Goal: Transaction & Acquisition: Purchase product/service

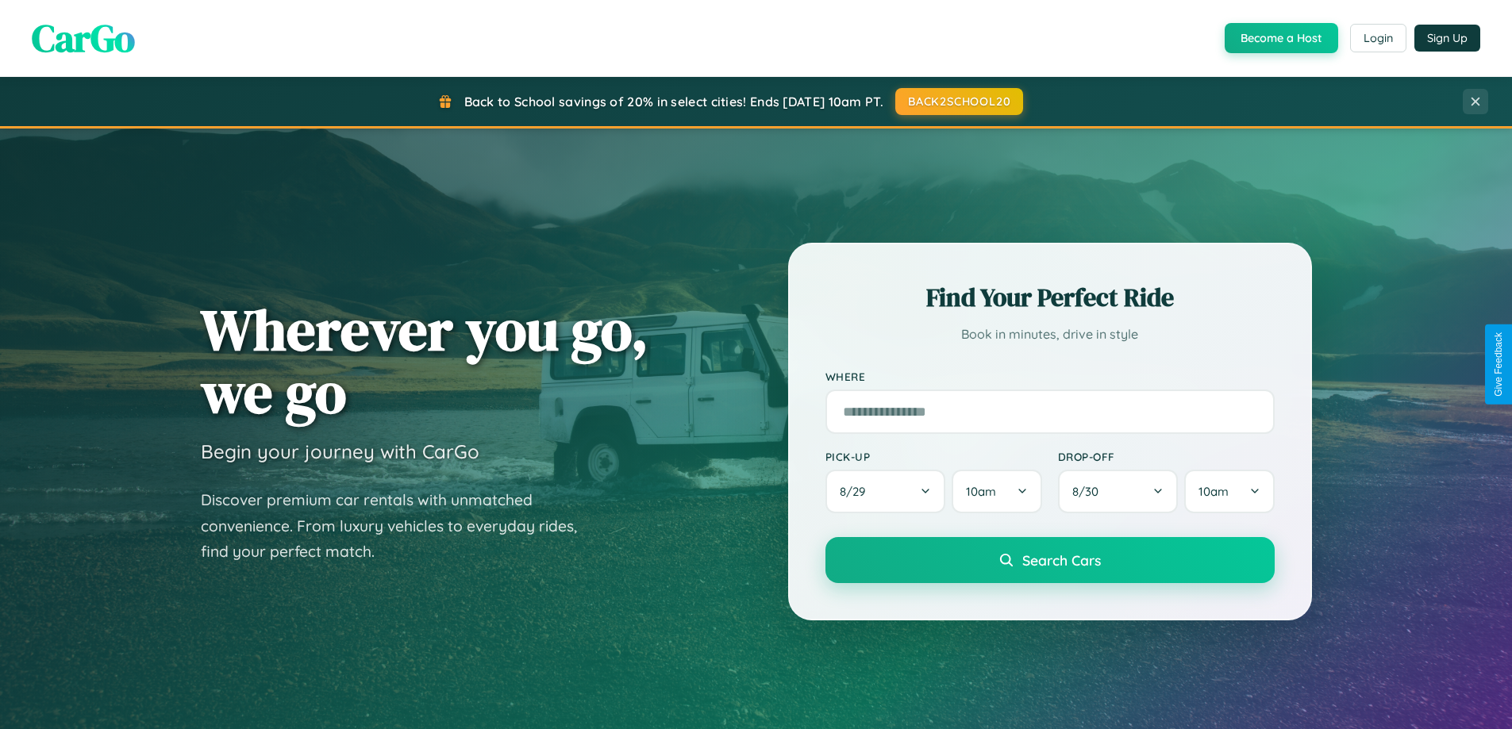
scroll to position [1092, 0]
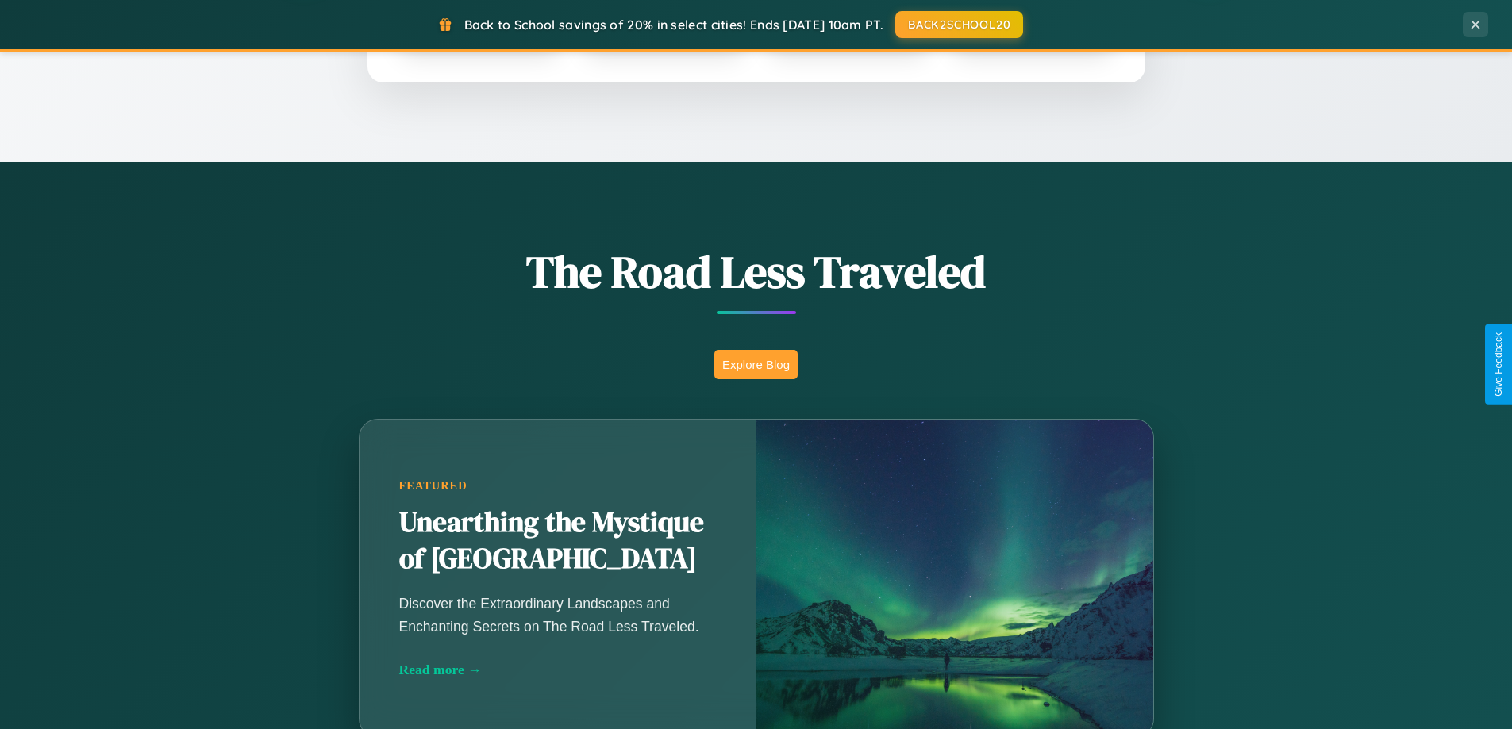
click at [755, 364] on button "Explore Blog" at bounding box center [755, 364] width 83 height 29
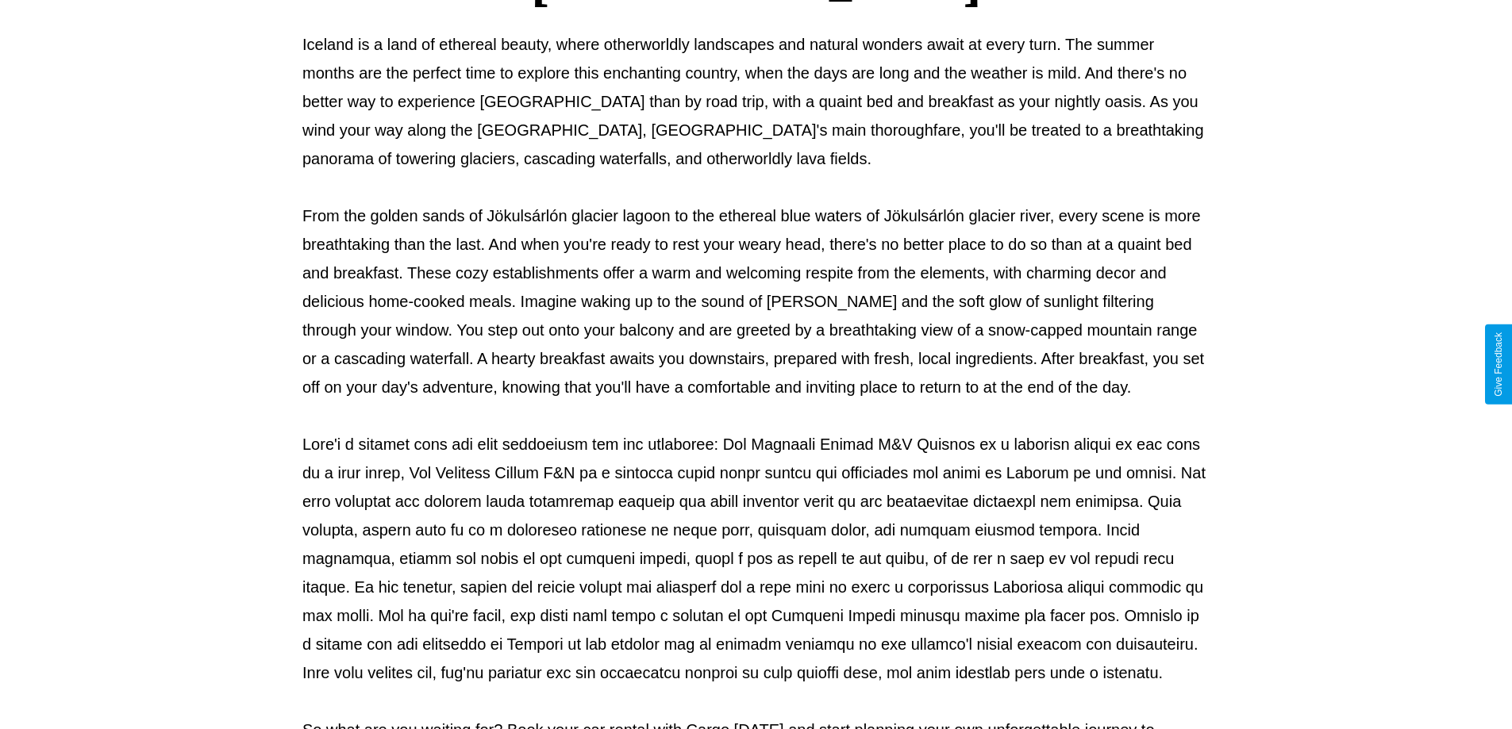
scroll to position [513, 0]
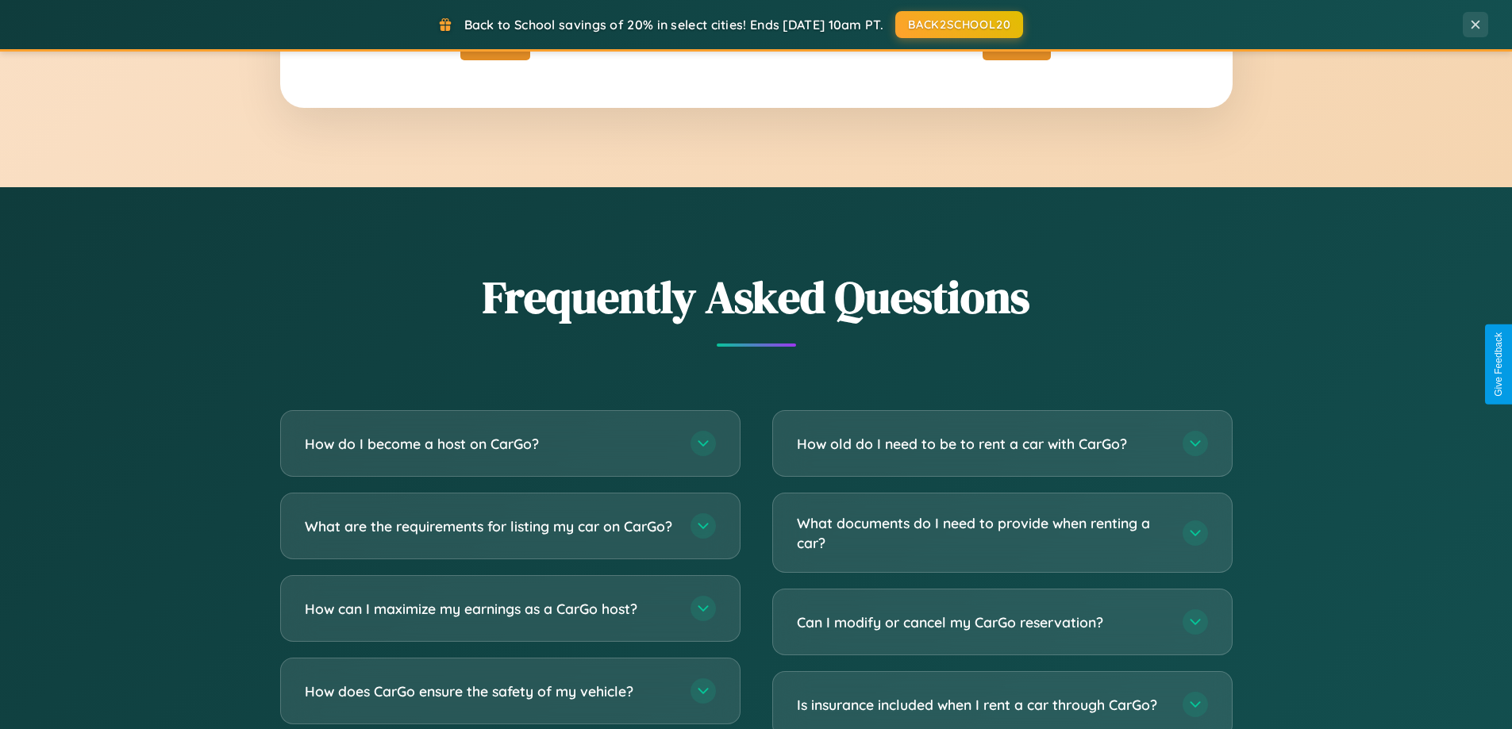
scroll to position [3054, 0]
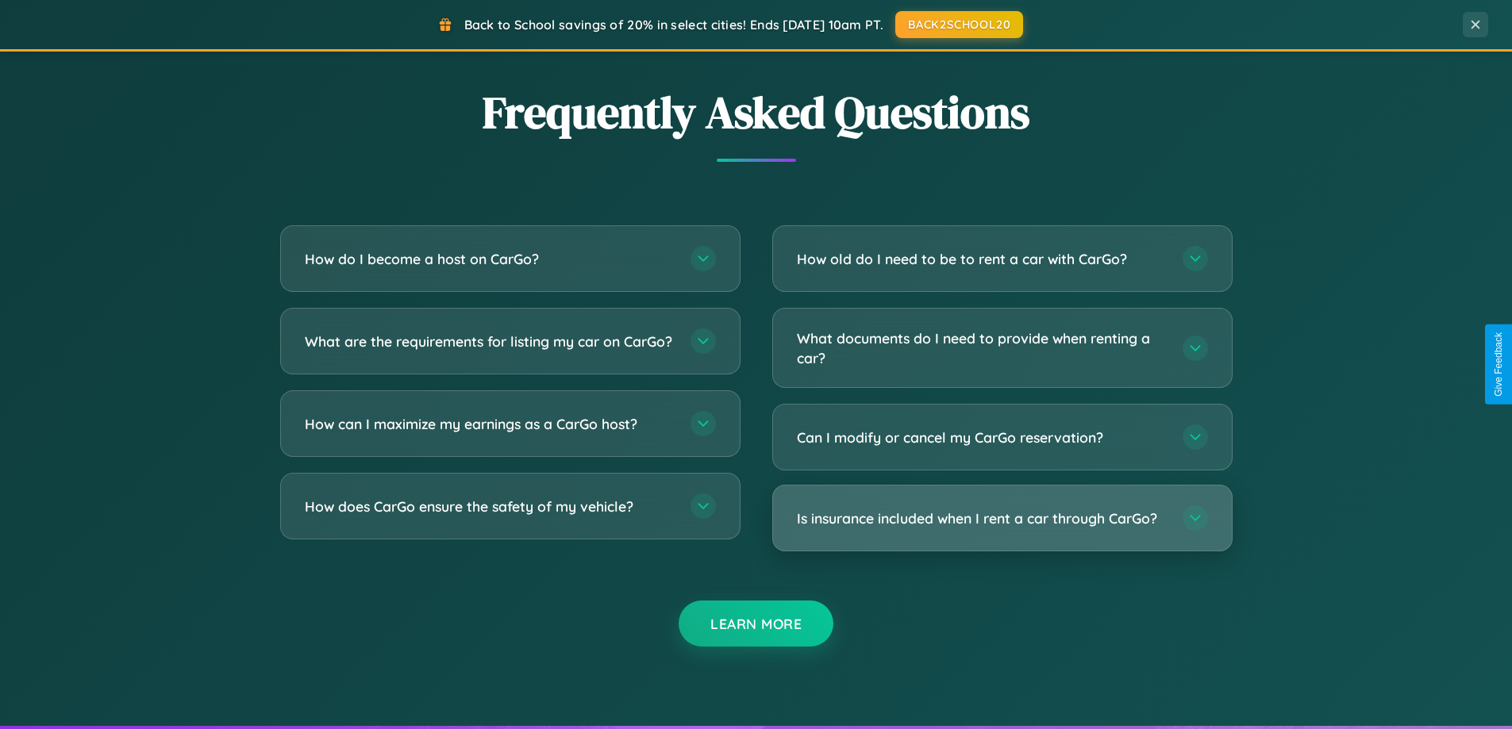
click at [1001, 519] on h3 "Is insurance included when I rent a car through CarGo?" at bounding box center [982, 519] width 370 height 20
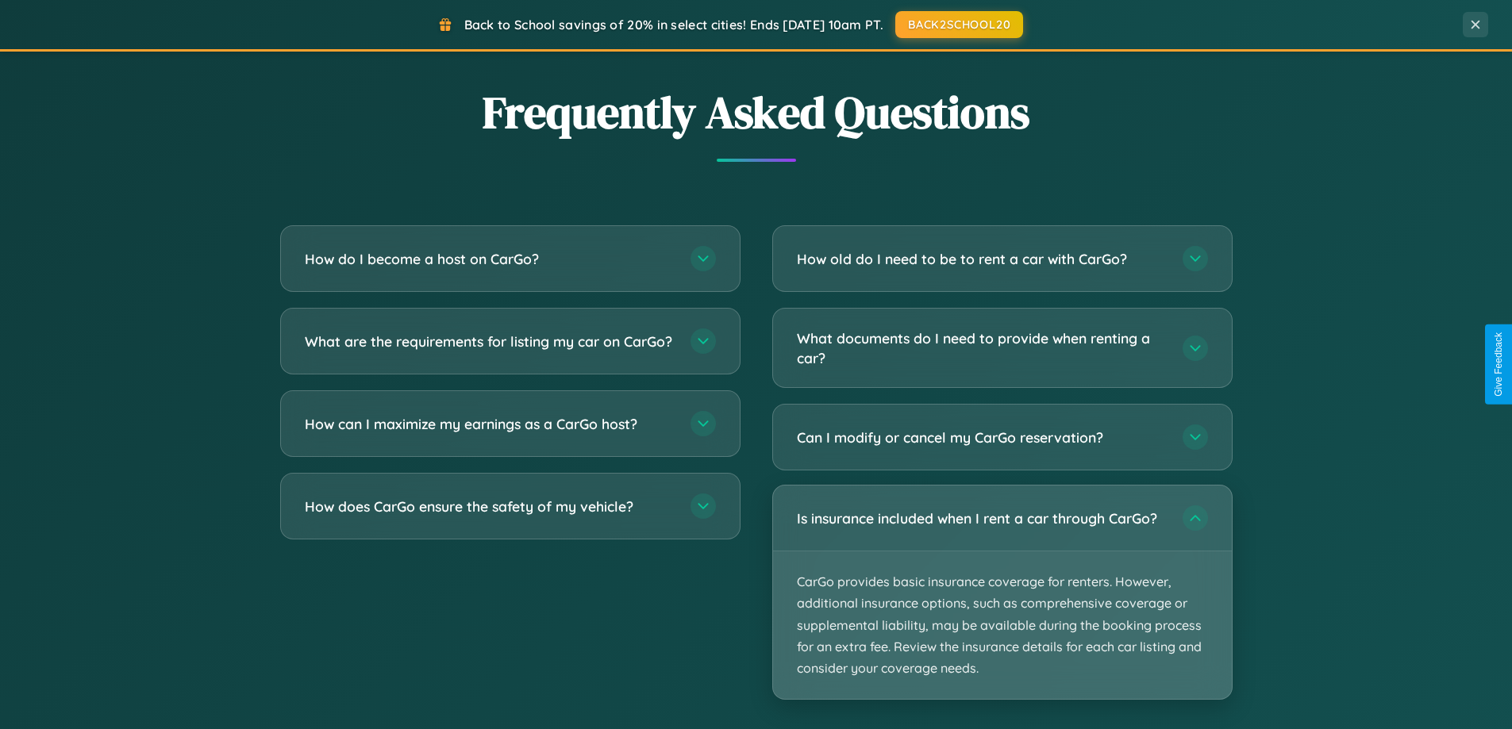
click at [1001, 592] on p "CarGo provides basic insurance coverage for renters. However, additional insura…" at bounding box center [1002, 626] width 459 height 148
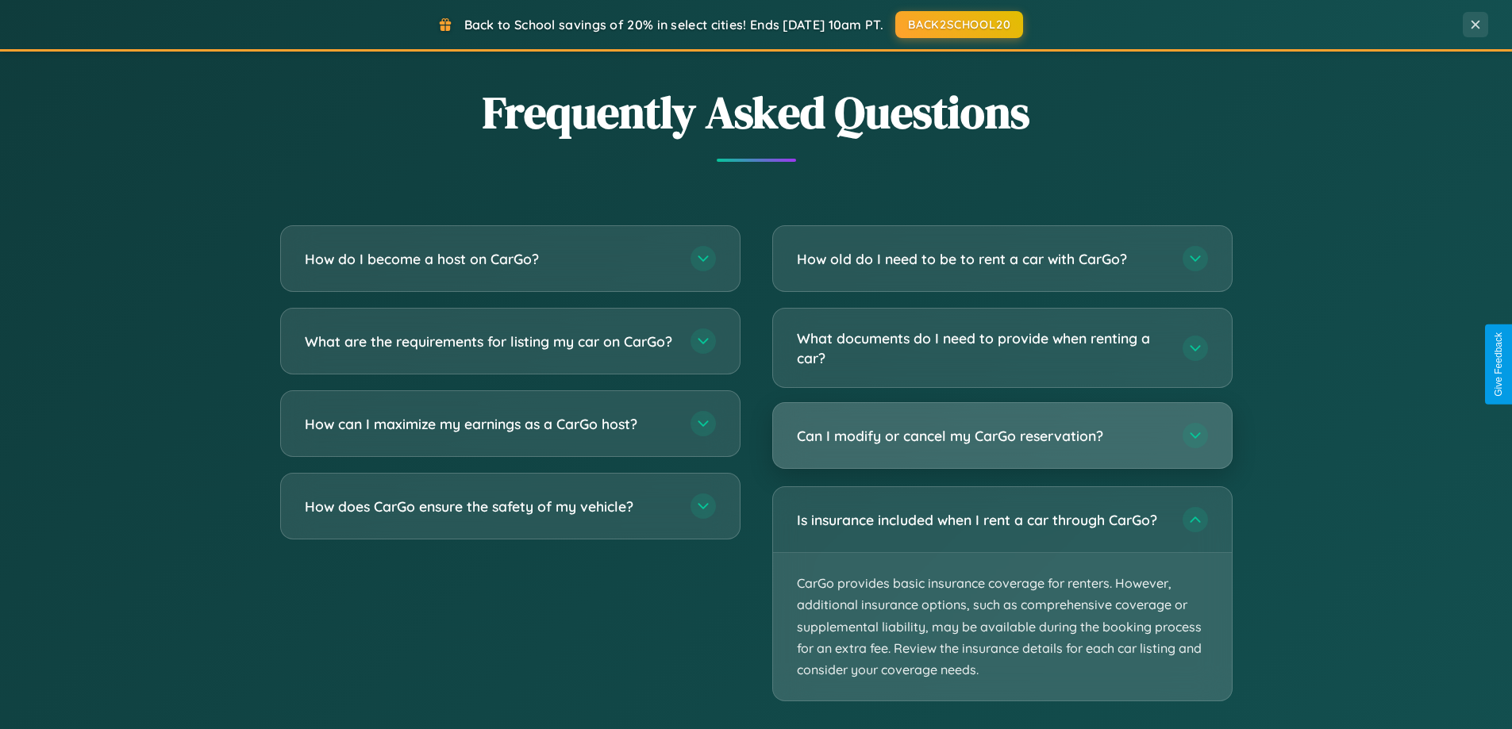
click at [1001, 436] on h3 "Can I modify or cancel my CarGo reservation?" at bounding box center [982, 436] width 370 height 20
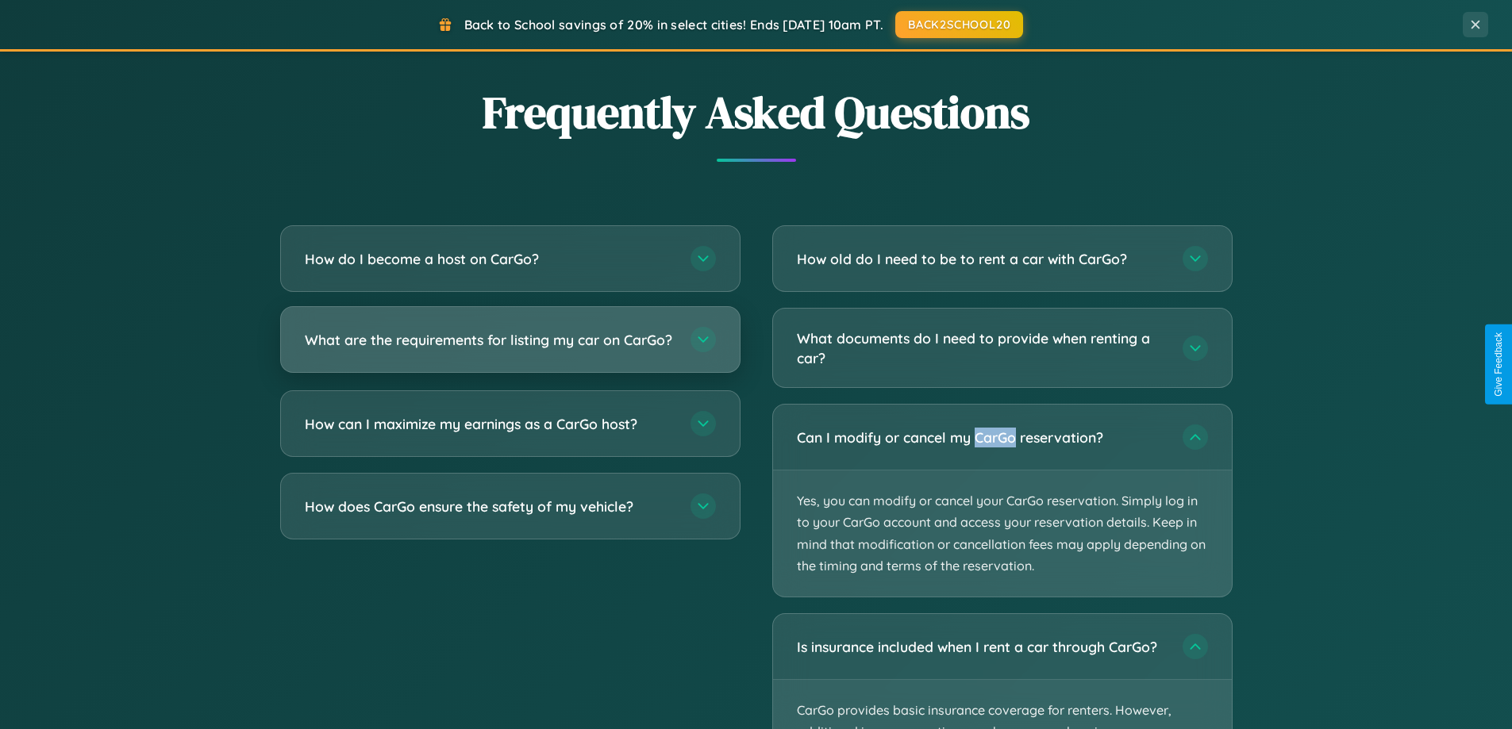
click at [509, 347] on h3 "What are the requirements for listing my car on CarGo?" at bounding box center [490, 340] width 370 height 20
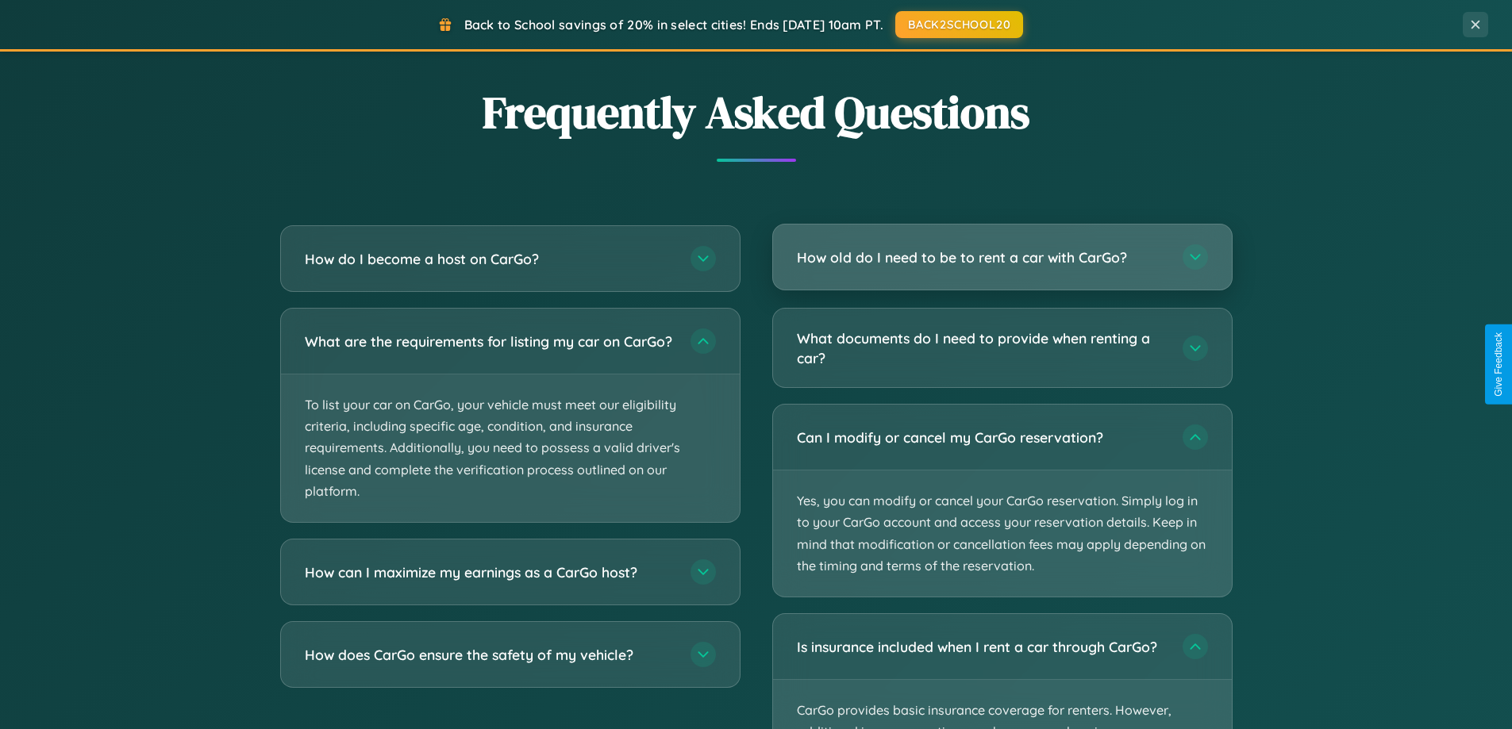
click at [1001, 258] on h3 "How old do I need to be to rent a car with CarGo?" at bounding box center [982, 258] width 370 height 20
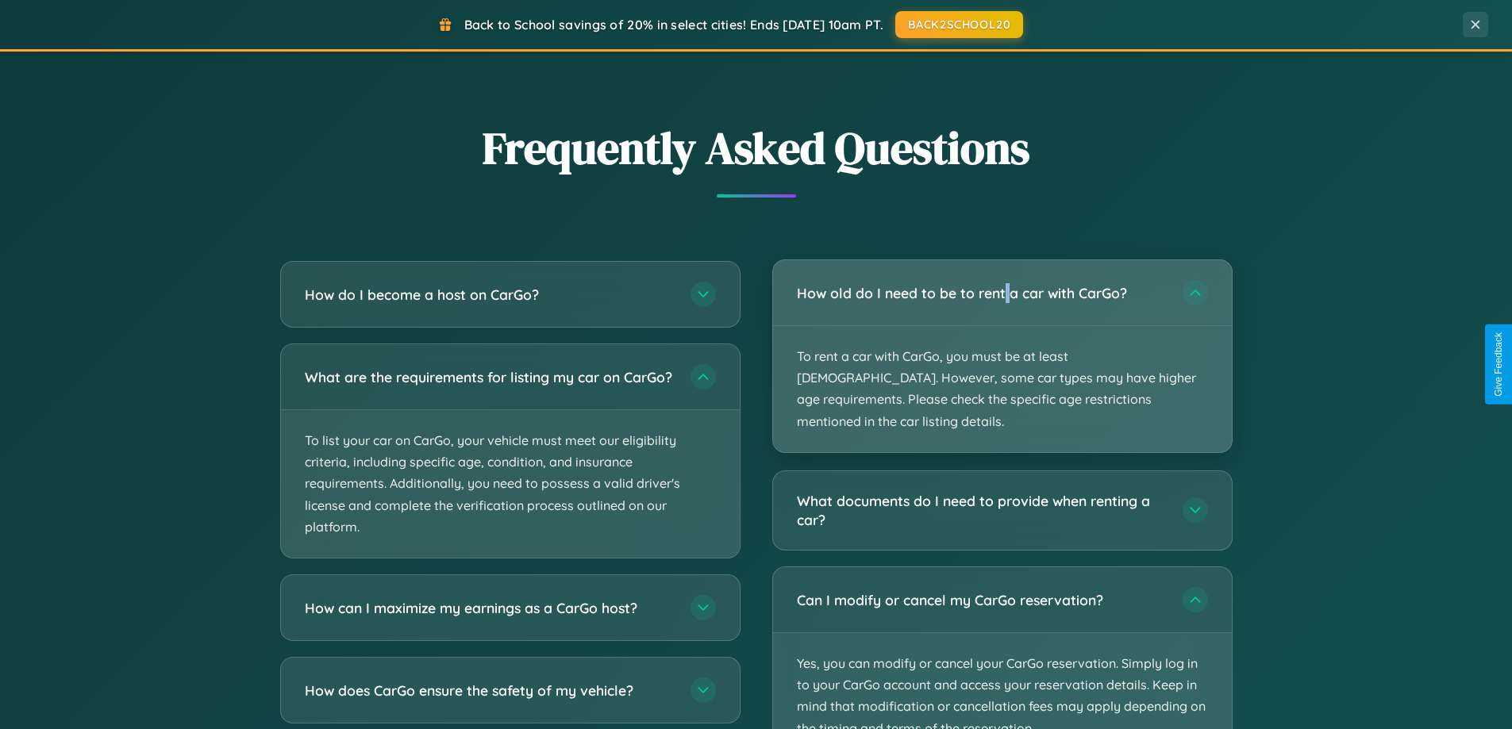
scroll to position [2973, 0]
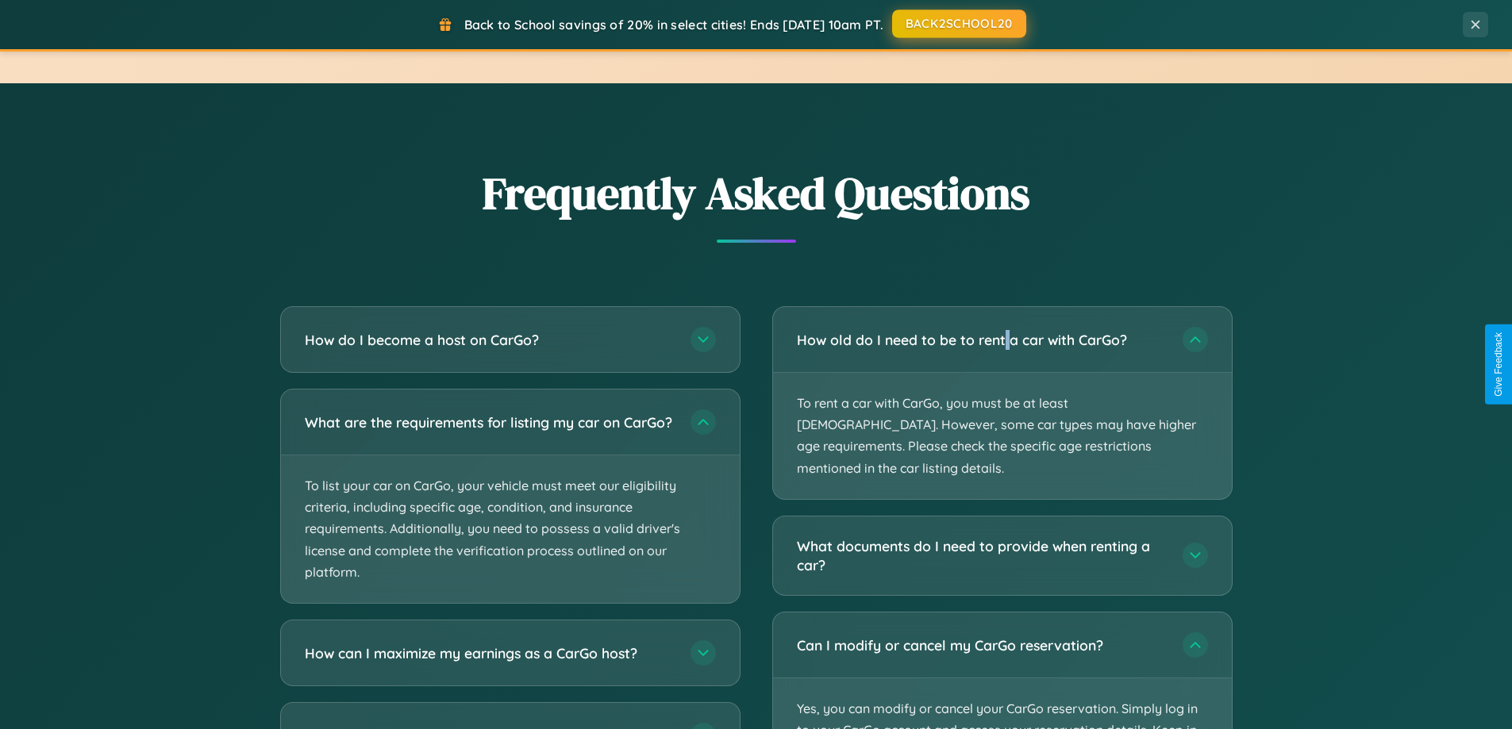
click at [958, 25] on button "BACK2SCHOOL20" at bounding box center [959, 24] width 134 height 29
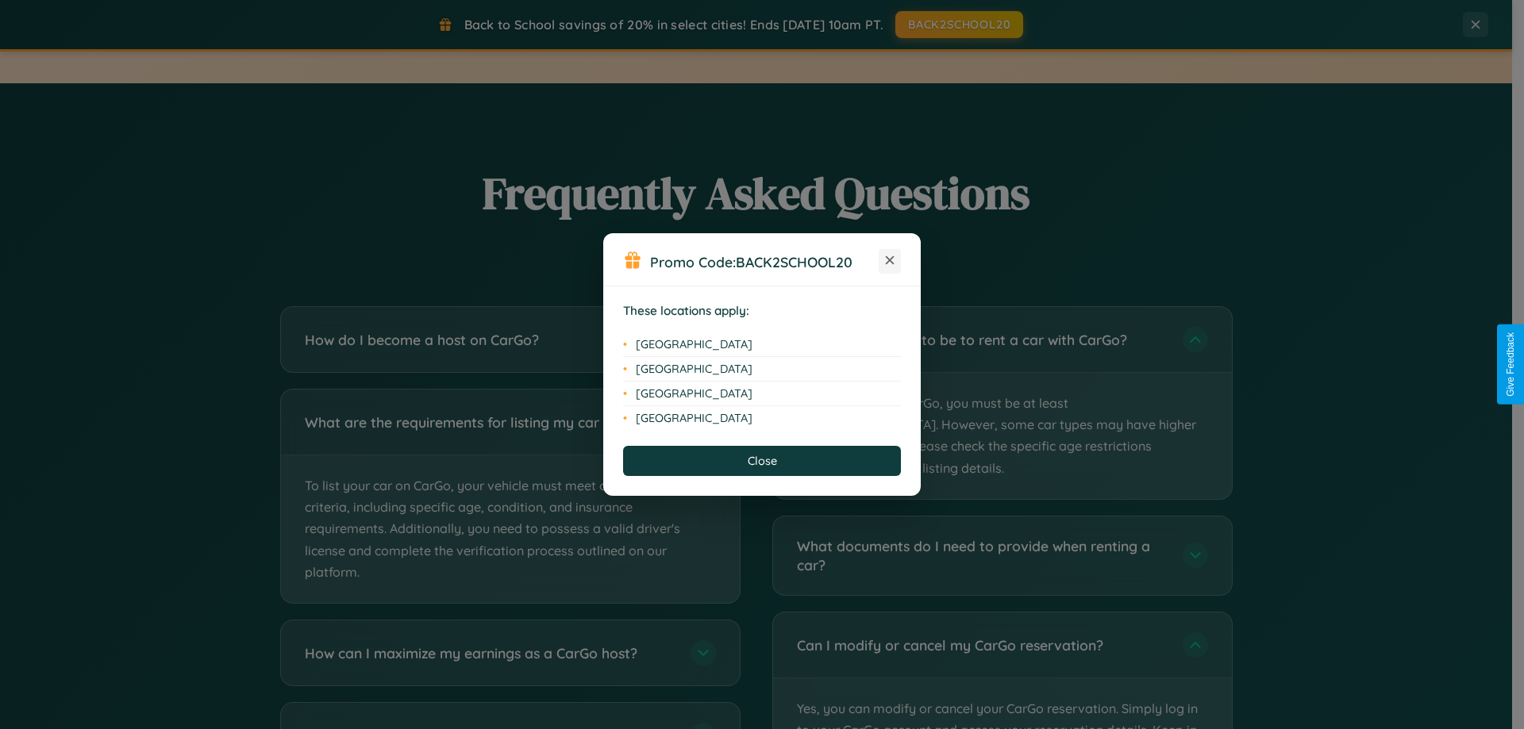
click at [890, 261] on icon at bounding box center [890, 260] width 9 height 9
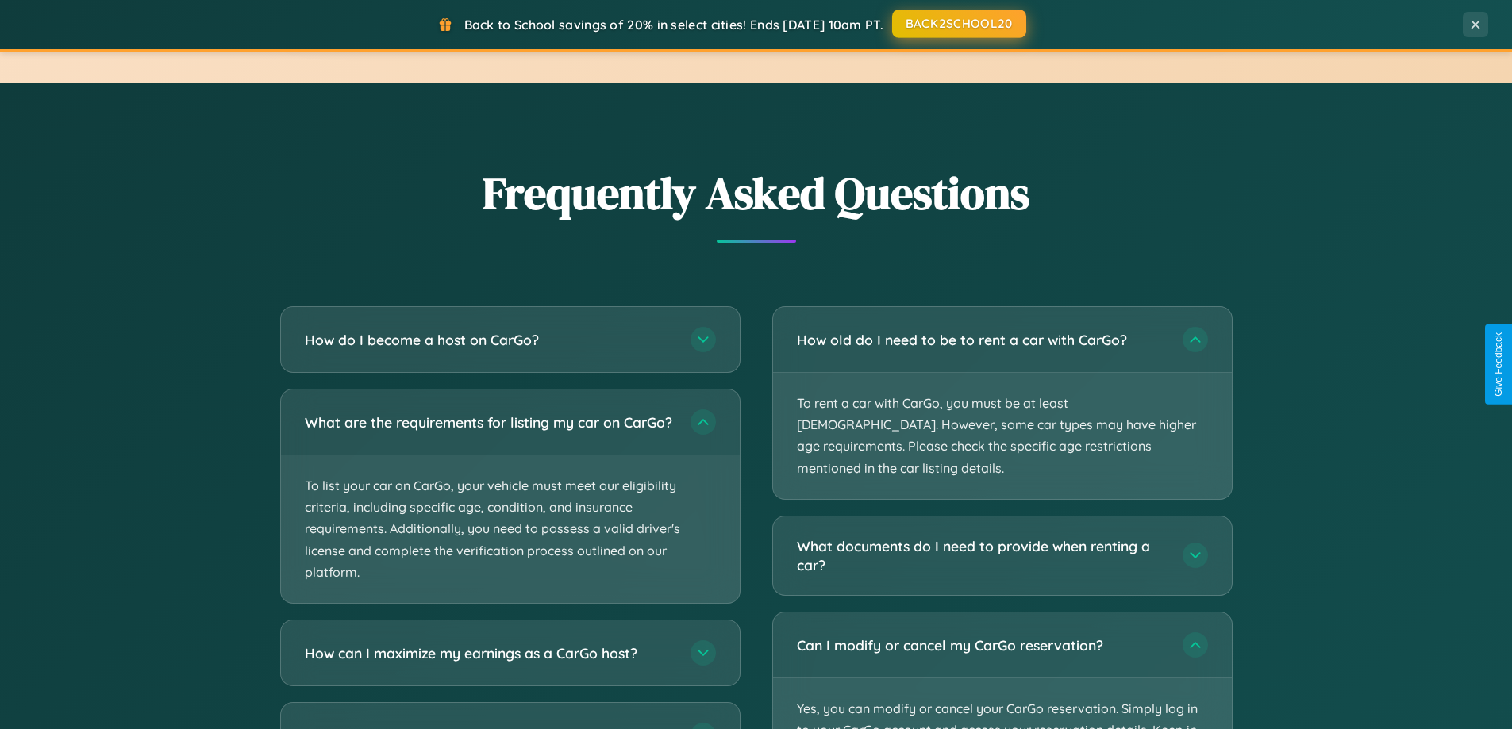
click at [958, 24] on button "BACK2SCHOOL20" at bounding box center [959, 24] width 134 height 29
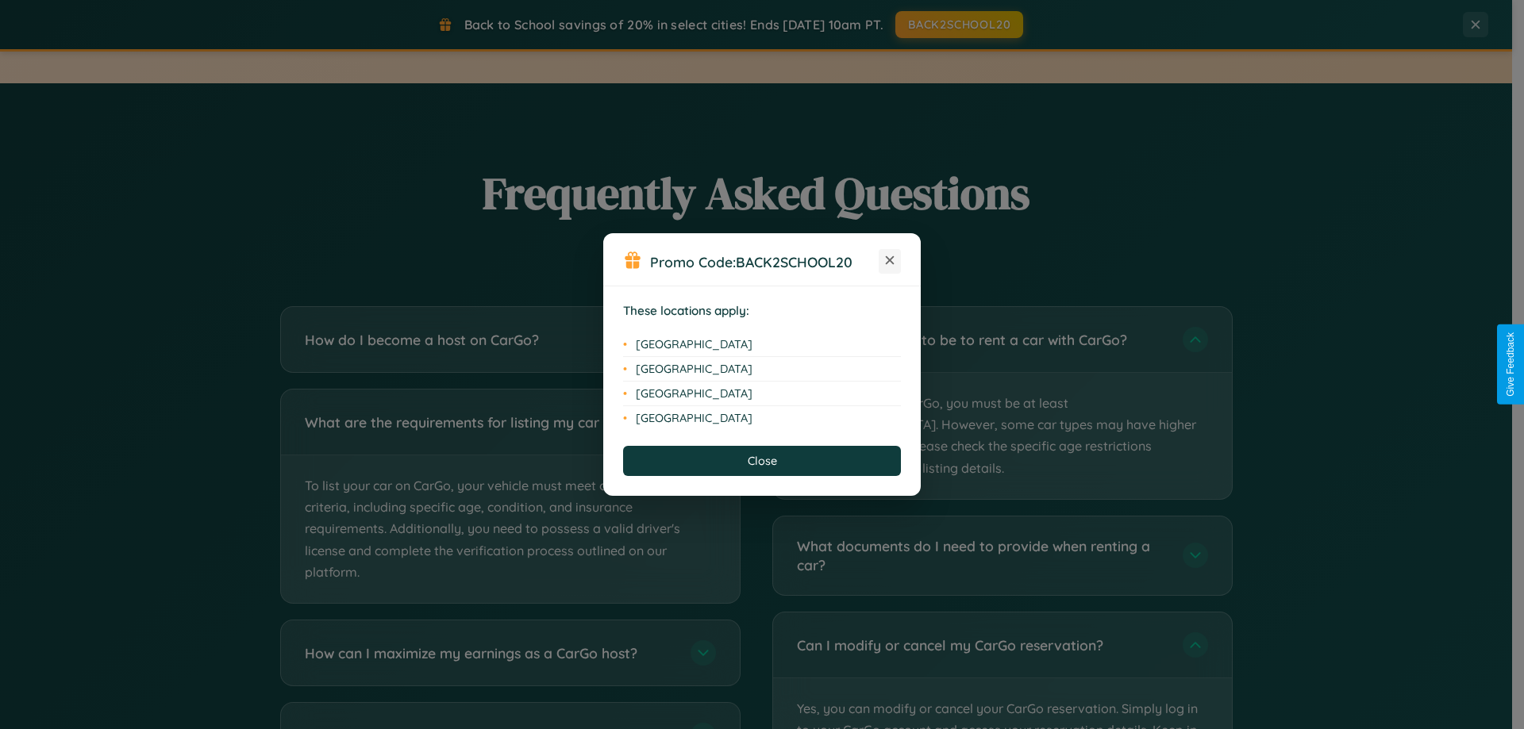
click at [890, 261] on icon at bounding box center [890, 260] width 9 height 9
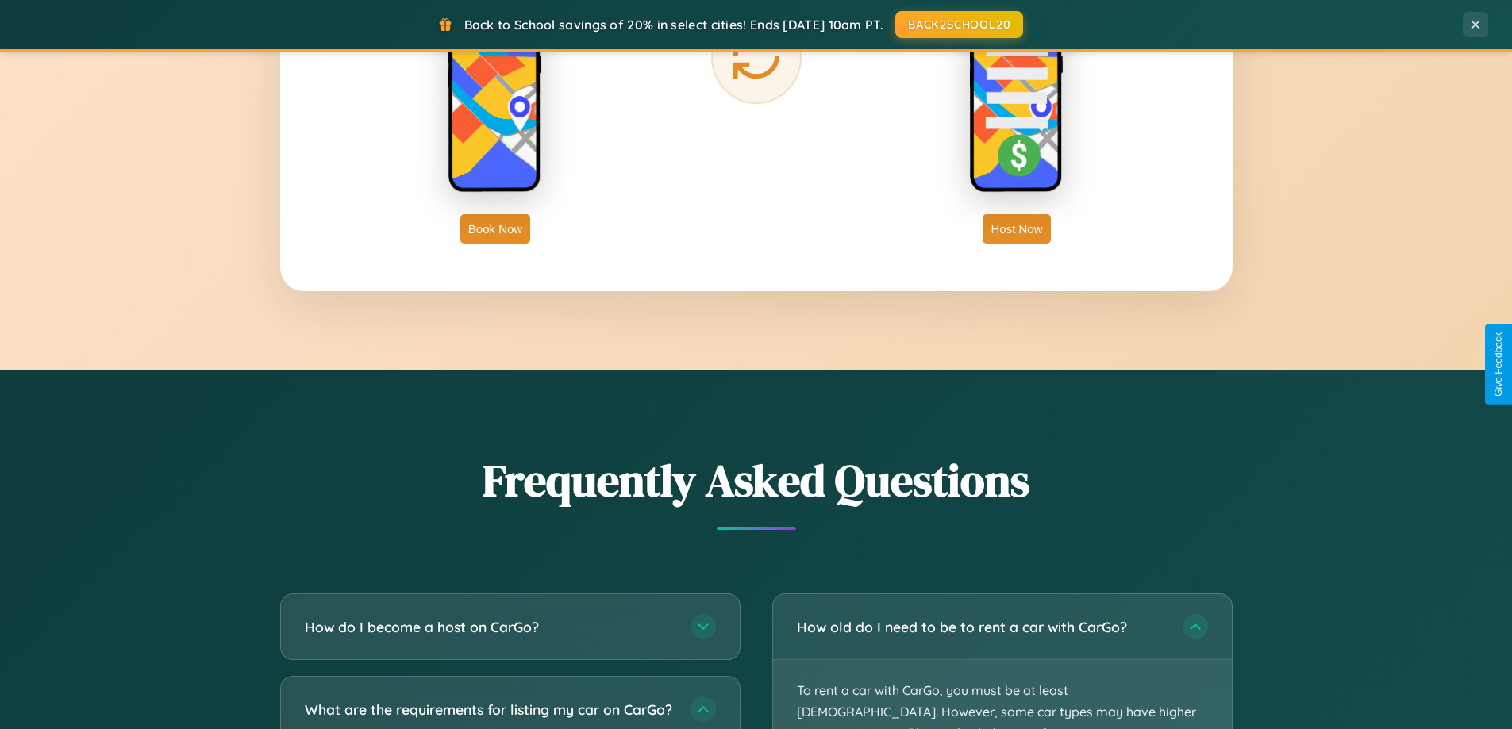
scroll to position [2550, 0]
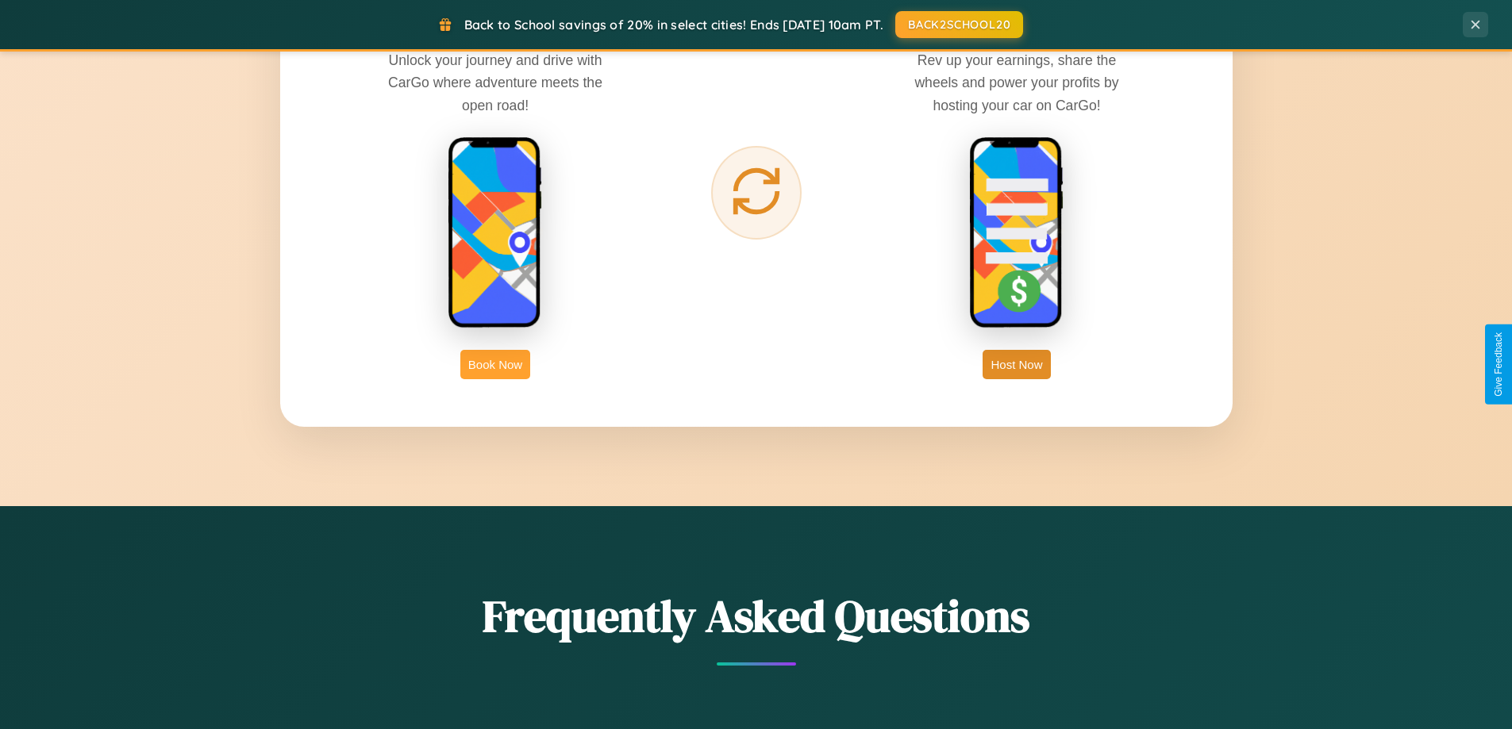
click at [495, 364] on button "Book Now" at bounding box center [495, 364] width 70 height 29
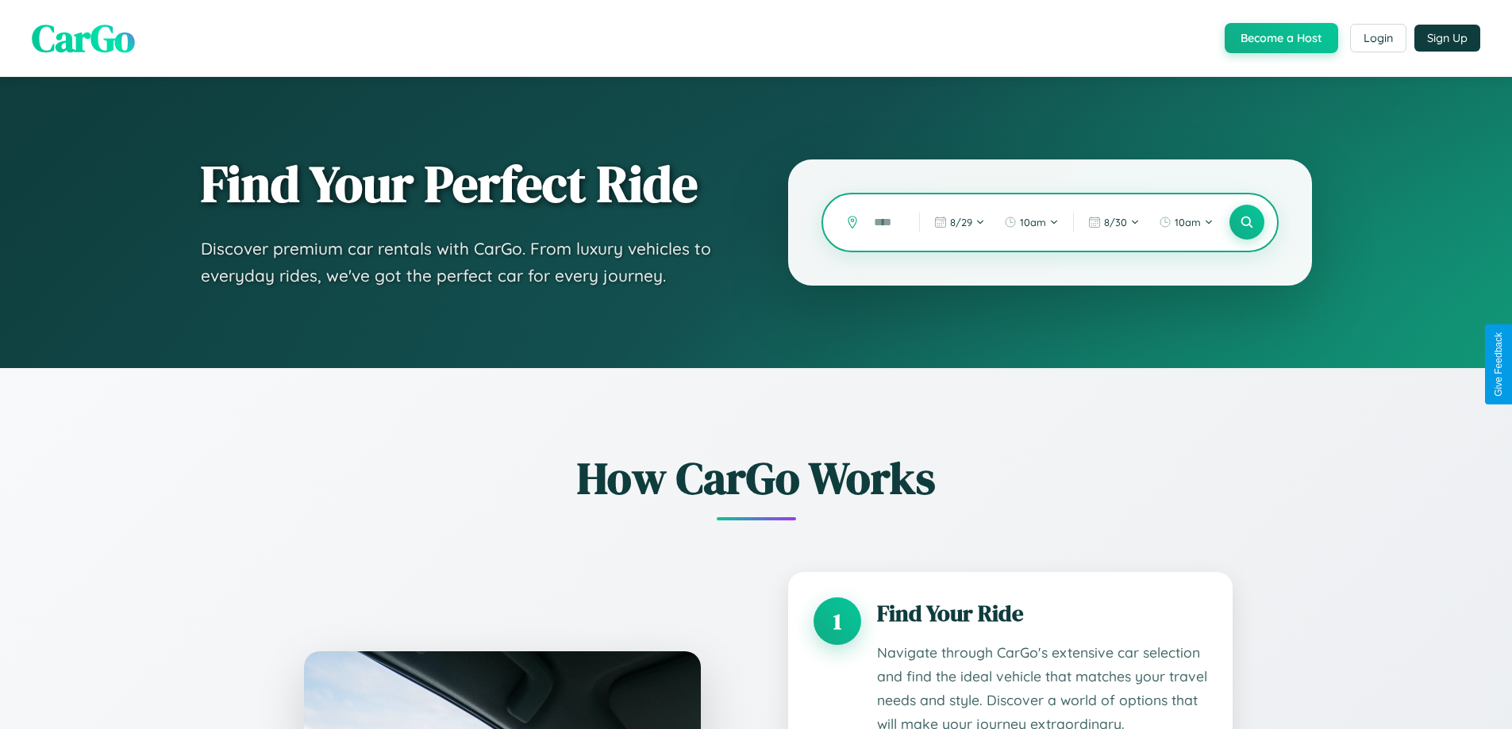
click at [885, 222] on input "text" at bounding box center [884, 223] width 37 height 28
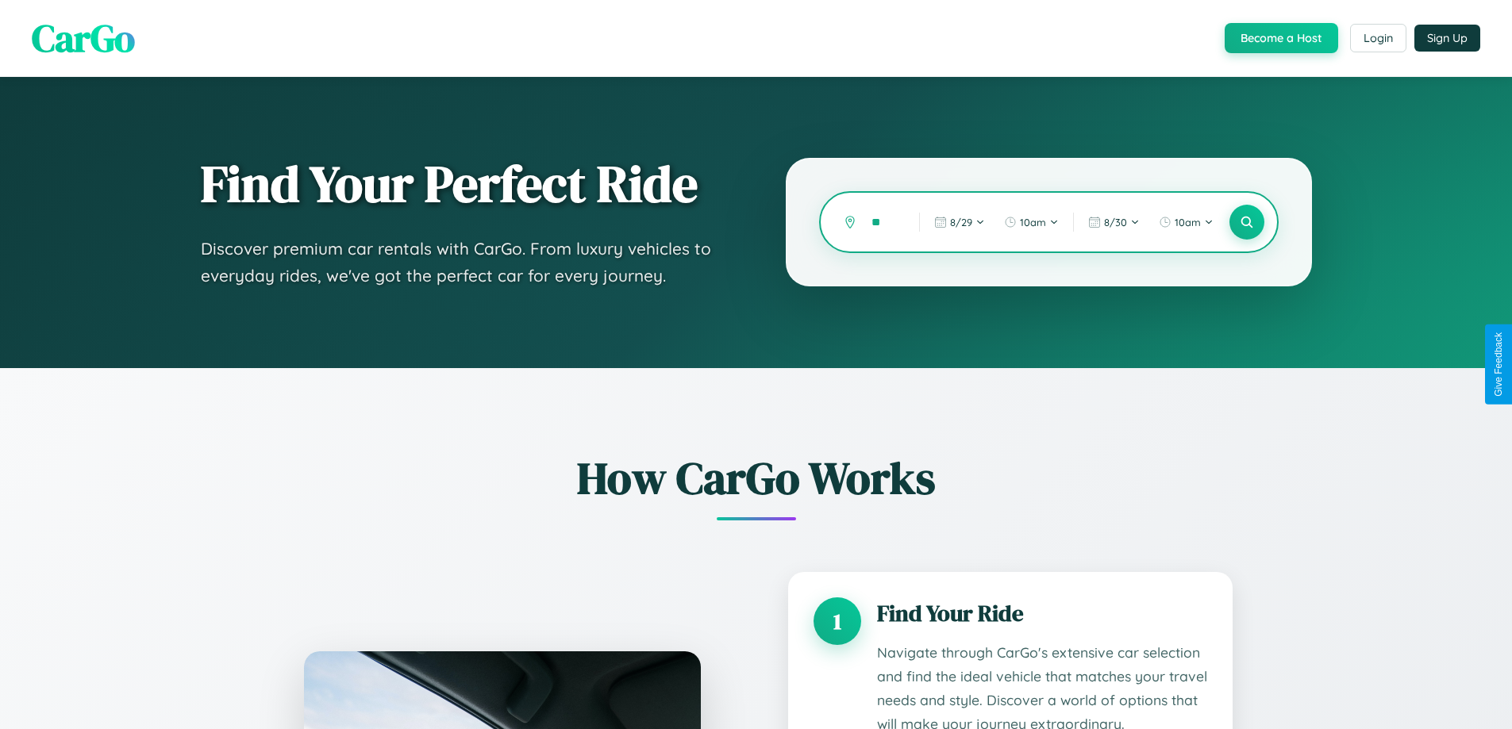
type input "*"
type input "**********"
click at [1246, 222] on icon at bounding box center [1246, 222] width 15 height 15
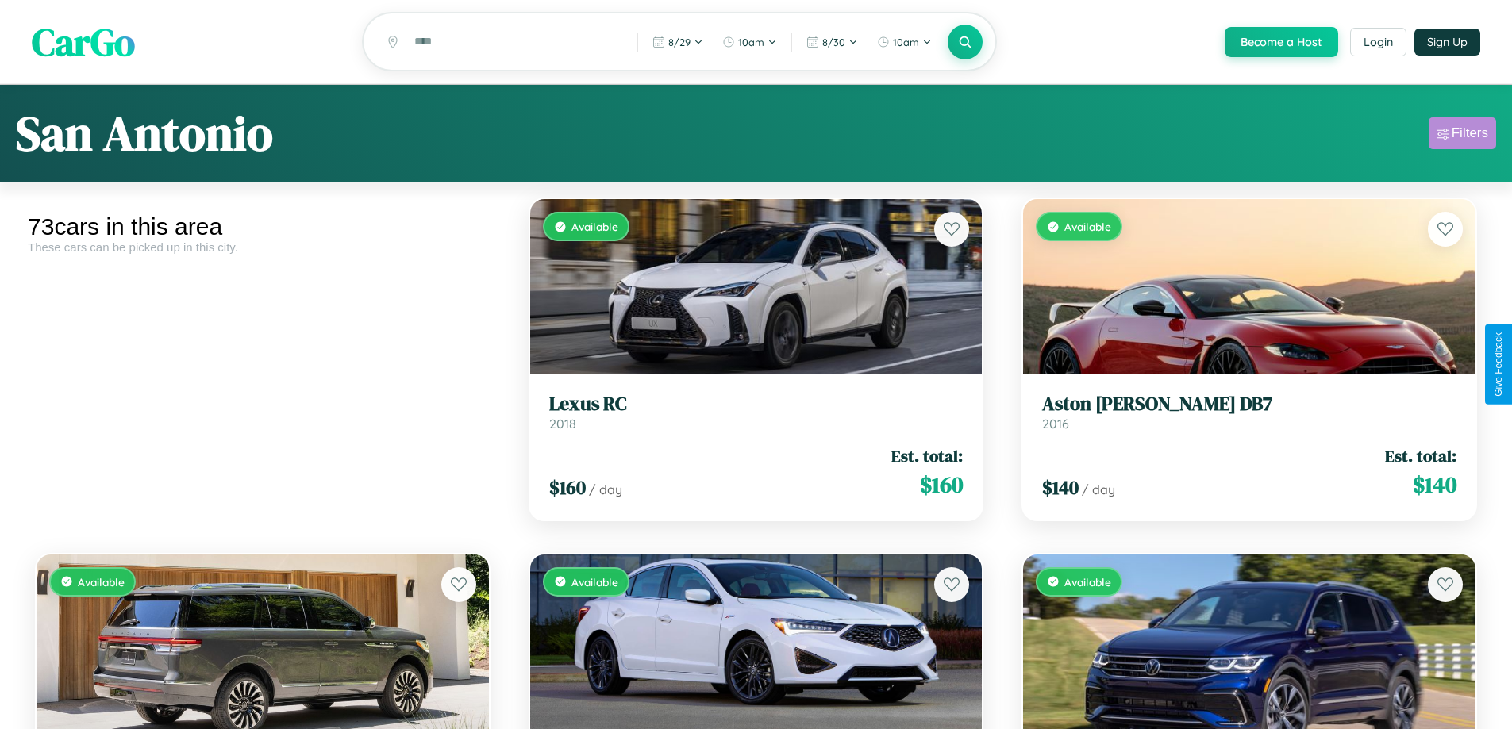
click at [1462, 136] on div "Filters" at bounding box center [1469, 133] width 37 height 16
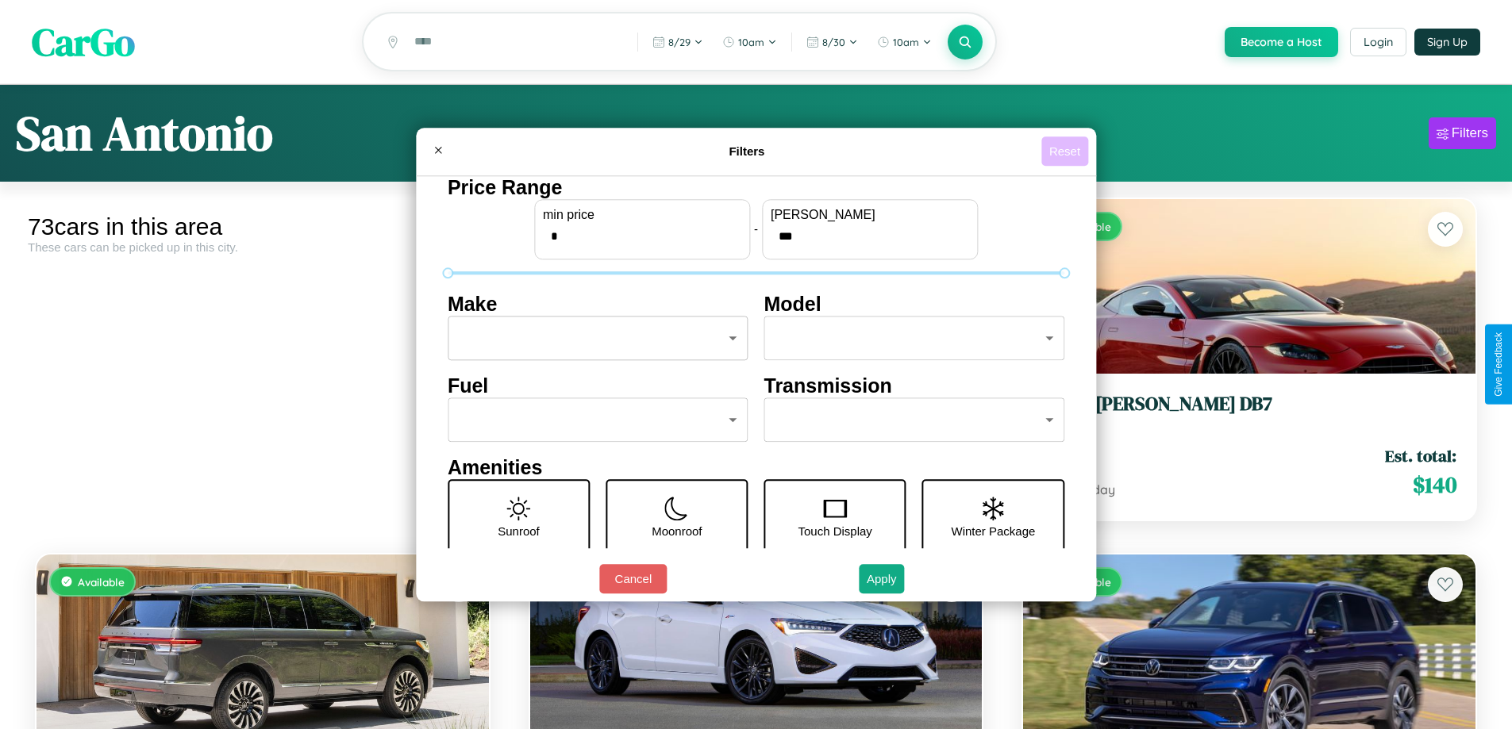
click at [1067, 151] on button "Reset" at bounding box center [1064, 150] width 47 height 29
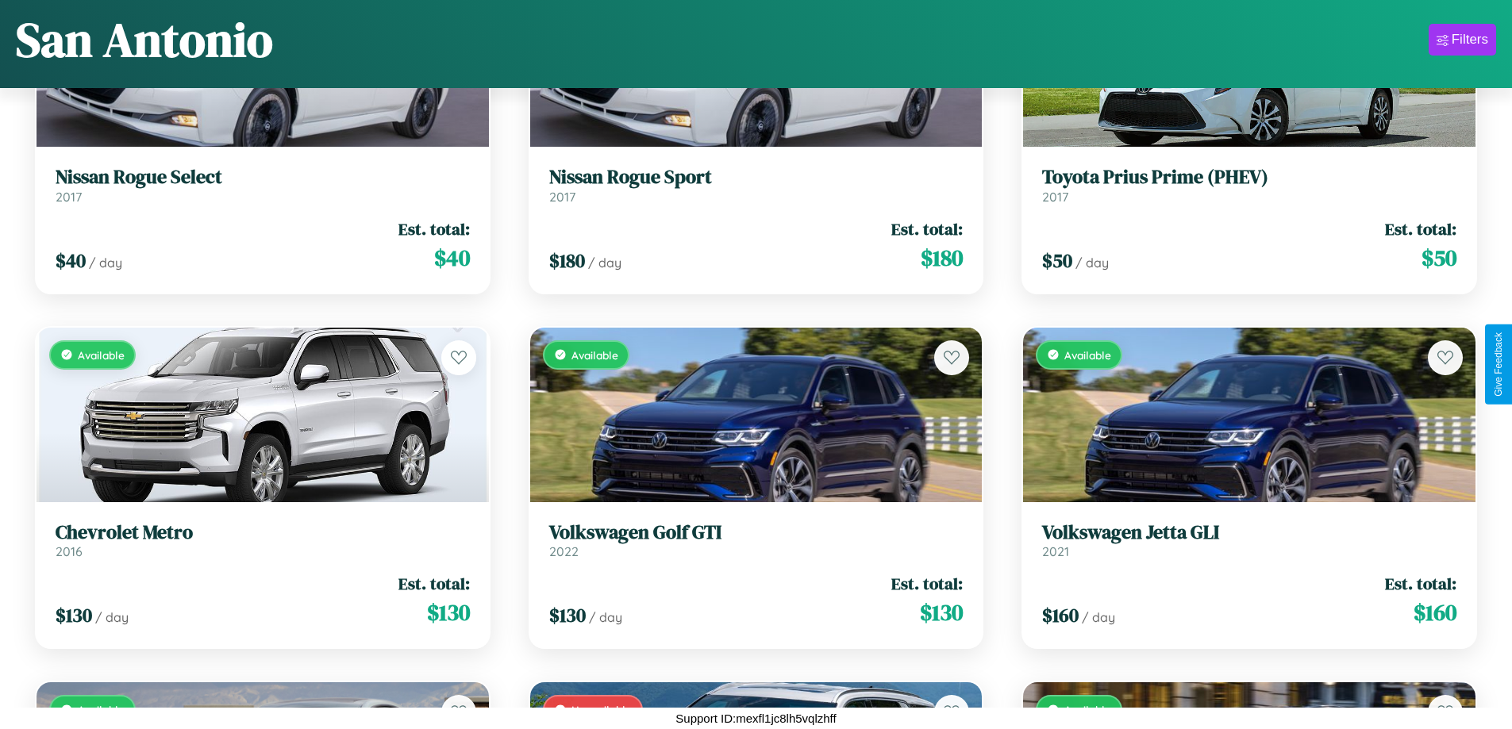
scroll to position [5198, 0]
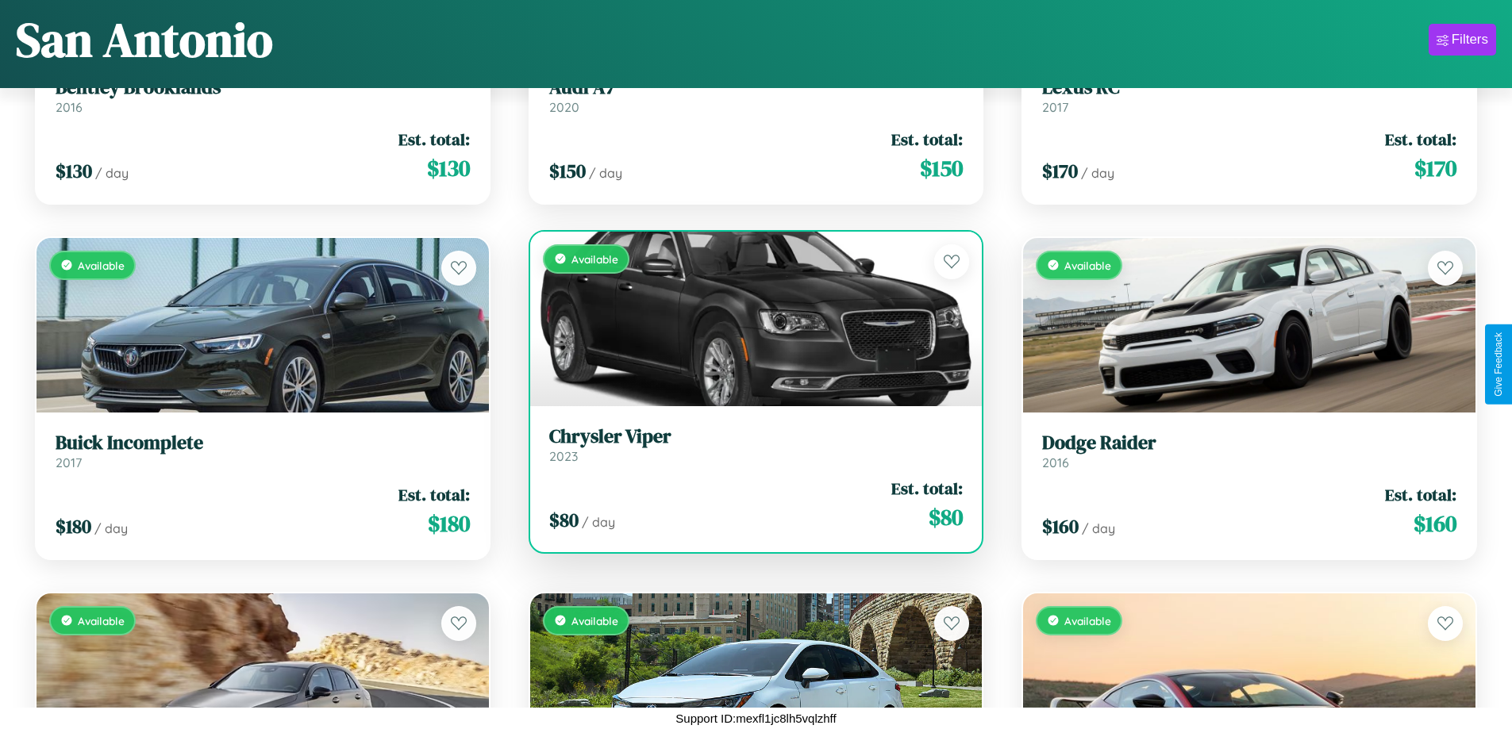
click at [749, 451] on link "Chrysler Viper 2023" at bounding box center [756, 444] width 414 height 39
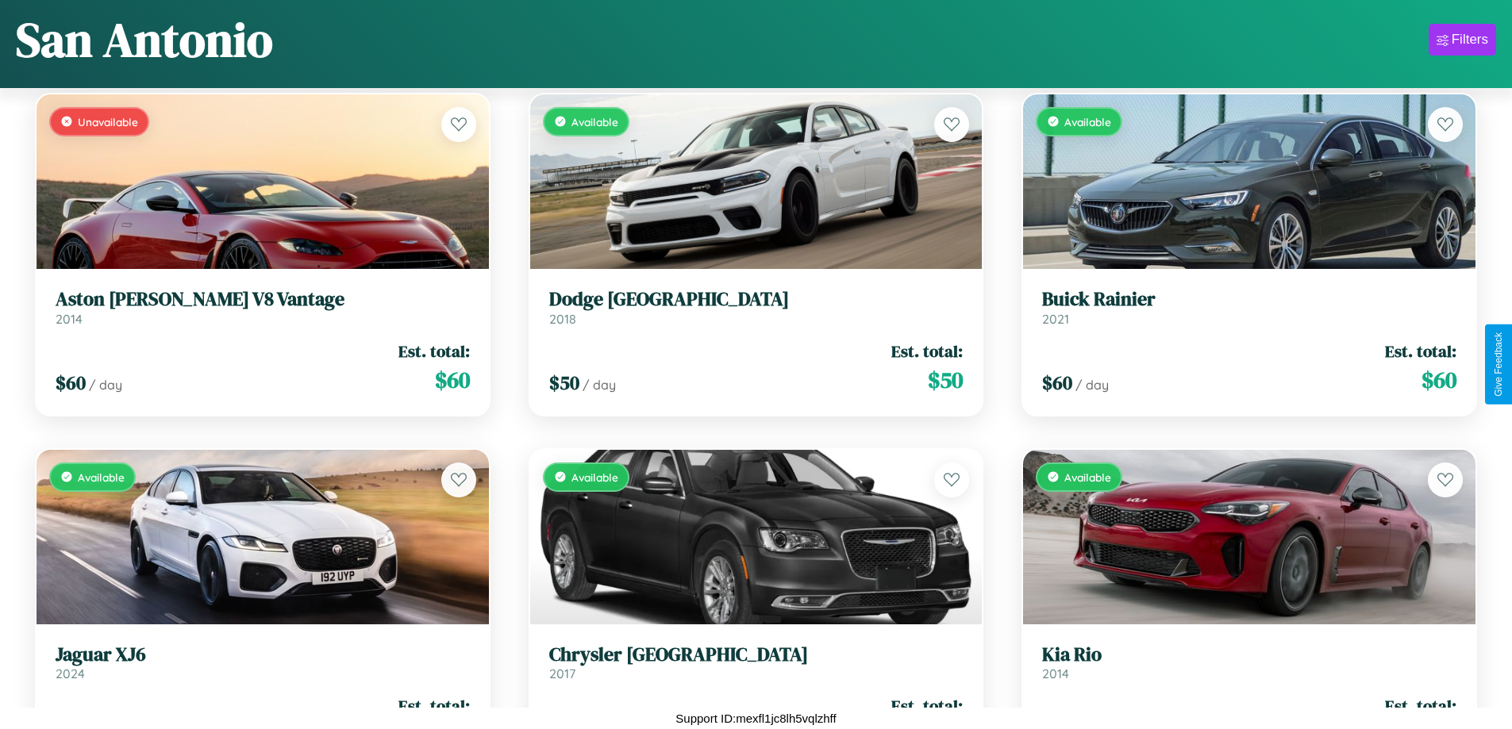
scroll to position [8041, 0]
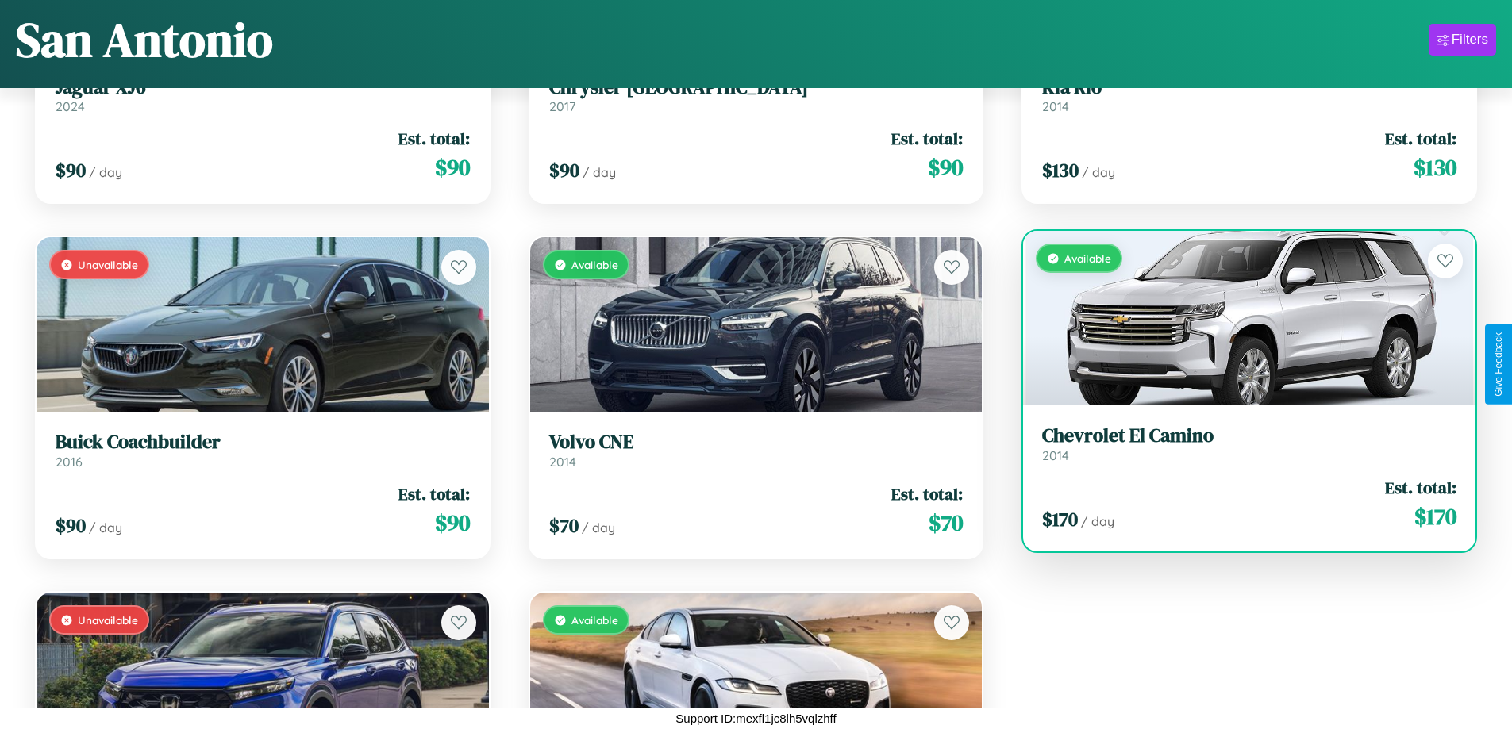
click at [1239, 444] on h3 "Chevrolet El Camino" at bounding box center [1249, 436] width 414 height 23
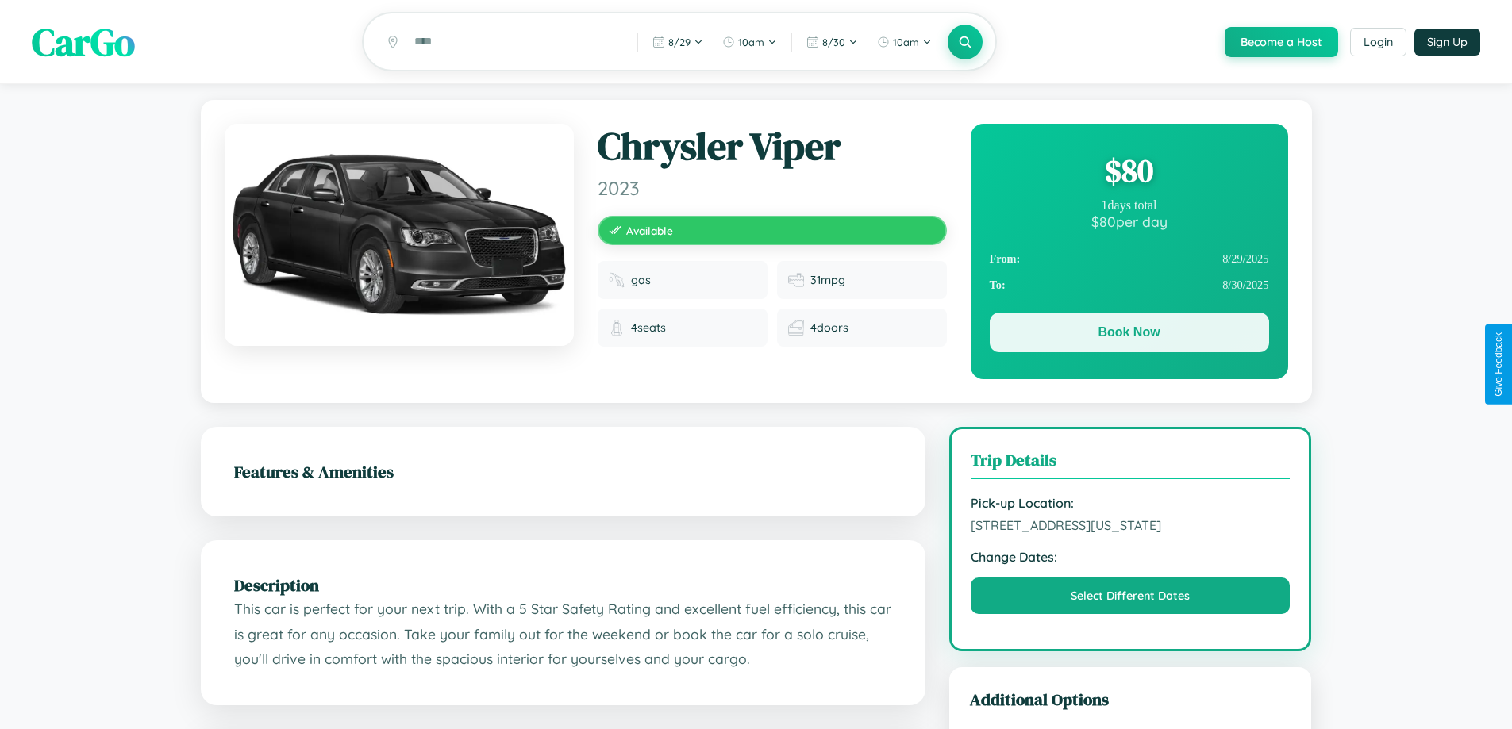
click at [1128, 336] on button "Book Now" at bounding box center [1129, 333] width 279 height 40
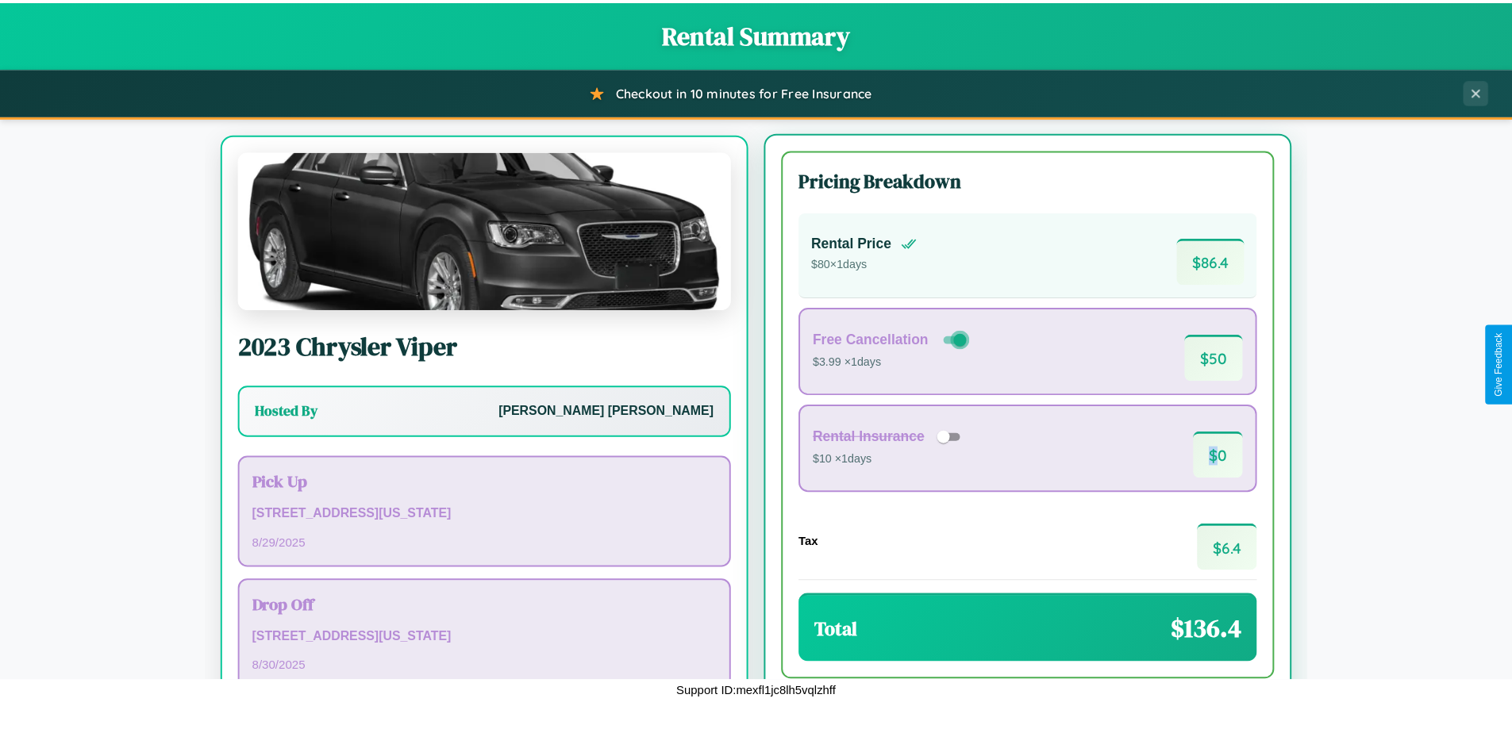
scroll to position [74, 0]
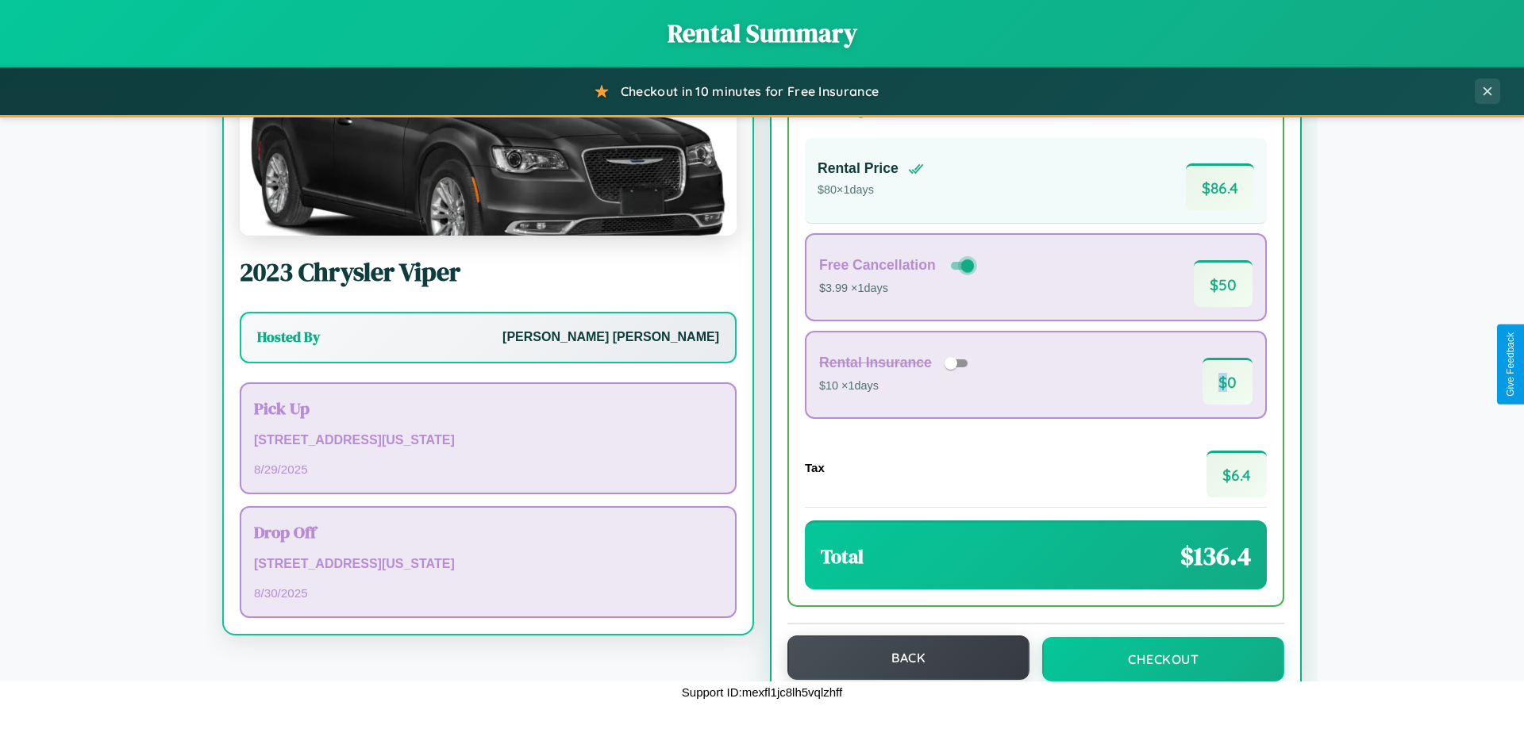
click at [901, 658] on button "Back" at bounding box center [908, 658] width 242 height 44
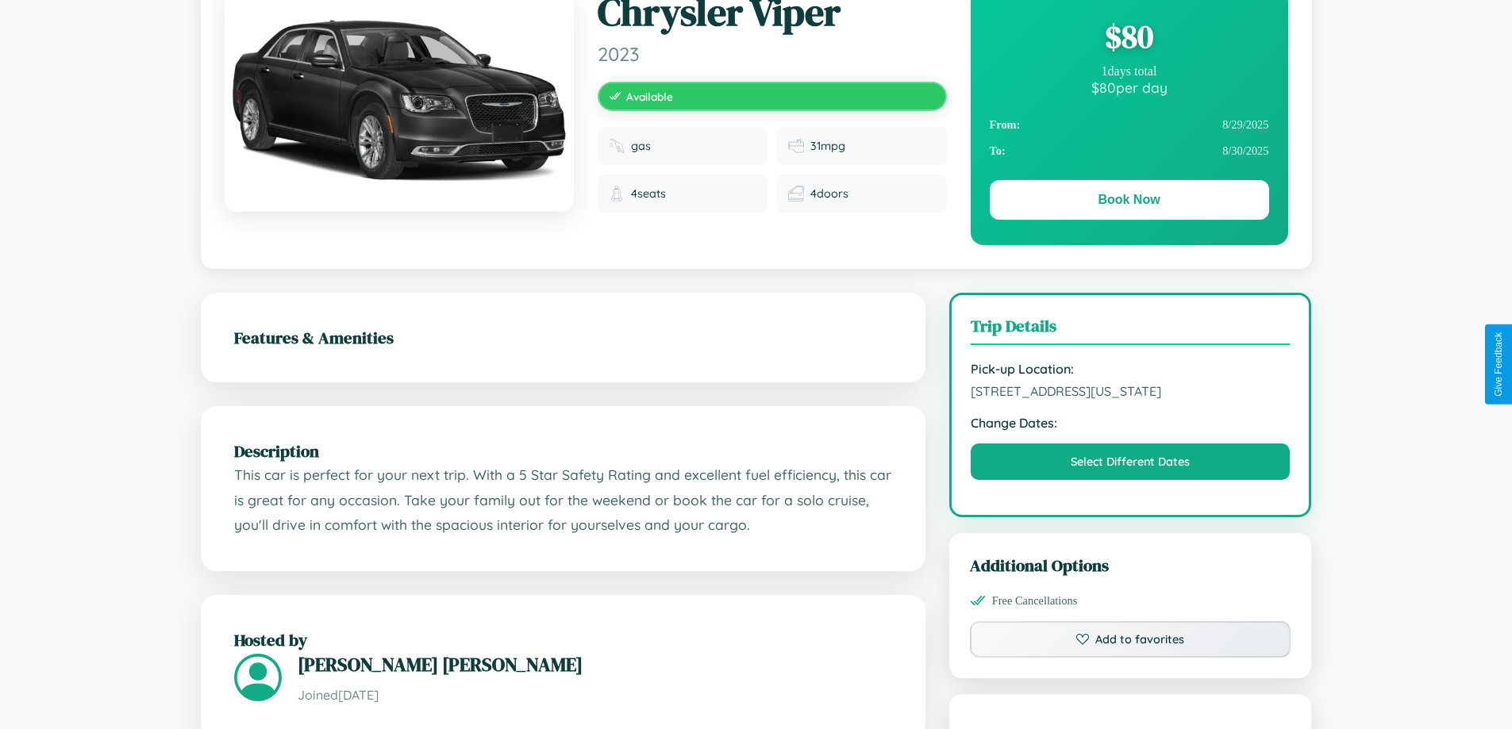
scroll to position [537, 0]
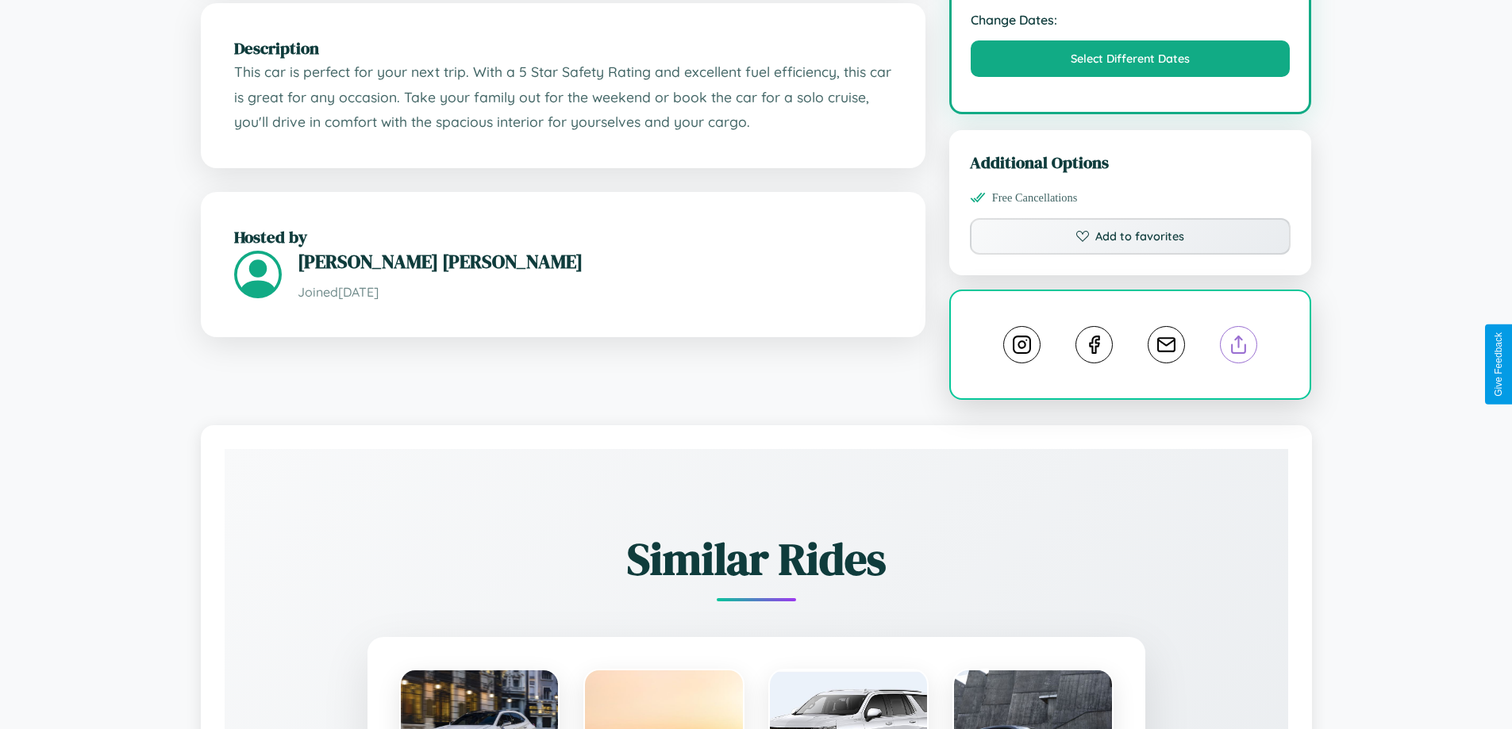
click at [1239, 348] on line at bounding box center [1239, 341] width 0 height 11
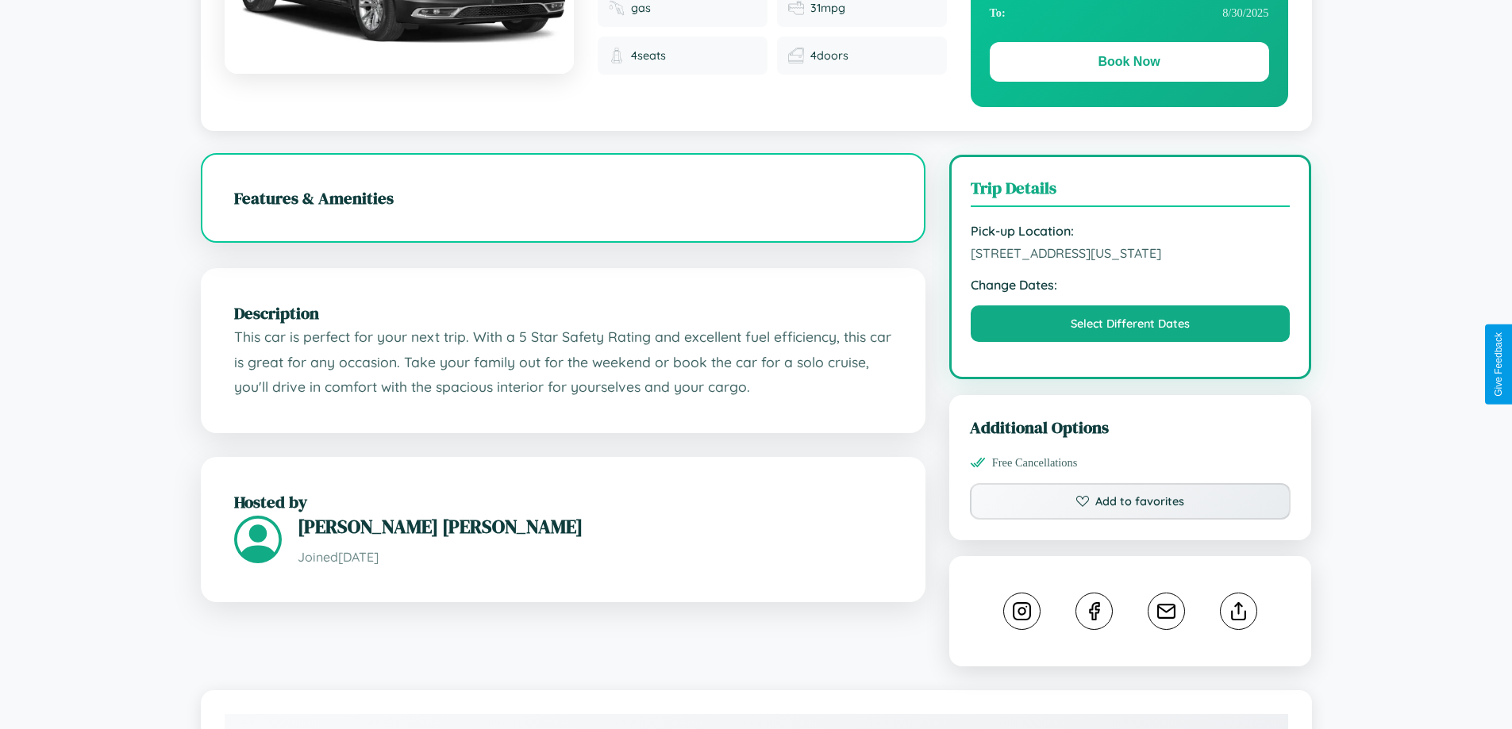
scroll to position [171, 0]
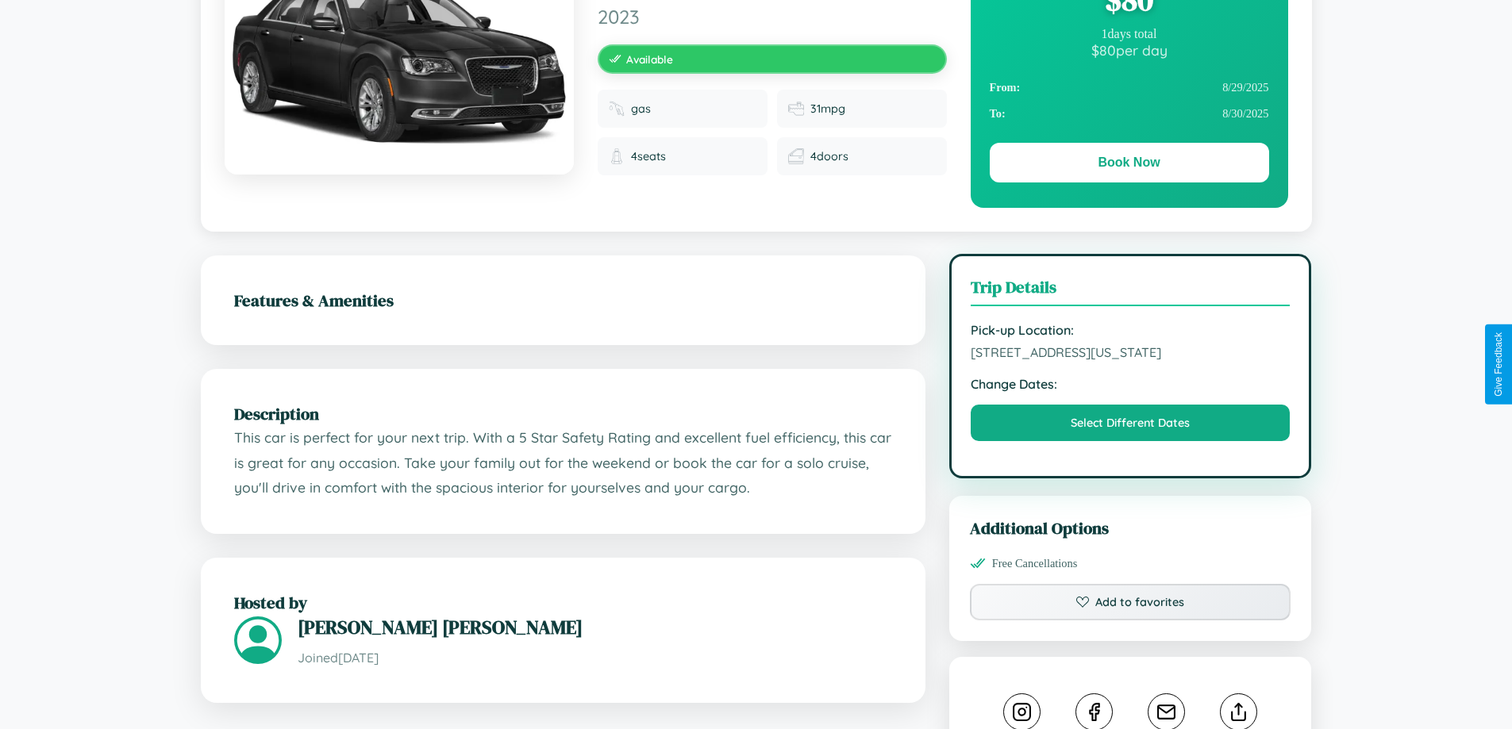
click at [1130, 360] on span "7456 Market Street San Antonio Texas 43993 United States" at bounding box center [1131, 352] width 320 height 16
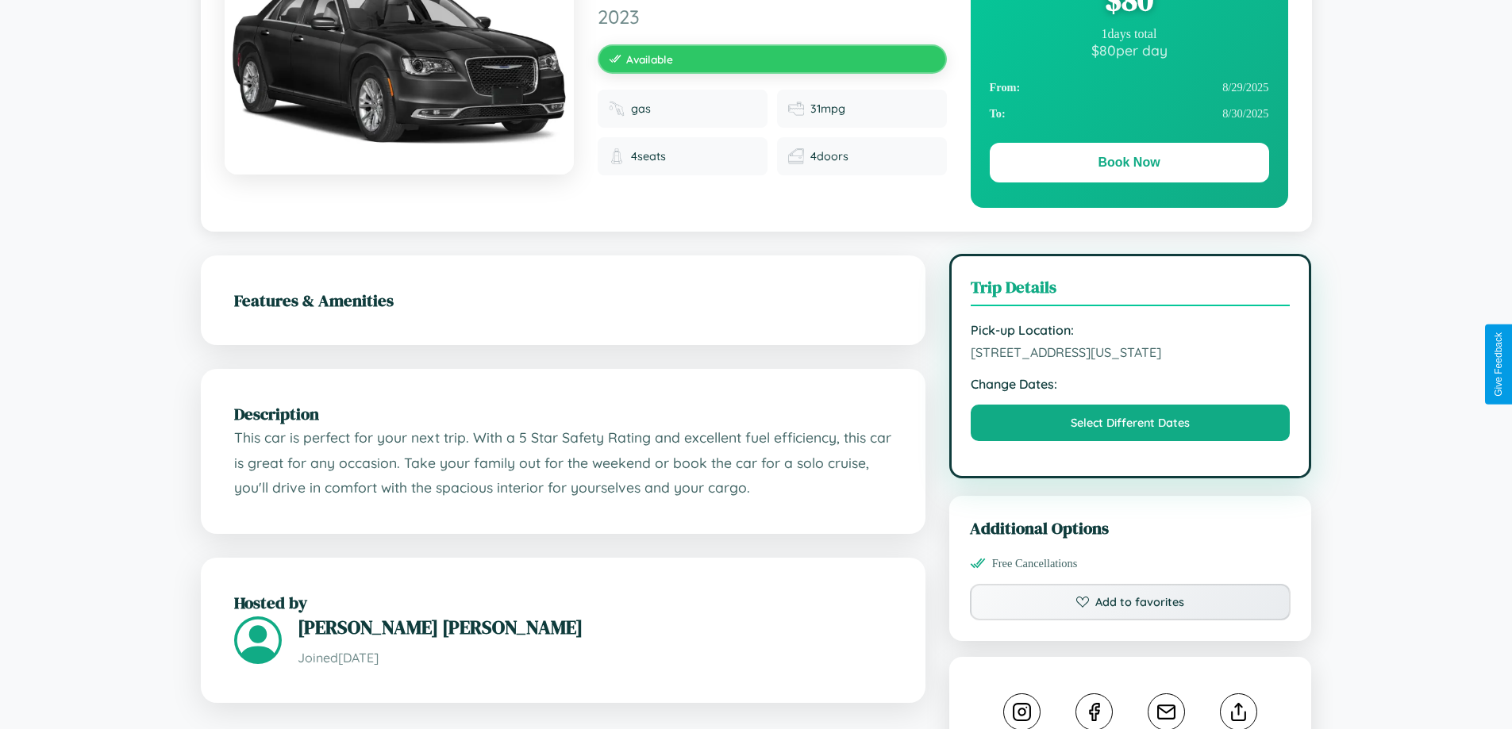
click at [1130, 360] on span "7456 Market Street San Antonio Texas 43993 United States" at bounding box center [1131, 352] width 320 height 16
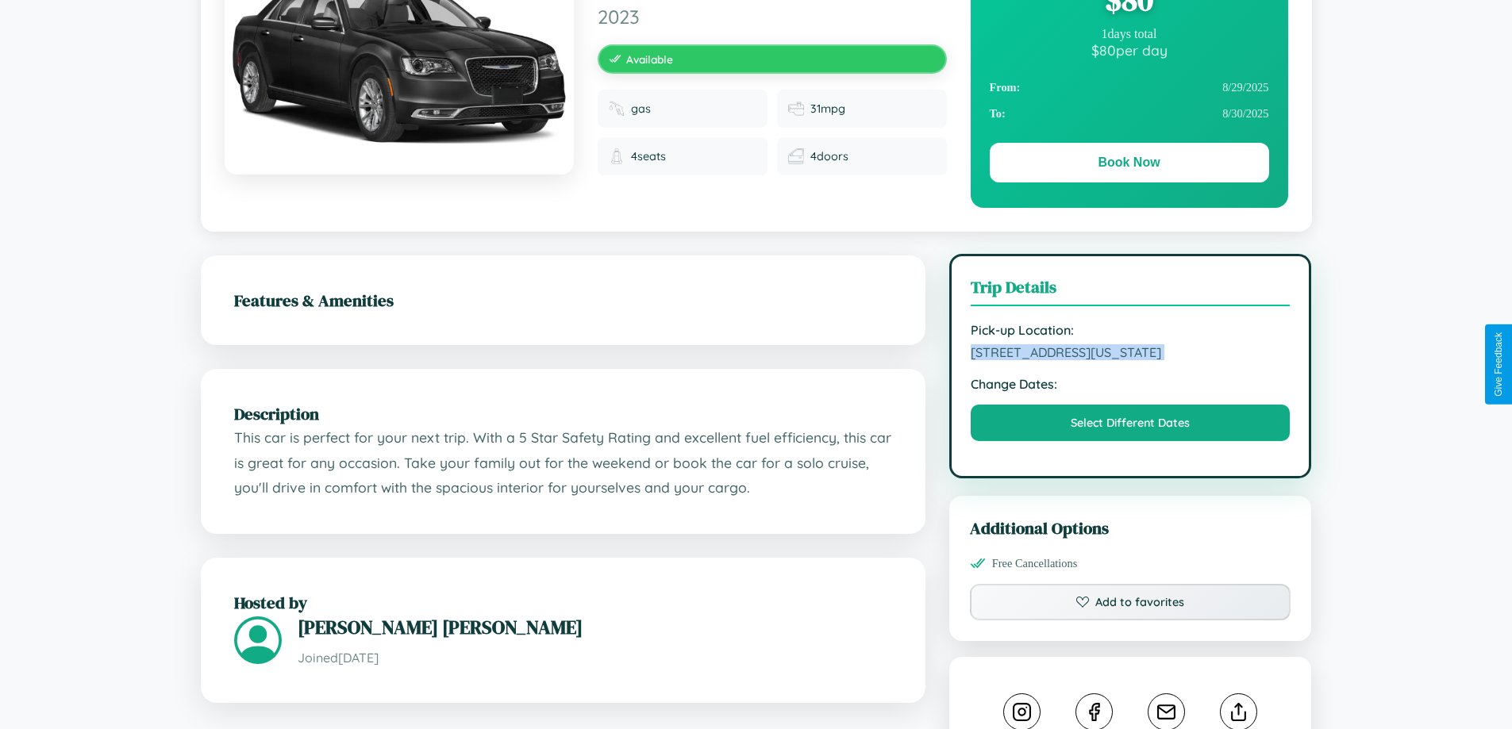
click at [1130, 360] on span "7456 Market Street San Antonio Texas 43993 United States" at bounding box center [1131, 352] width 320 height 16
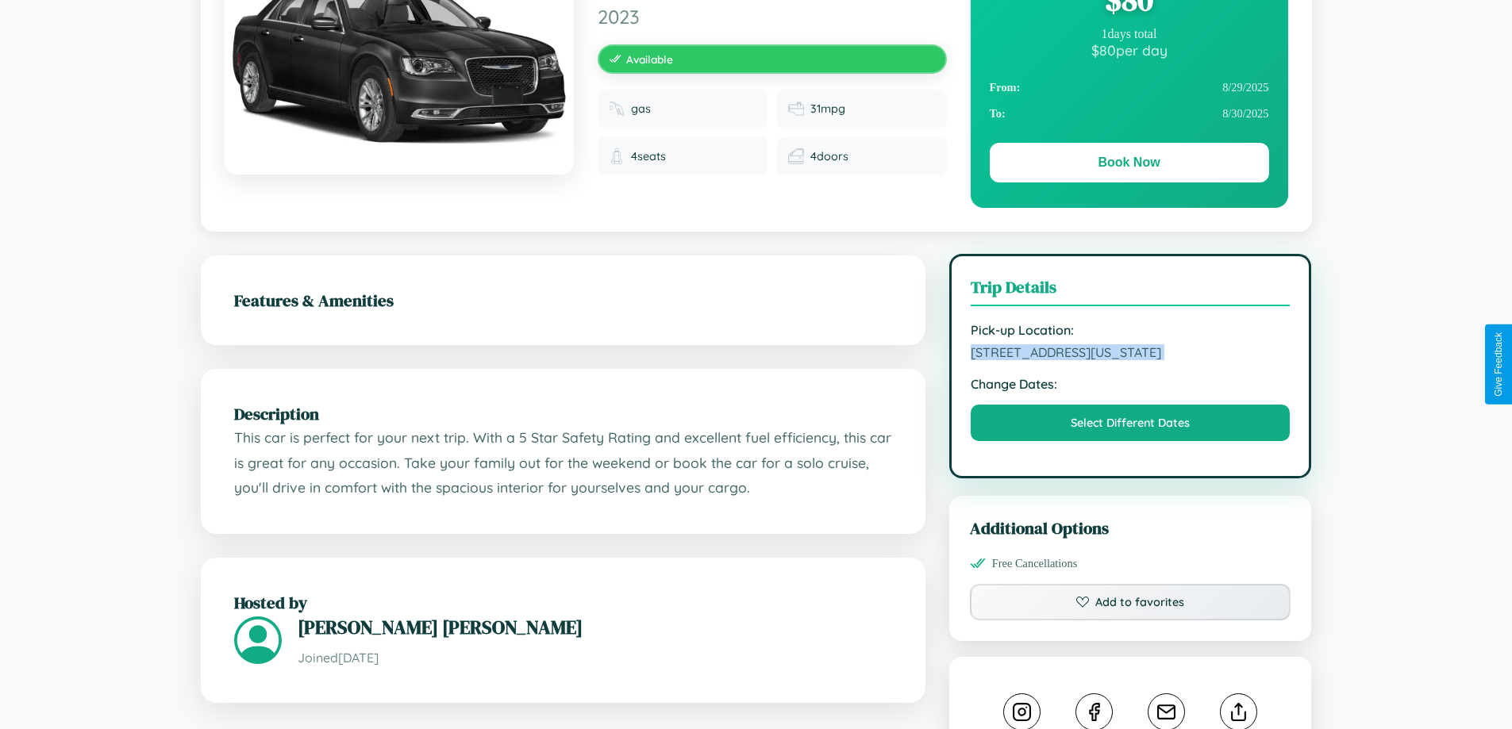
click at [1130, 360] on span "7456 Market Street San Antonio Texas 43993 United States" at bounding box center [1131, 352] width 320 height 16
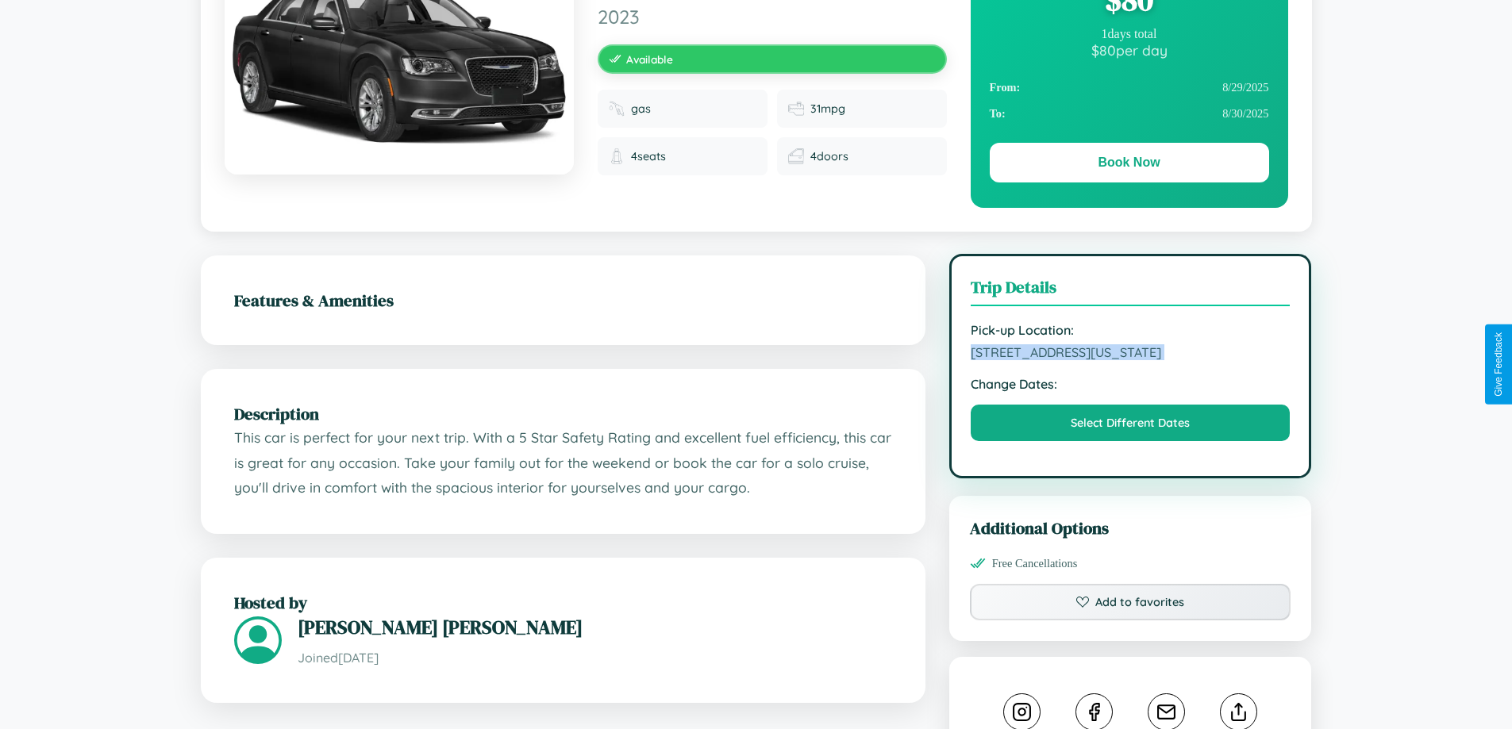
click at [1130, 360] on span "7456 Market Street San Antonio Texas 43993 United States" at bounding box center [1131, 352] width 320 height 16
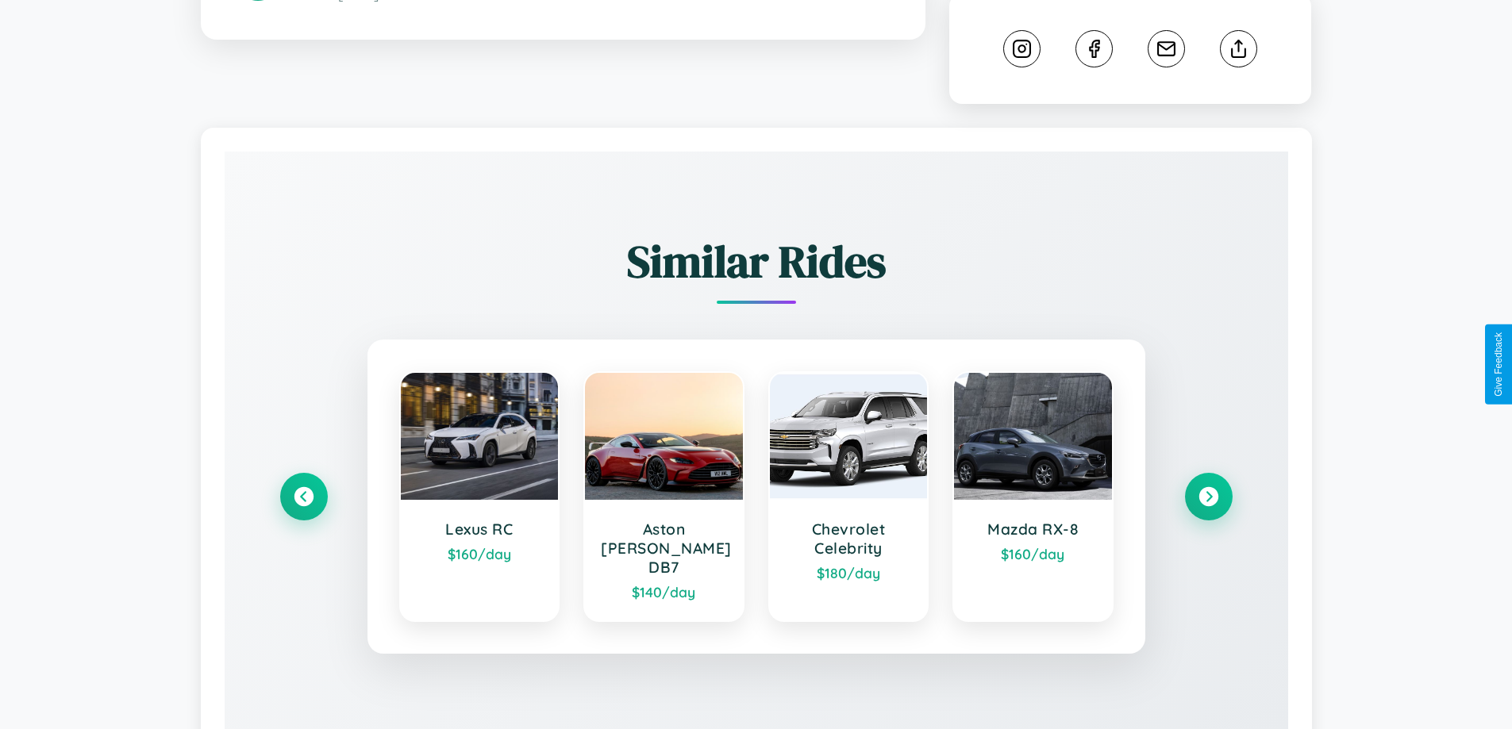
scroll to position [899, 0]
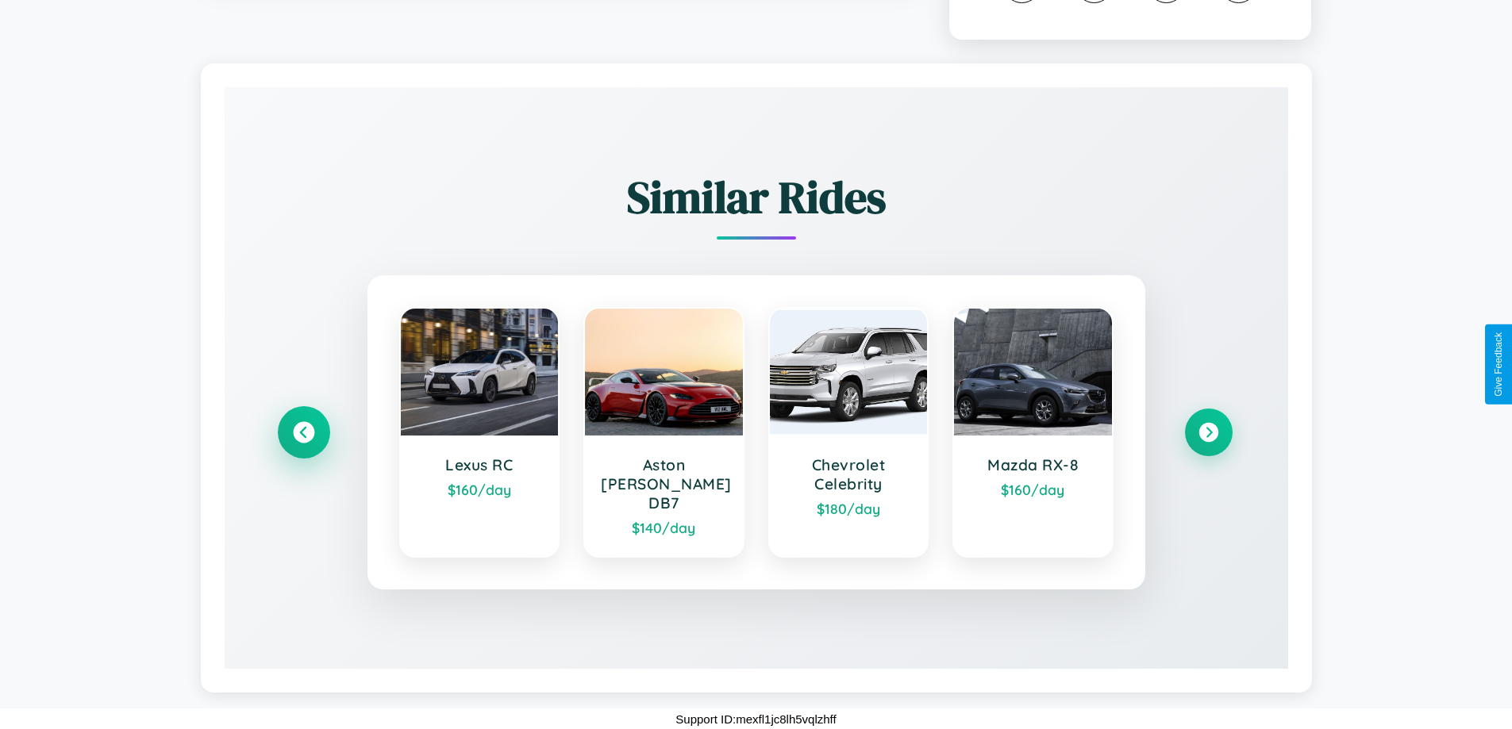
click at [303, 441] on icon at bounding box center [303, 432] width 21 height 21
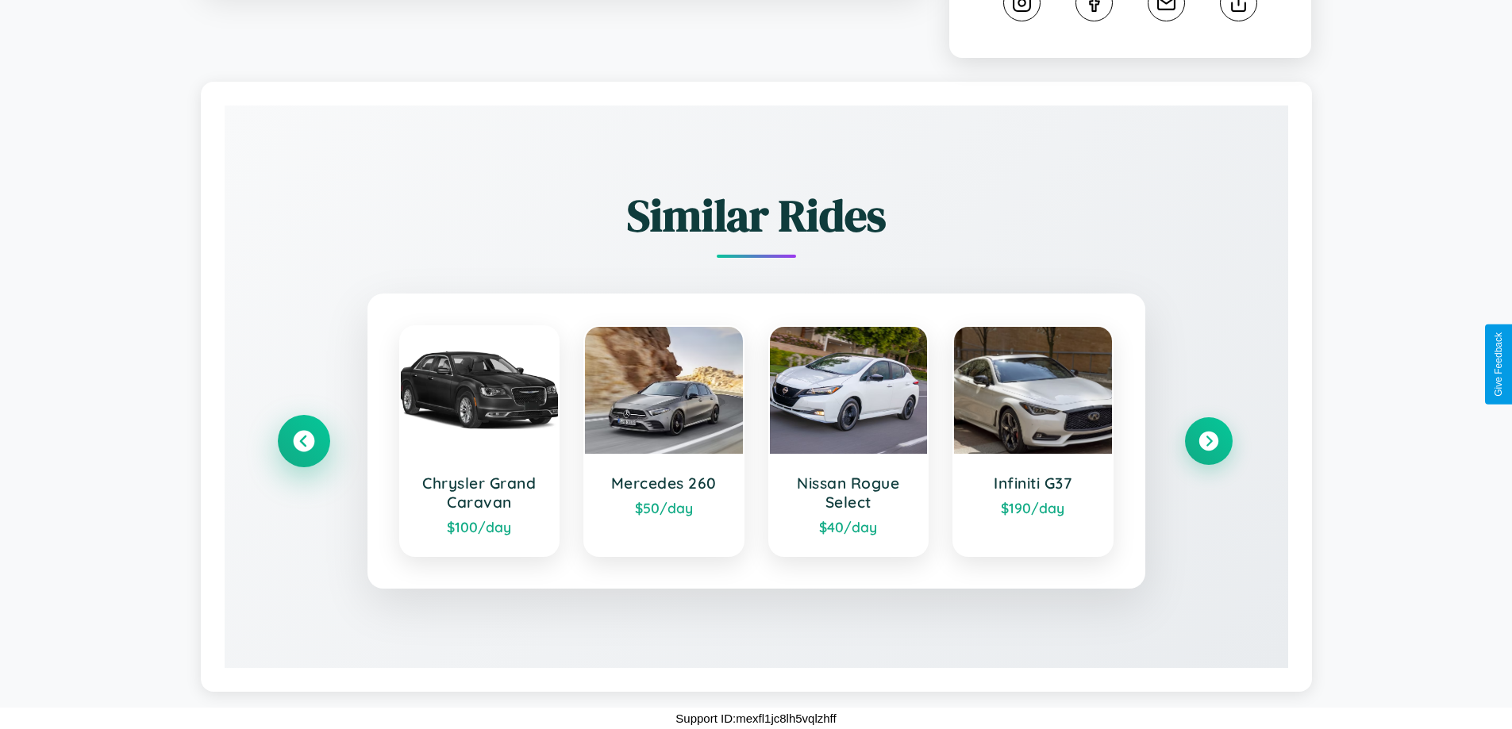
click at [303, 441] on icon at bounding box center [303, 441] width 21 height 21
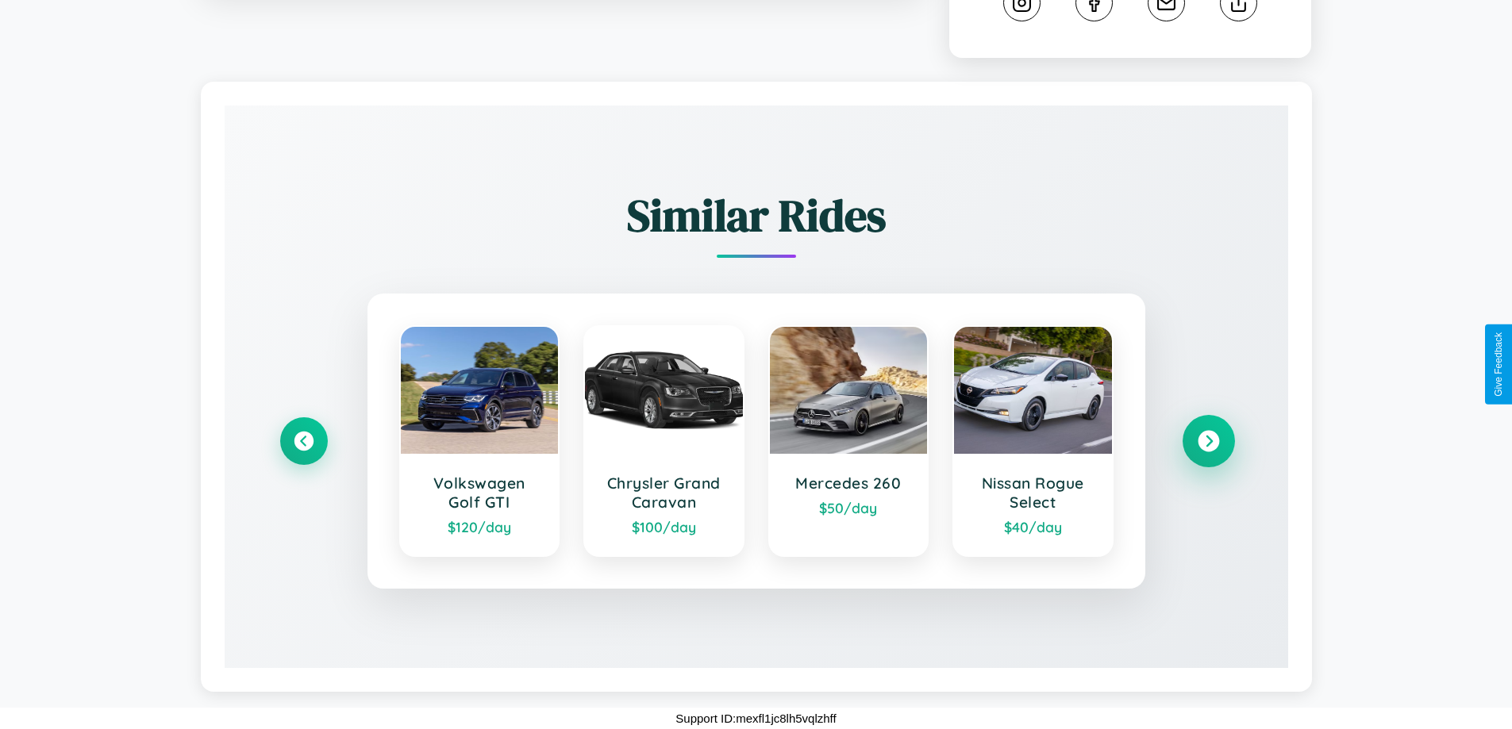
click at [1208, 441] on icon at bounding box center [1207, 441] width 21 height 21
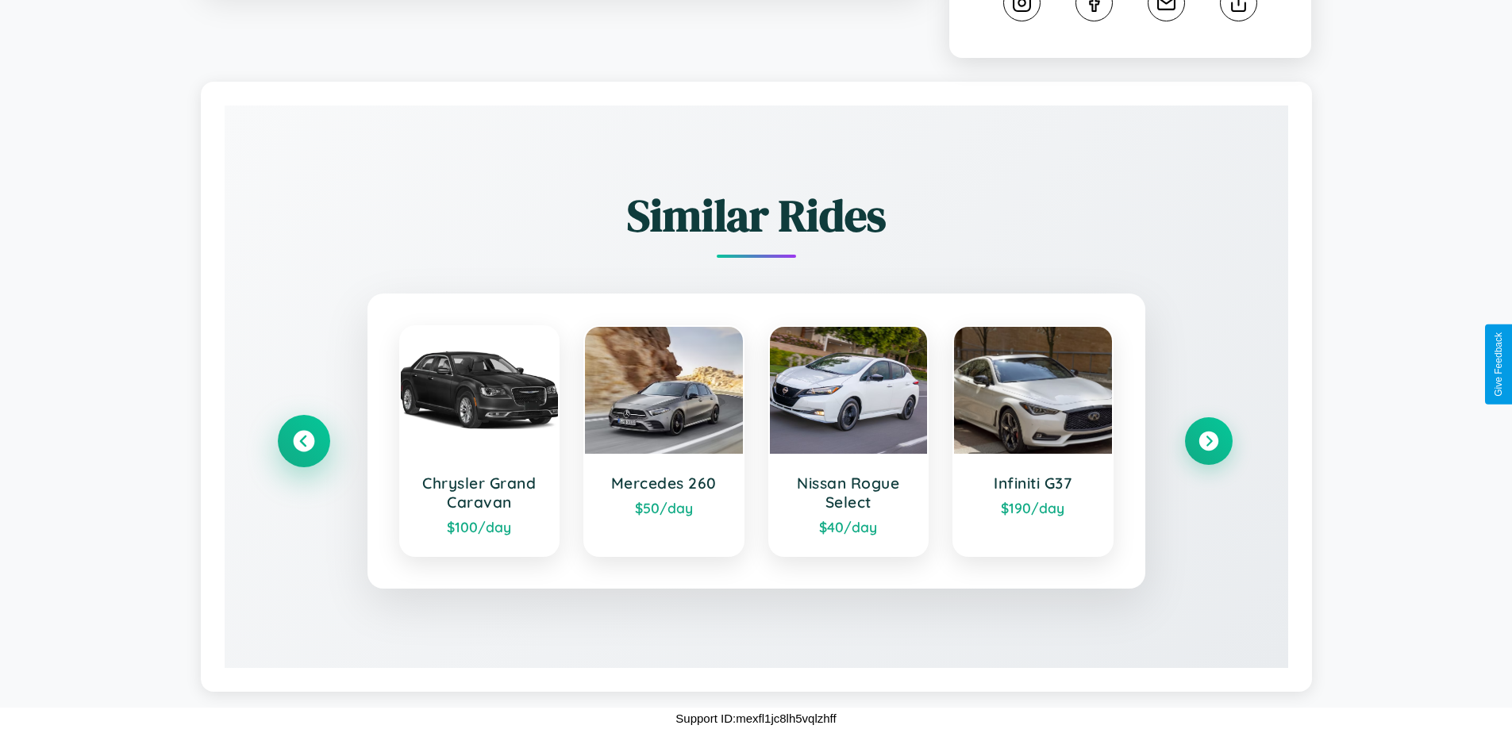
click at [303, 441] on icon at bounding box center [303, 441] width 21 height 21
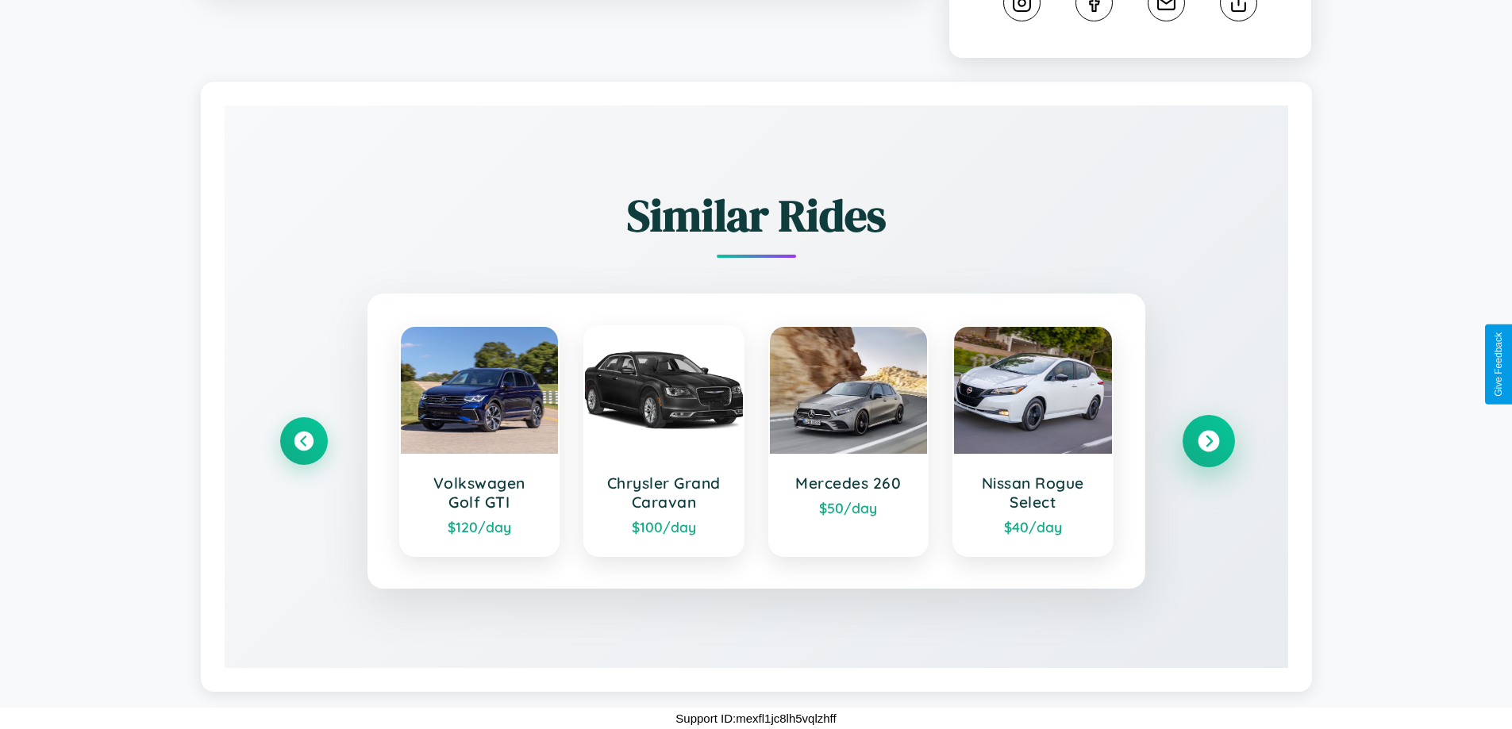
click at [1208, 441] on icon at bounding box center [1207, 441] width 21 height 21
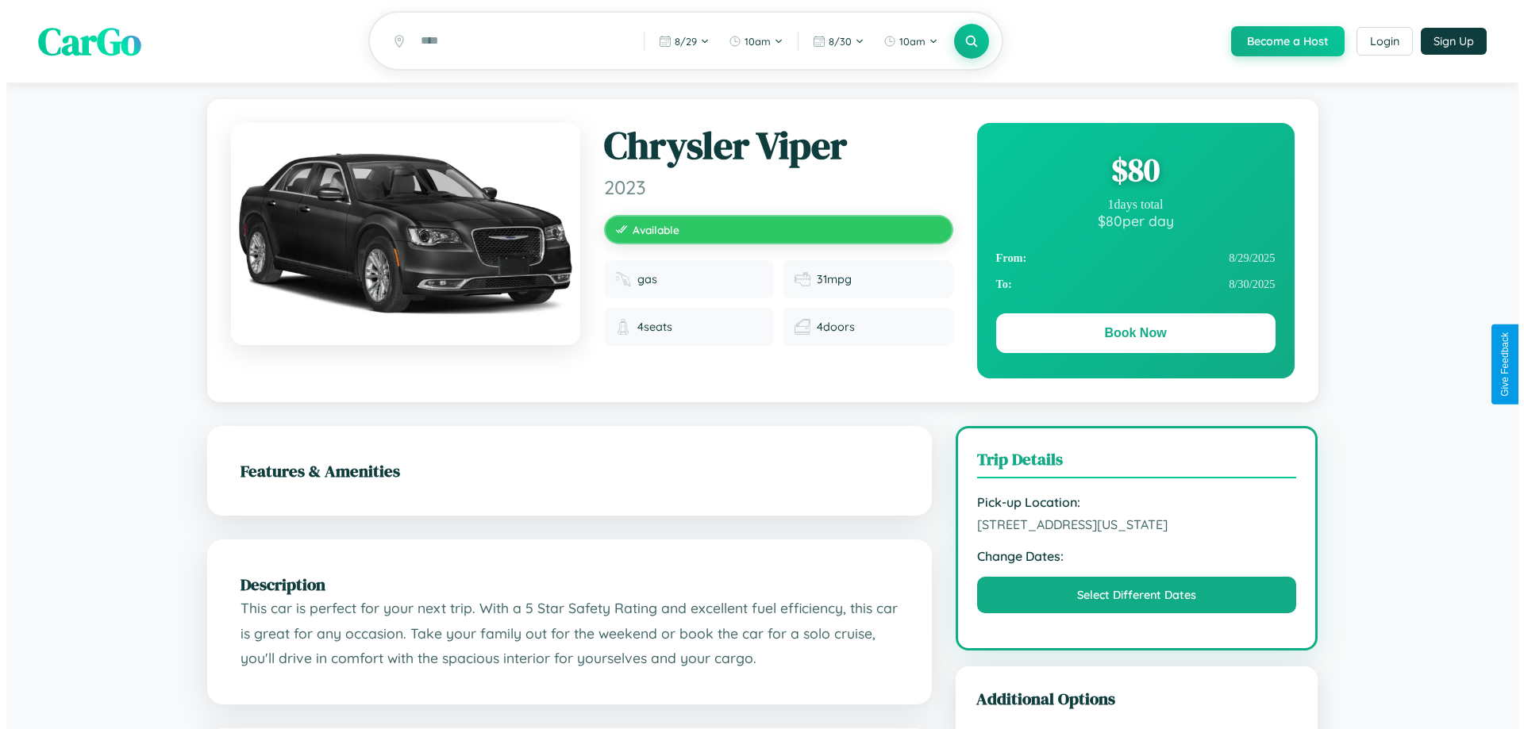
scroll to position [0, 0]
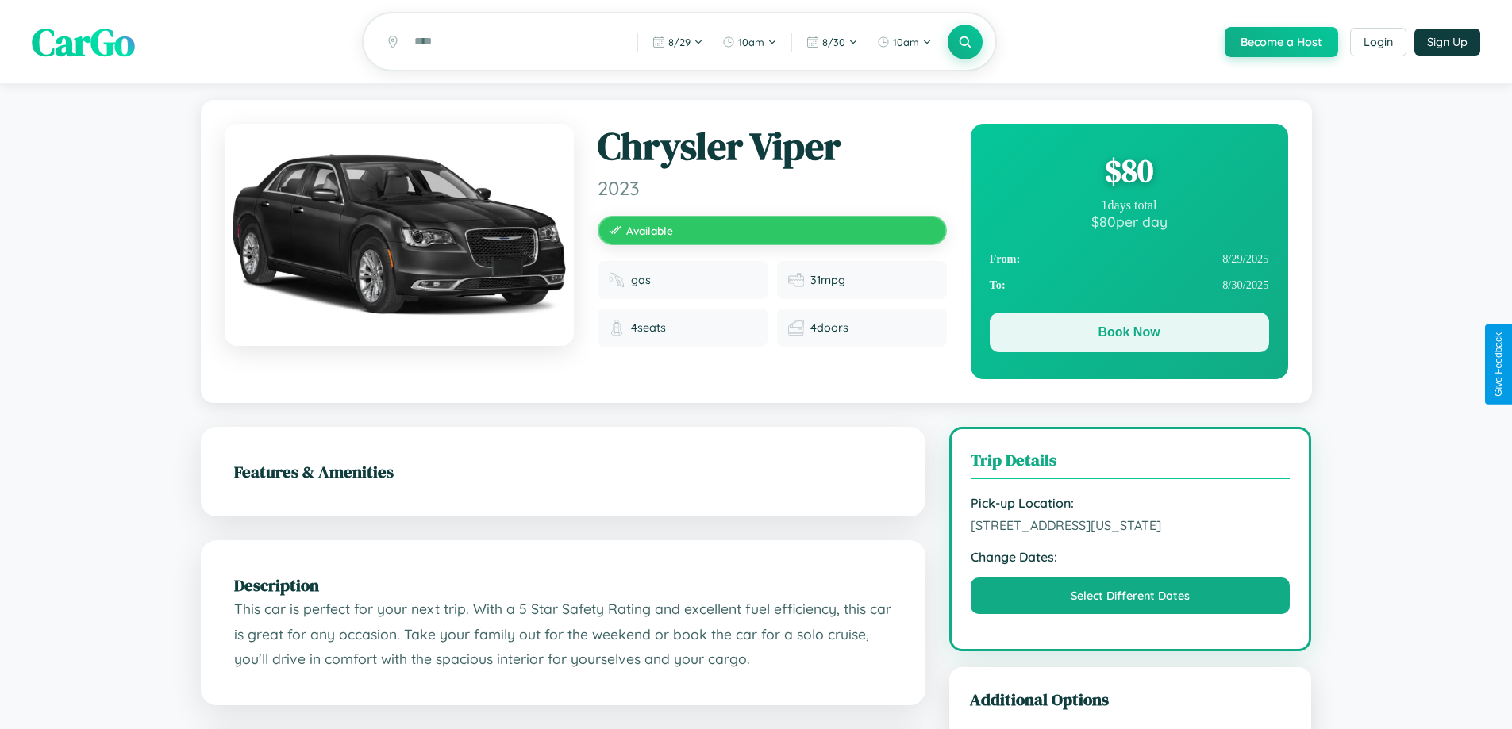
click at [1128, 335] on button "Book Now" at bounding box center [1129, 333] width 279 height 40
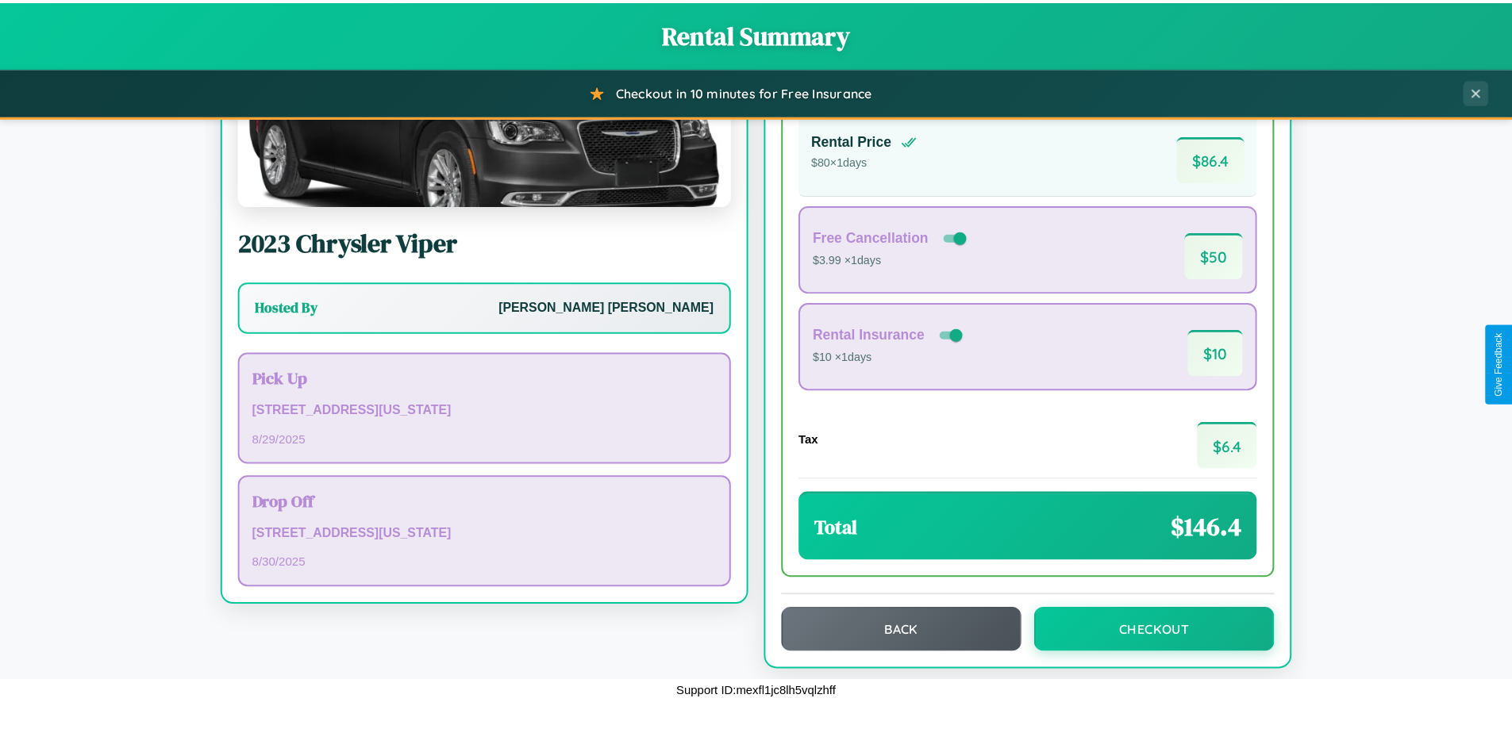
scroll to position [109, 0]
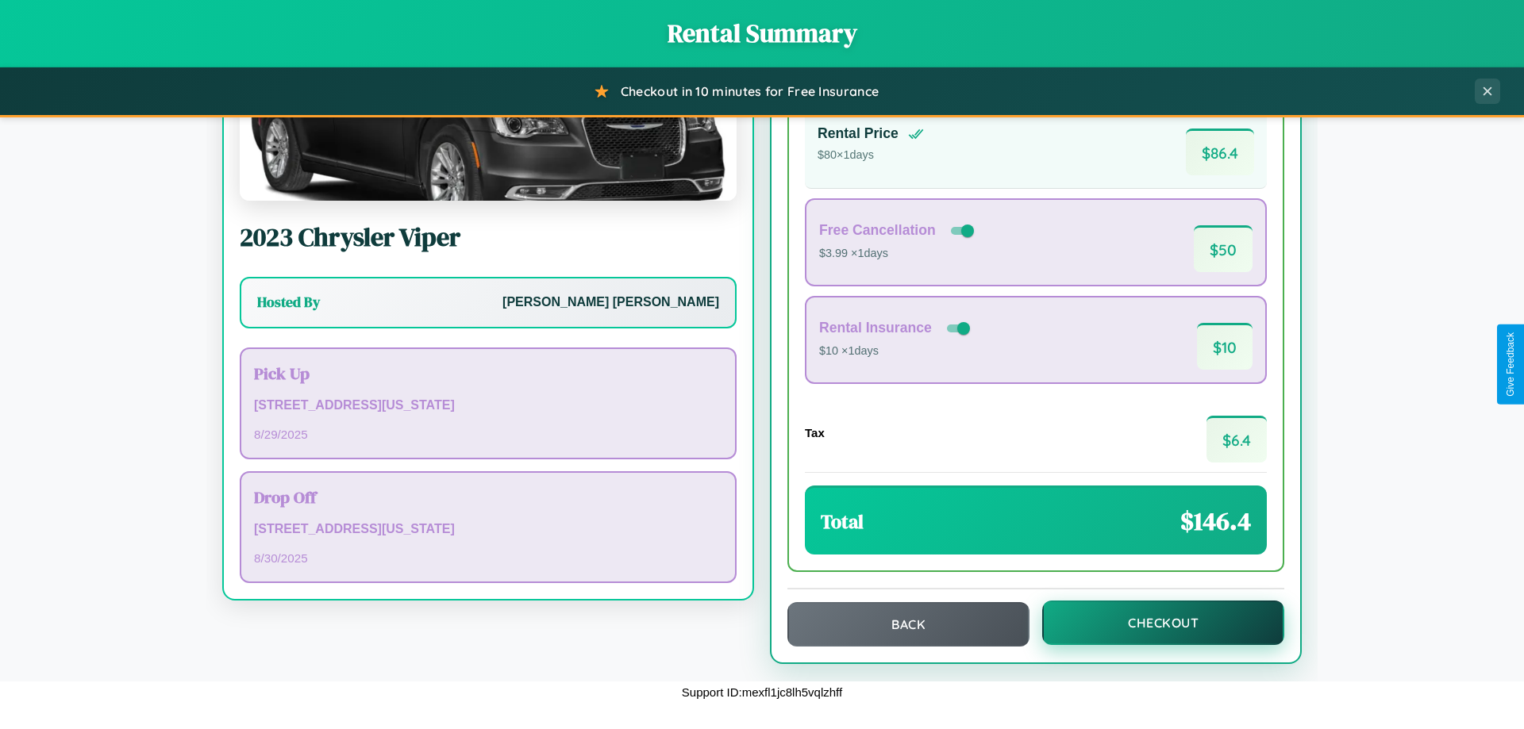
click at [1152, 623] on button "Checkout" at bounding box center [1163, 623] width 242 height 44
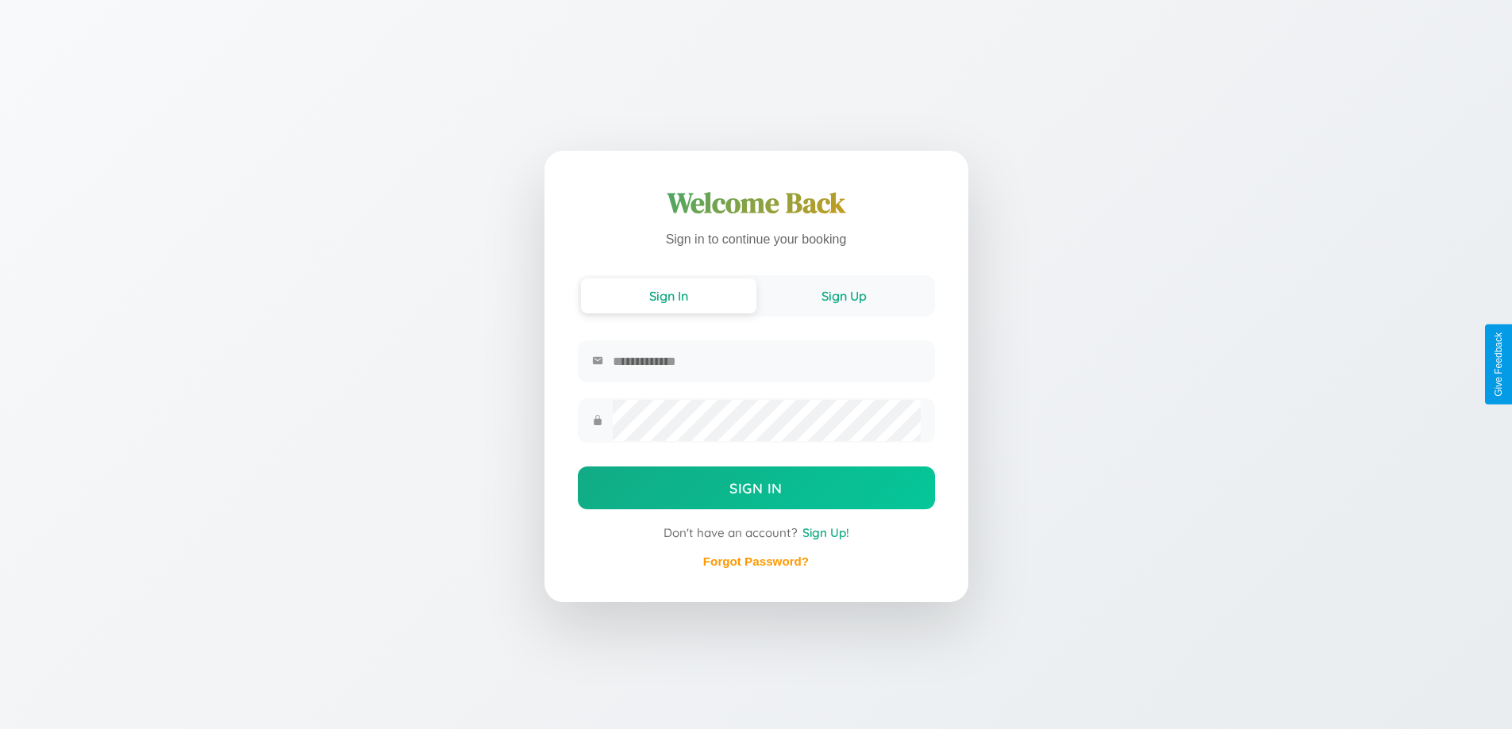
click at [844, 295] on button "Sign Up" at bounding box center [843, 296] width 175 height 35
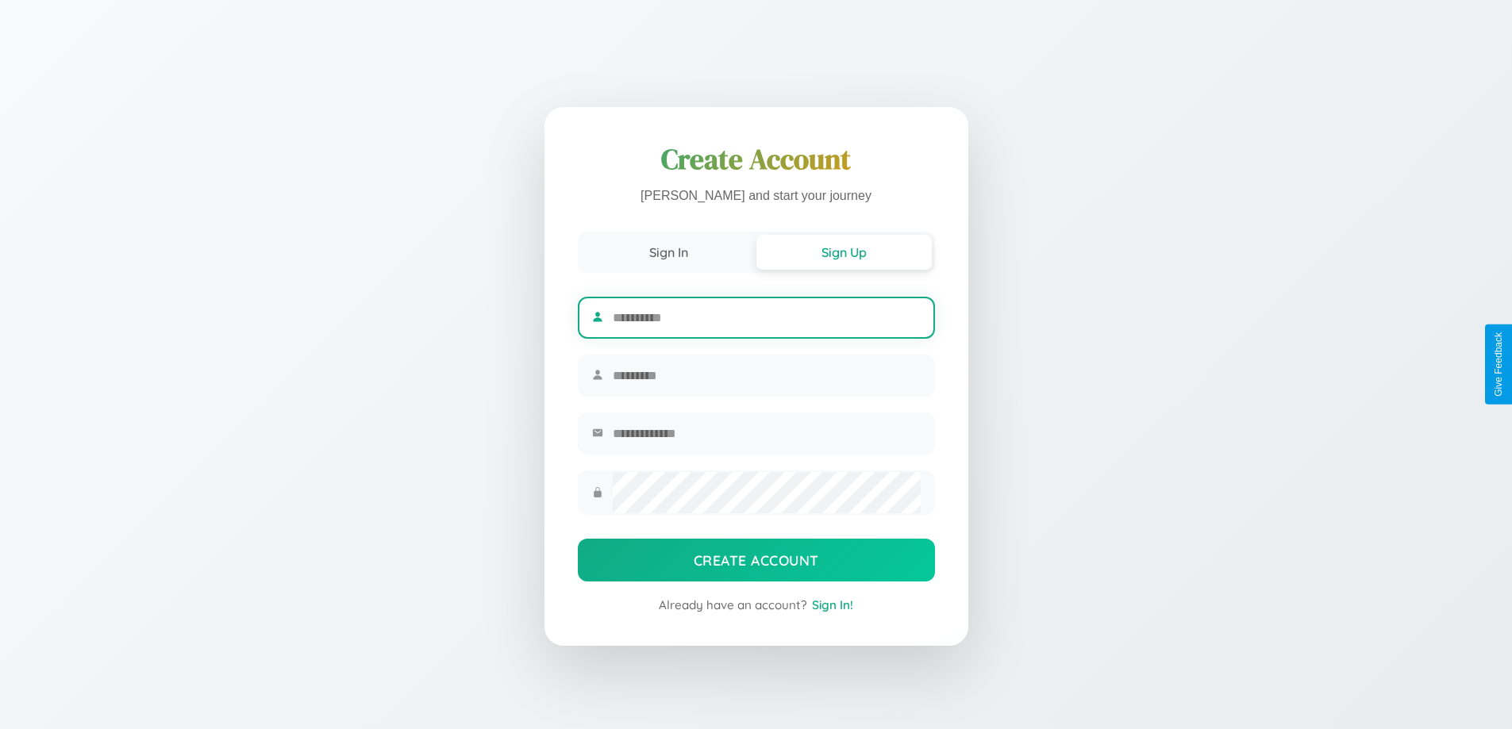
click at [766, 315] on input "text" at bounding box center [766, 317] width 307 height 39
type input "******"
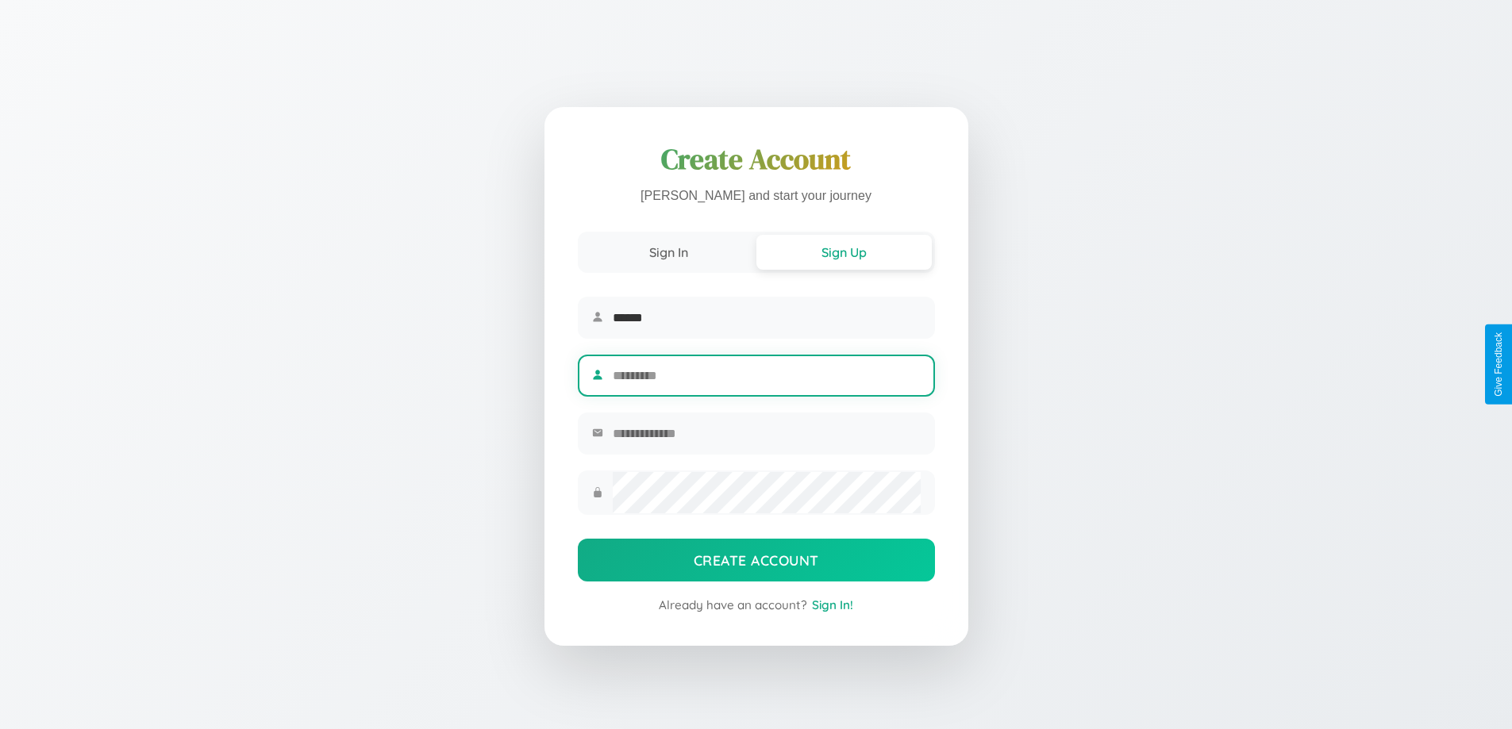
click at [766, 375] on input "text" at bounding box center [766, 375] width 307 height 39
type input "********"
click at [766, 436] on input "email" at bounding box center [766, 433] width 307 height 39
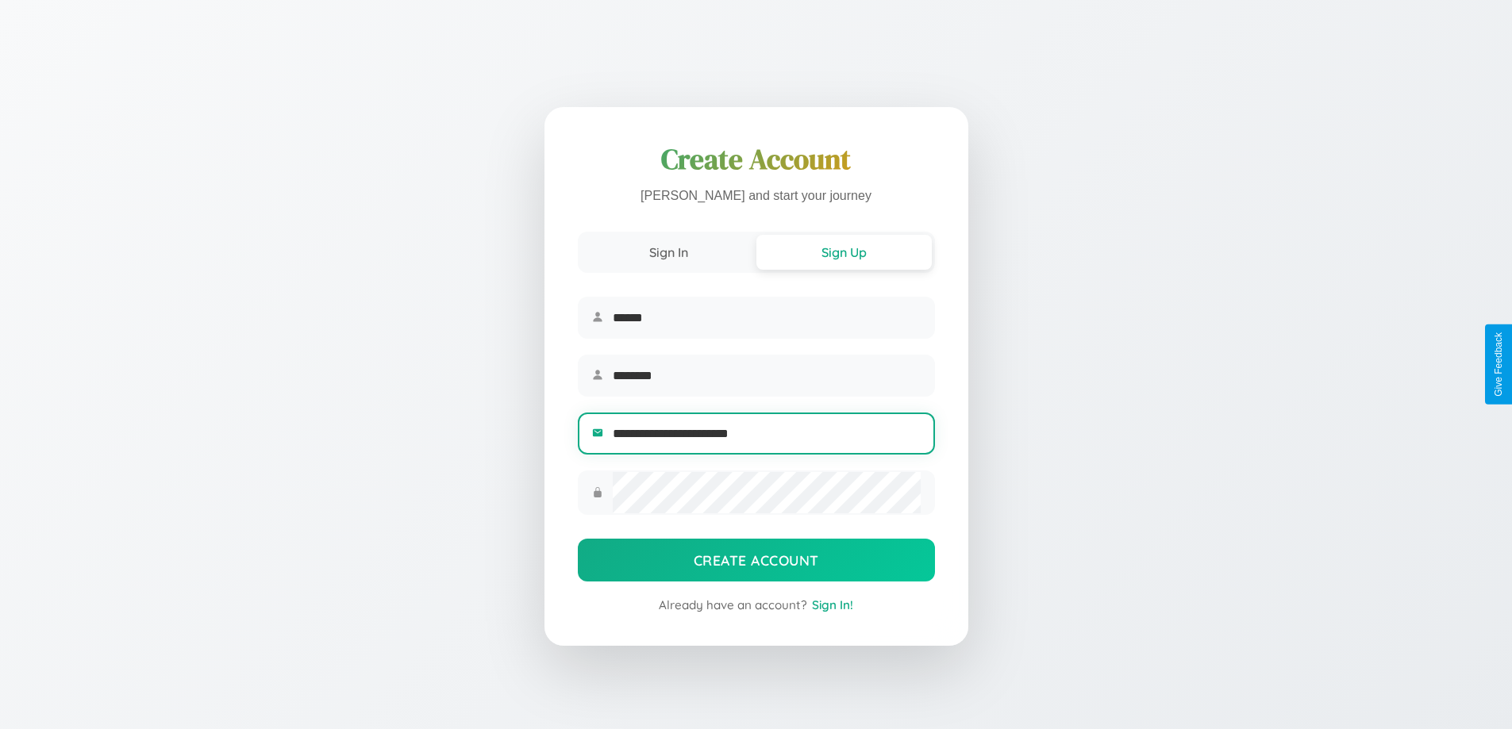
type input "**********"
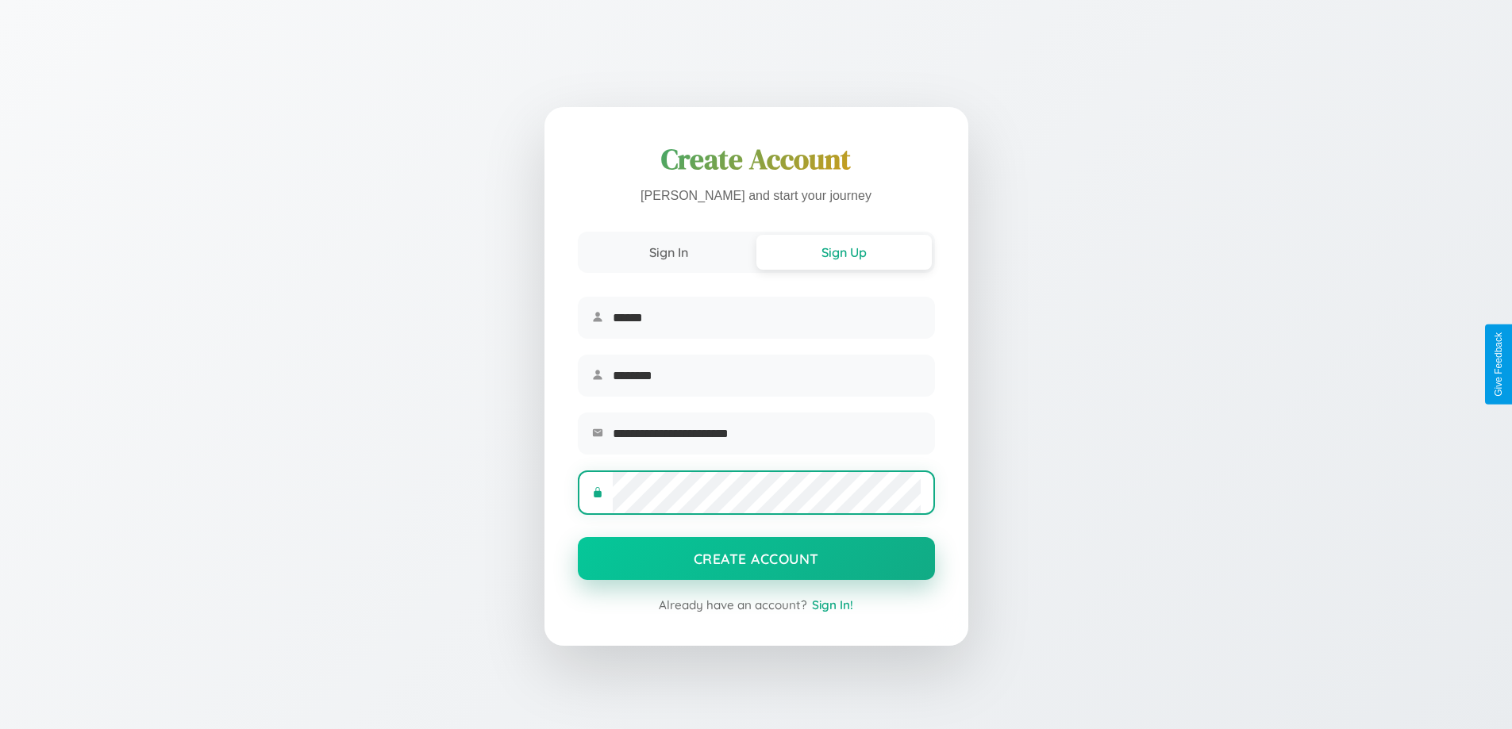
click at [755, 563] on button "Create Account" at bounding box center [756, 558] width 357 height 43
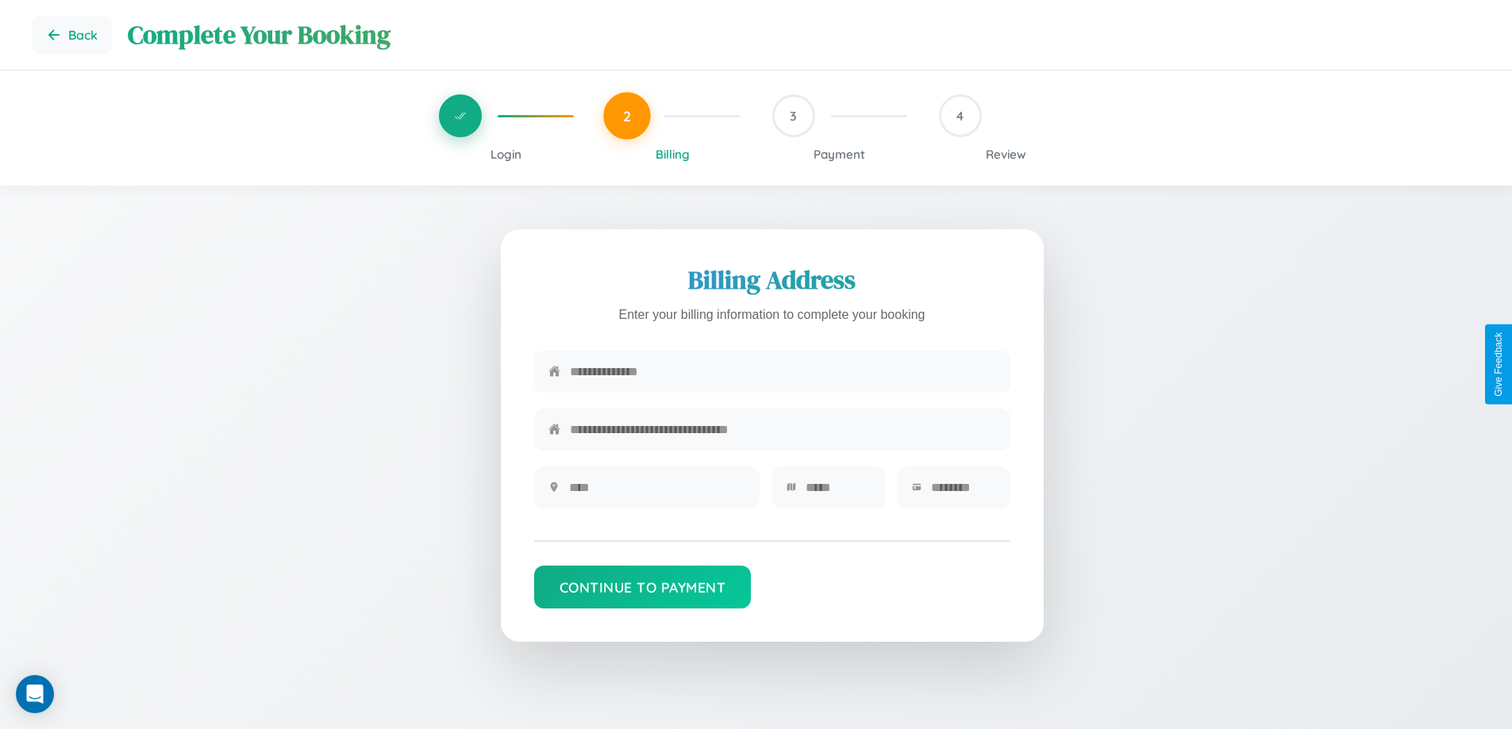
click at [782, 372] on input "text" at bounding box center [783, 371] width 426 height 39
type input "**********"
click at [656, 493] on input "text" at bounding box center [657, 487] width 176 height 39
type input "********"
click at [837, 493] on input "text" at bounding box center [837, 487] width 65 height 39
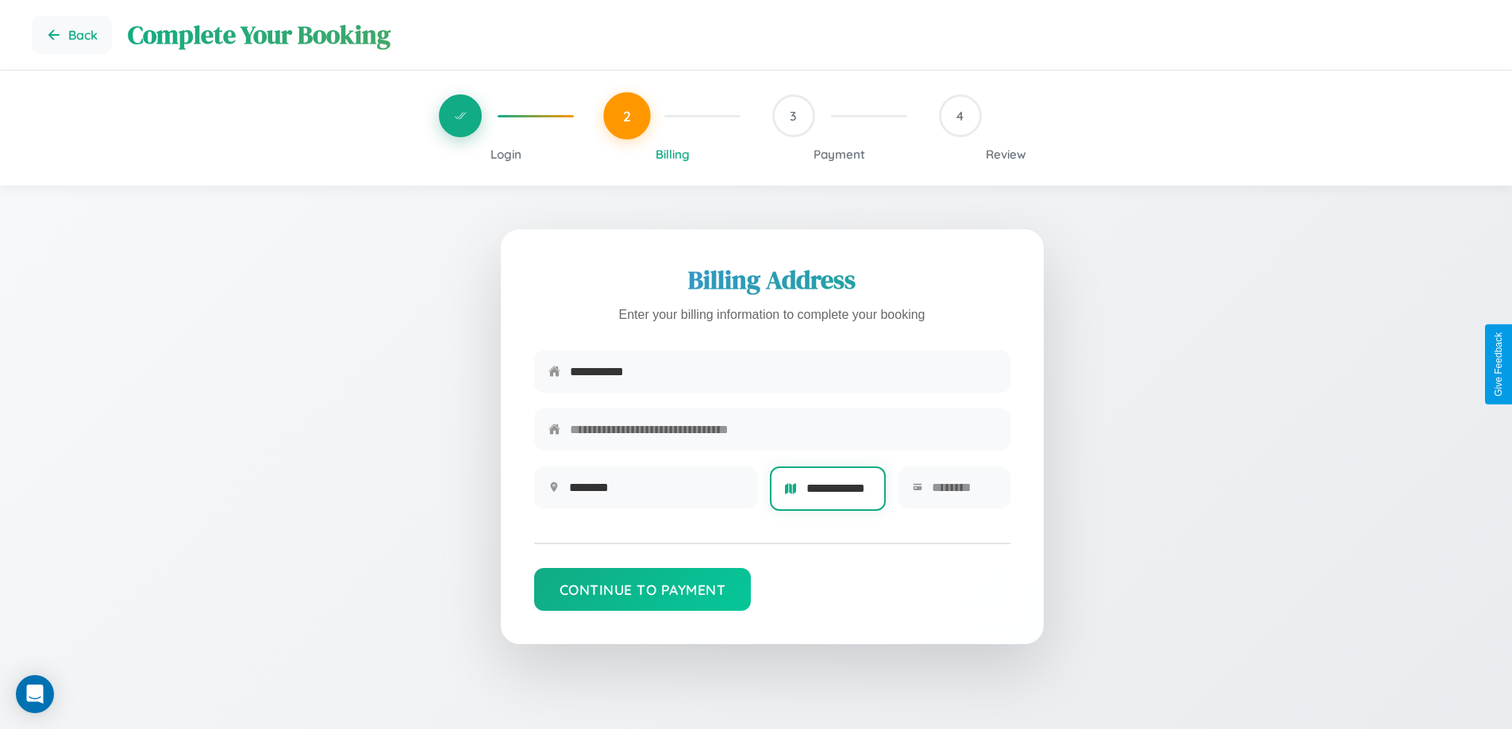
scroll to position [0, 16]
type input "**********"
click at [963, 493] on input "text" at bounding box center [963, 487] width 63 height 39
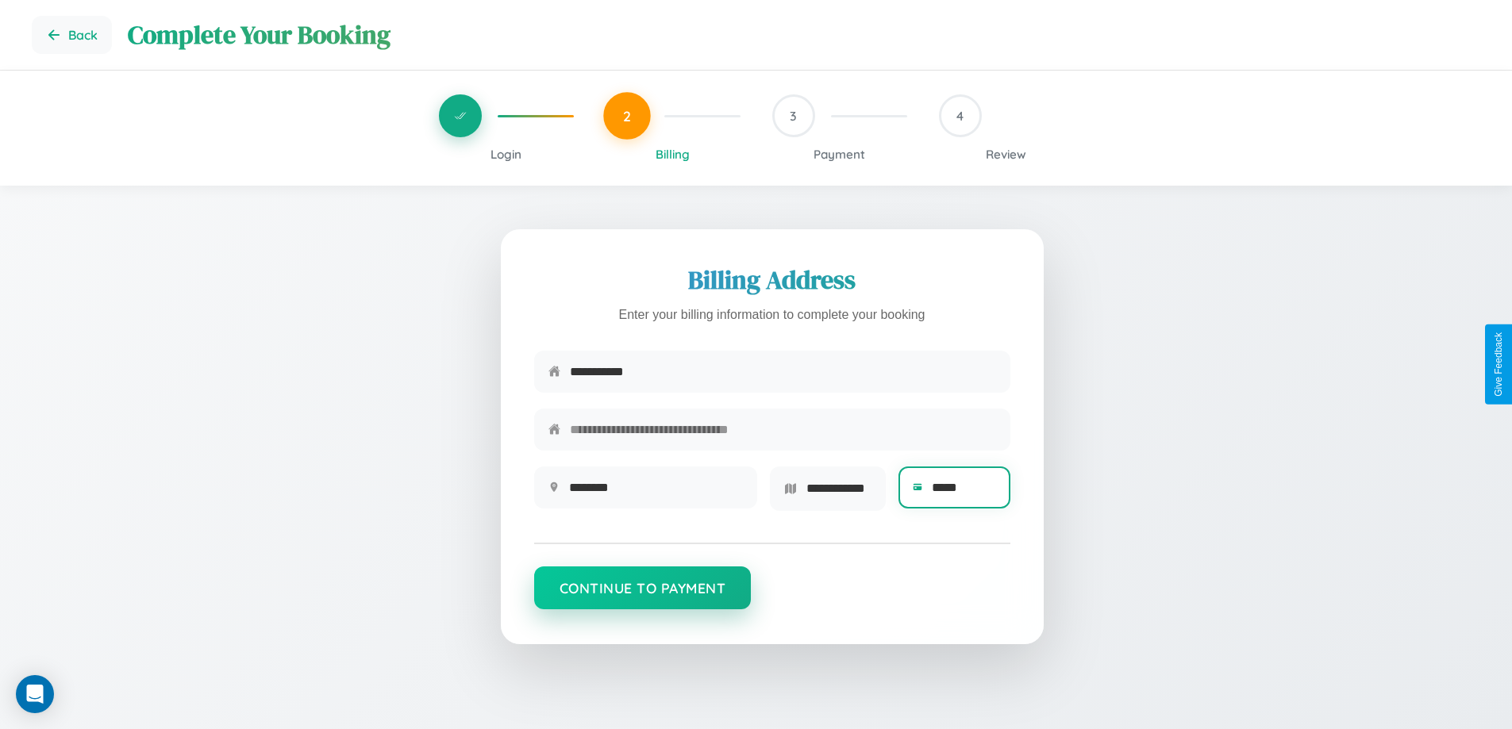
type input "*****"
click at [642, 593] on button "Continue to Payment" at bounding box center [642, 588] width 217 height 43
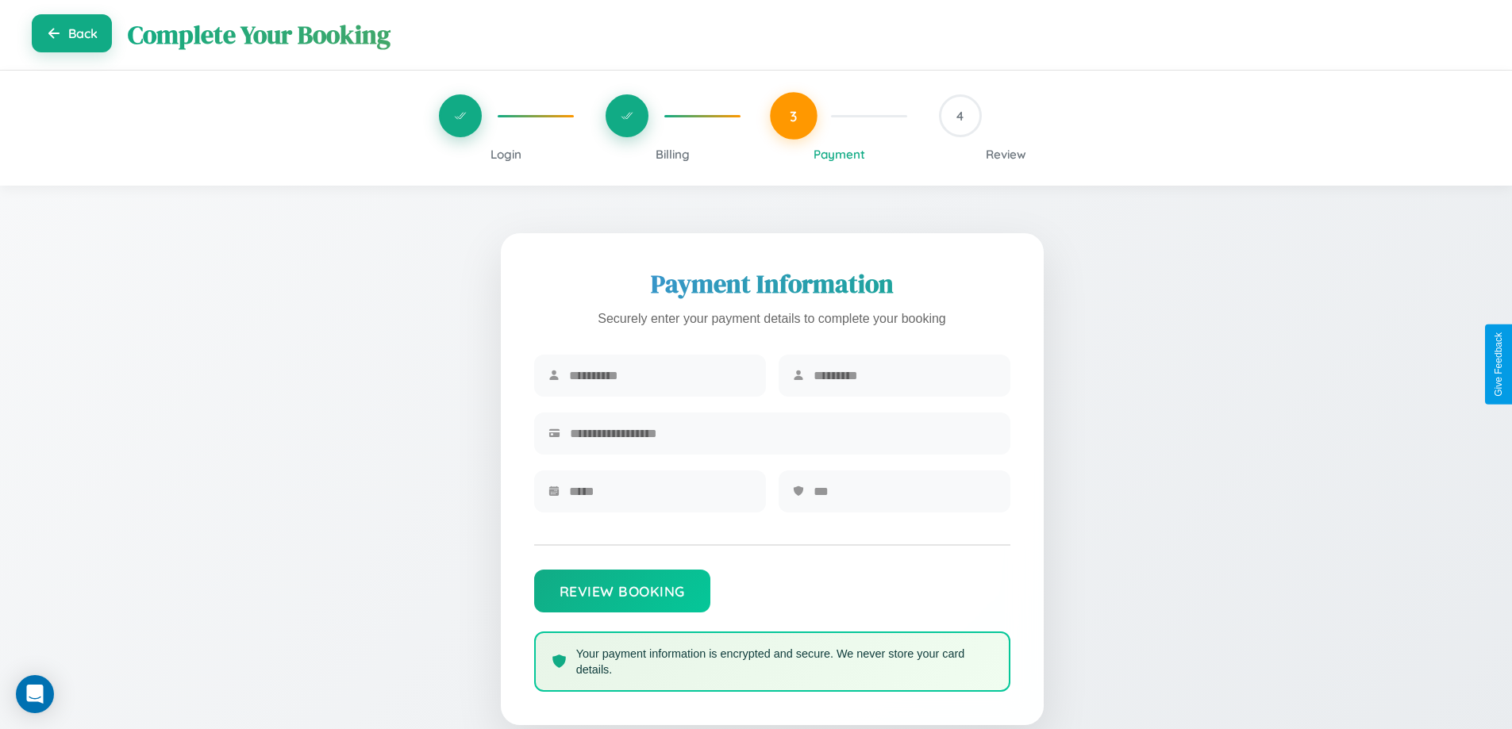
click at [71, 35] on button "Back" at bounding box center [72, 33] width 80 height 38
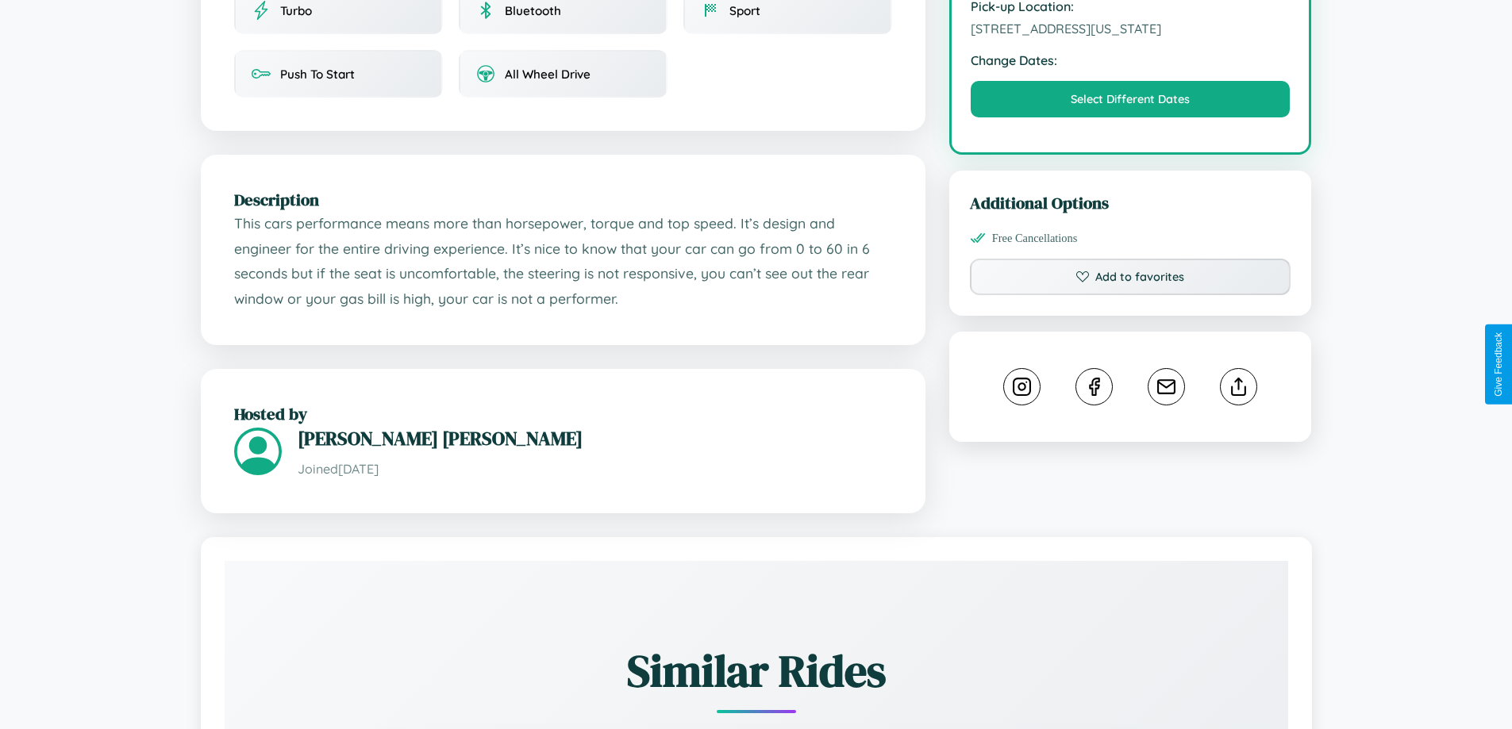
scroll to position [537, 0]
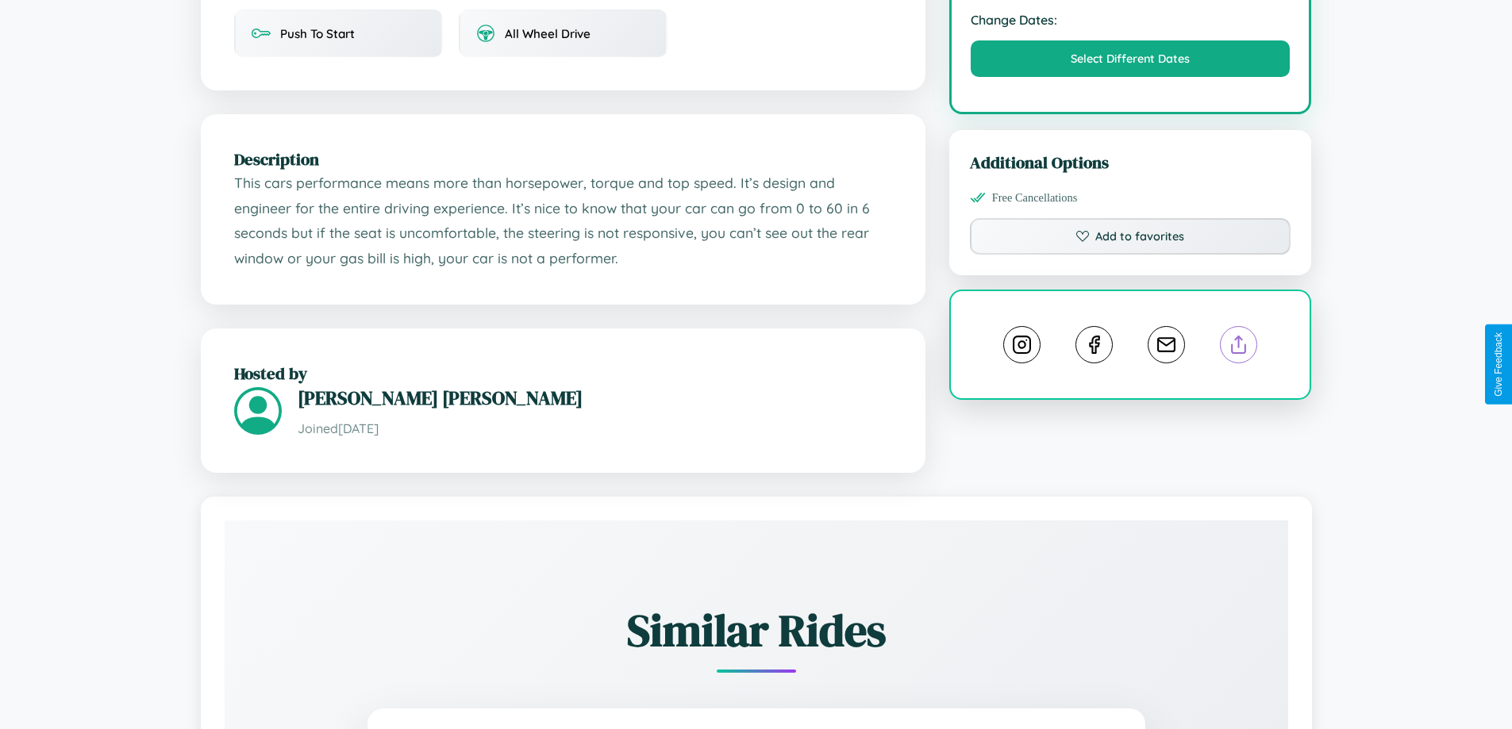
click at [1239, 348] on line at bounding box center [1239, 341] width 0 height 11
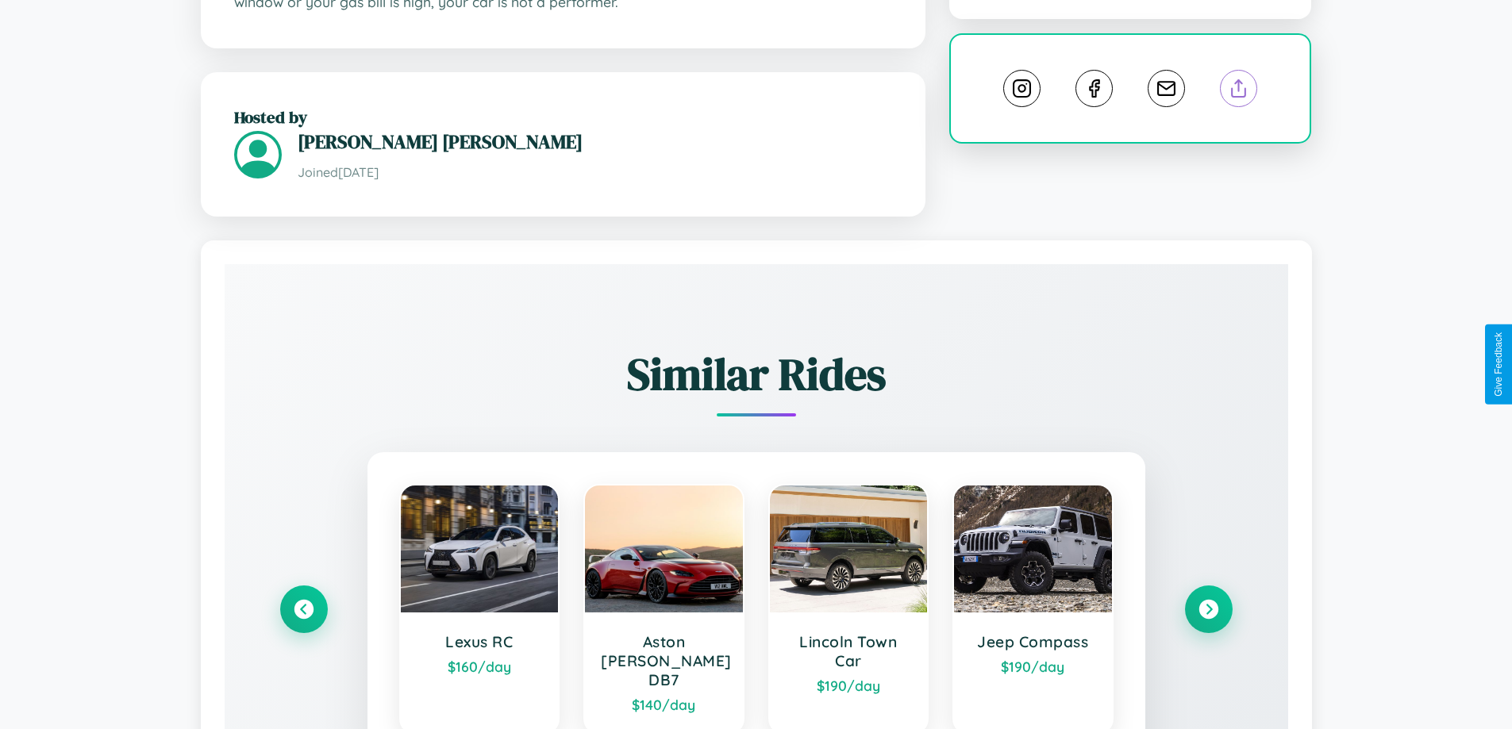
scroll to position [955, 0]
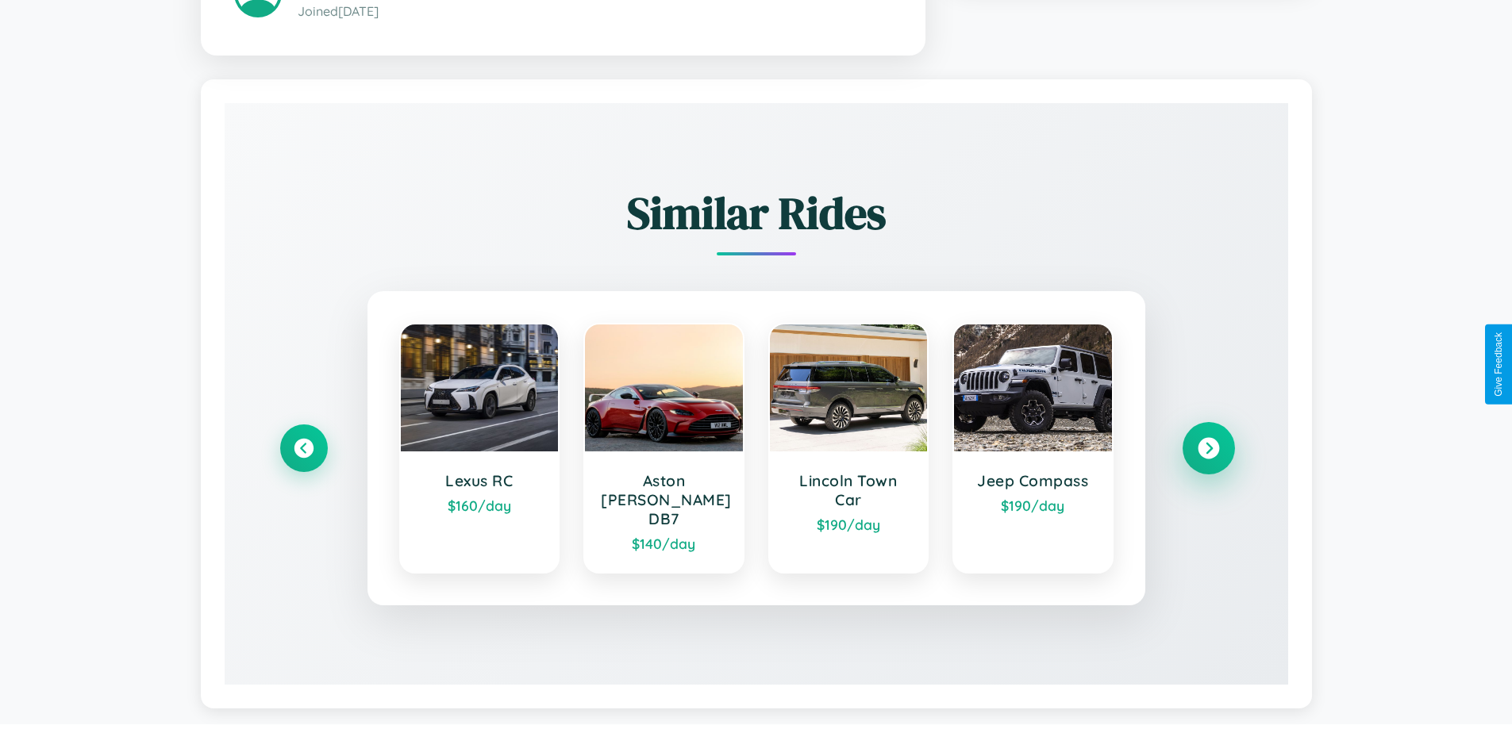
click at [1208, 441] on icon at bounding box center [1207, 448] width 21 height 21
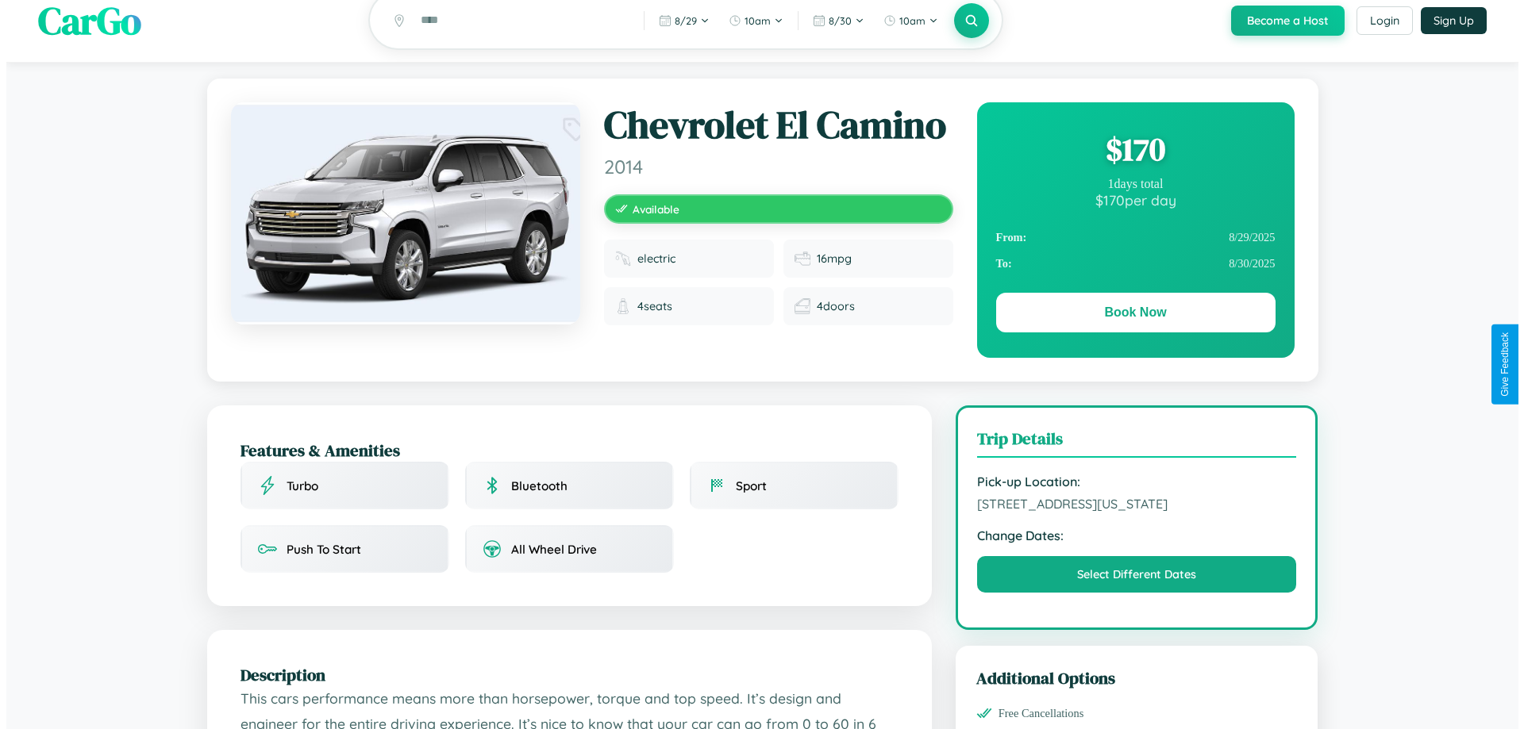
scroll to position [0, 0]
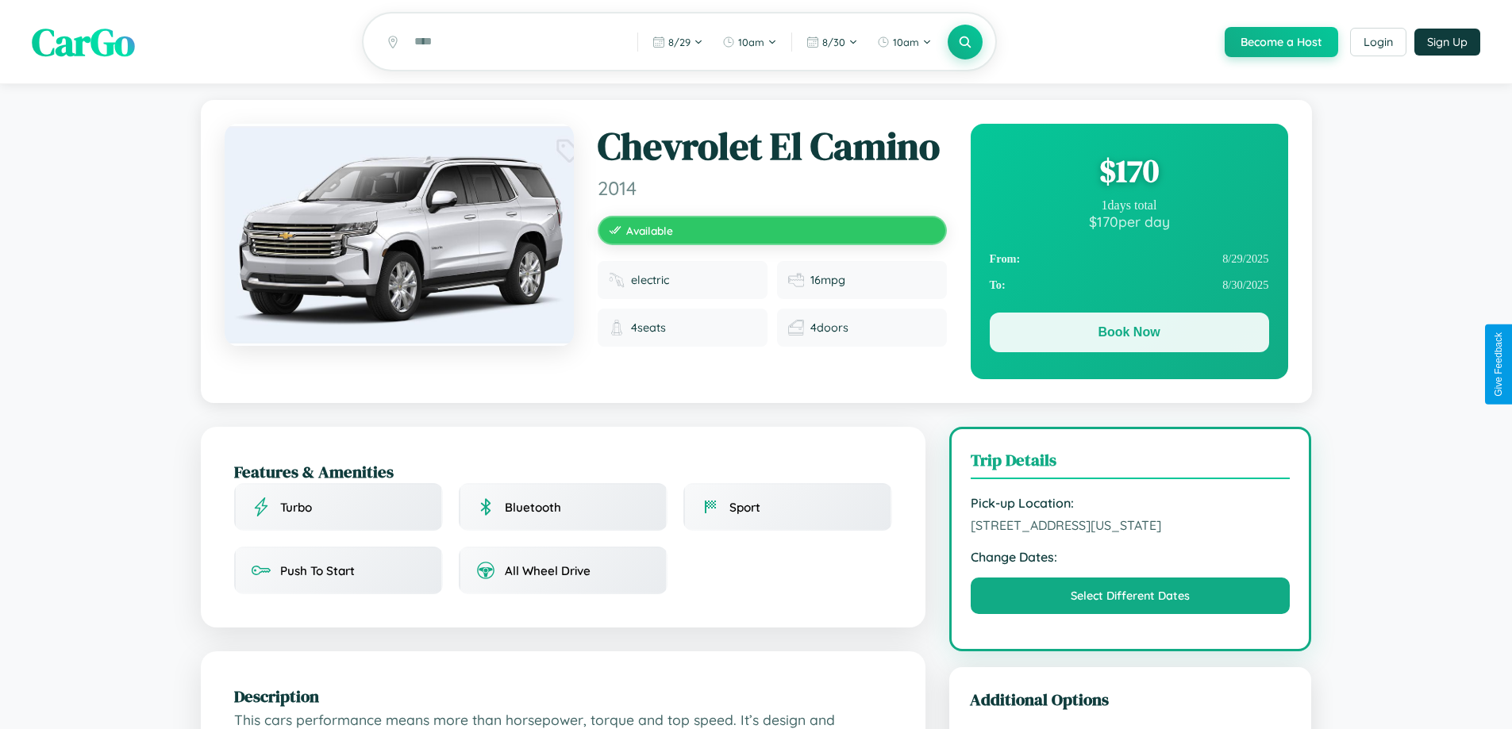
click at [1128, 335] on button "Book Now" at bounding box center [1129, 333] width 279 height 40
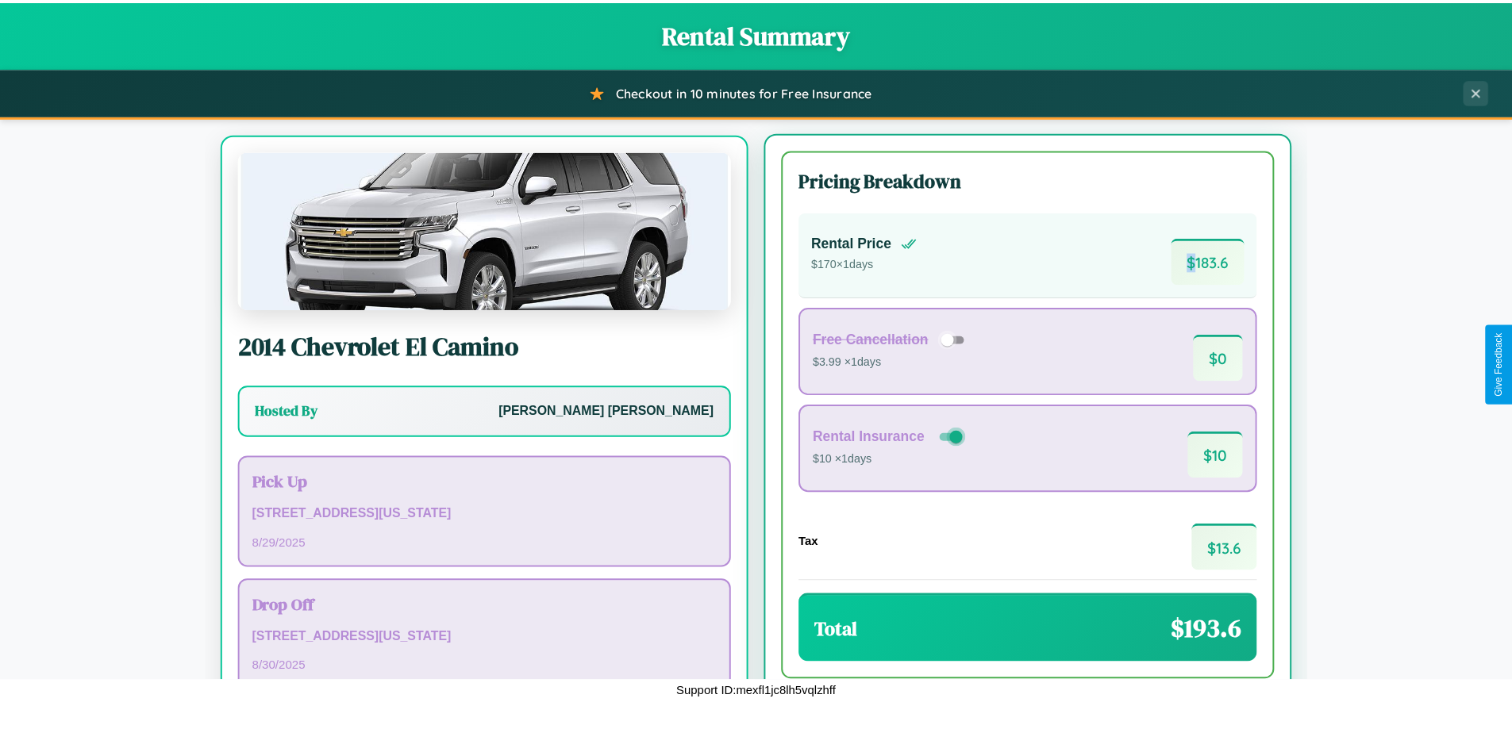
scroll to position [74, 0]
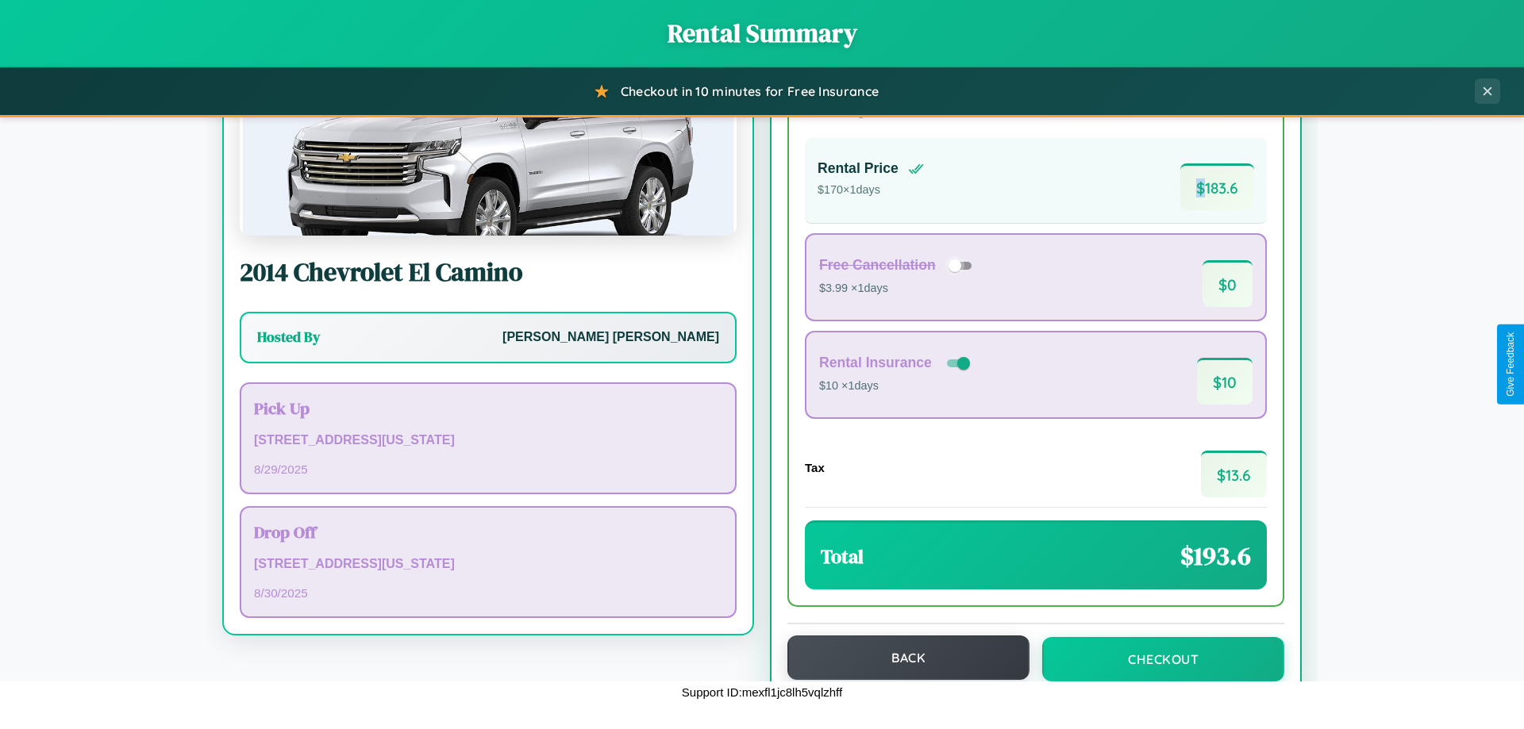
click at [901, 659] on button "Back" at bounding box center [908, 658] width 242 height 44
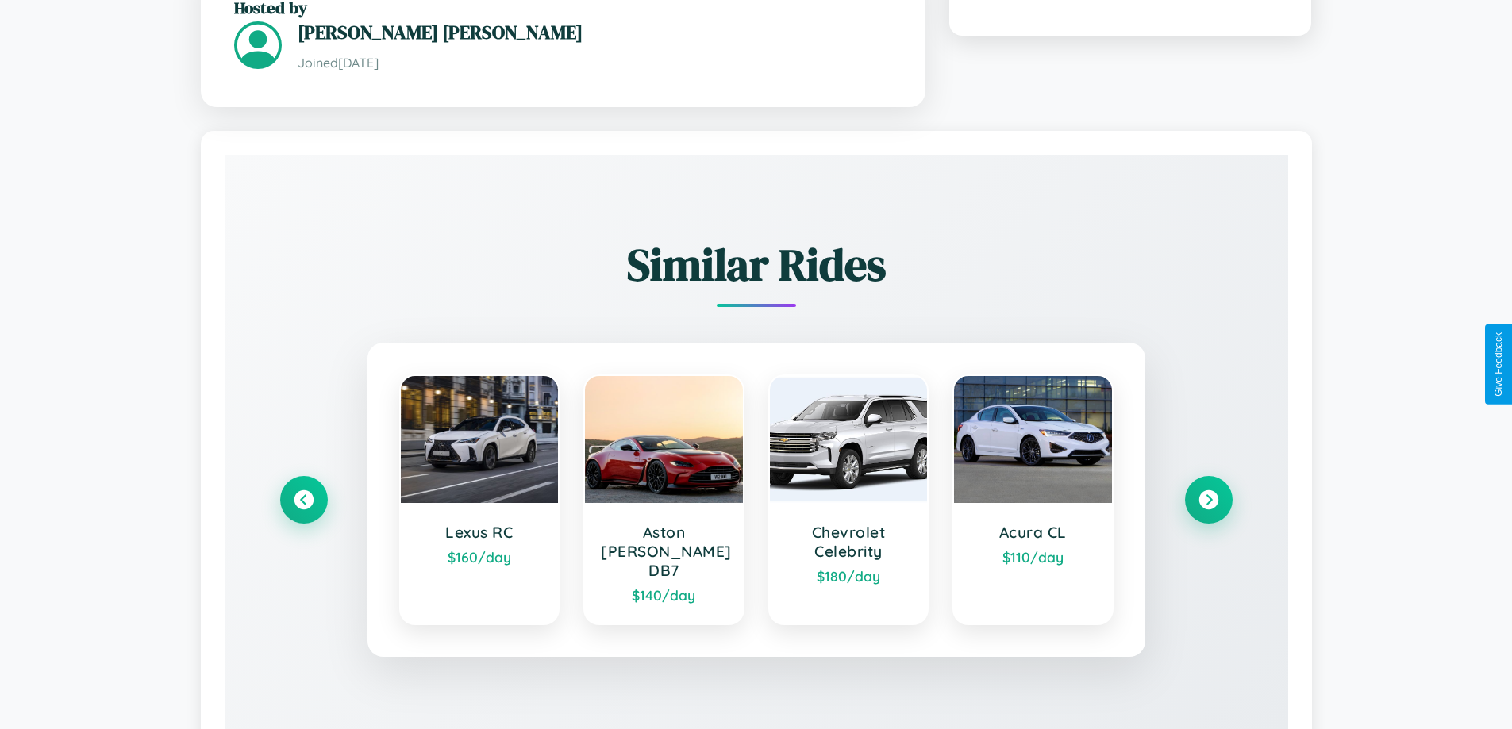
scroll to position [955, 0]
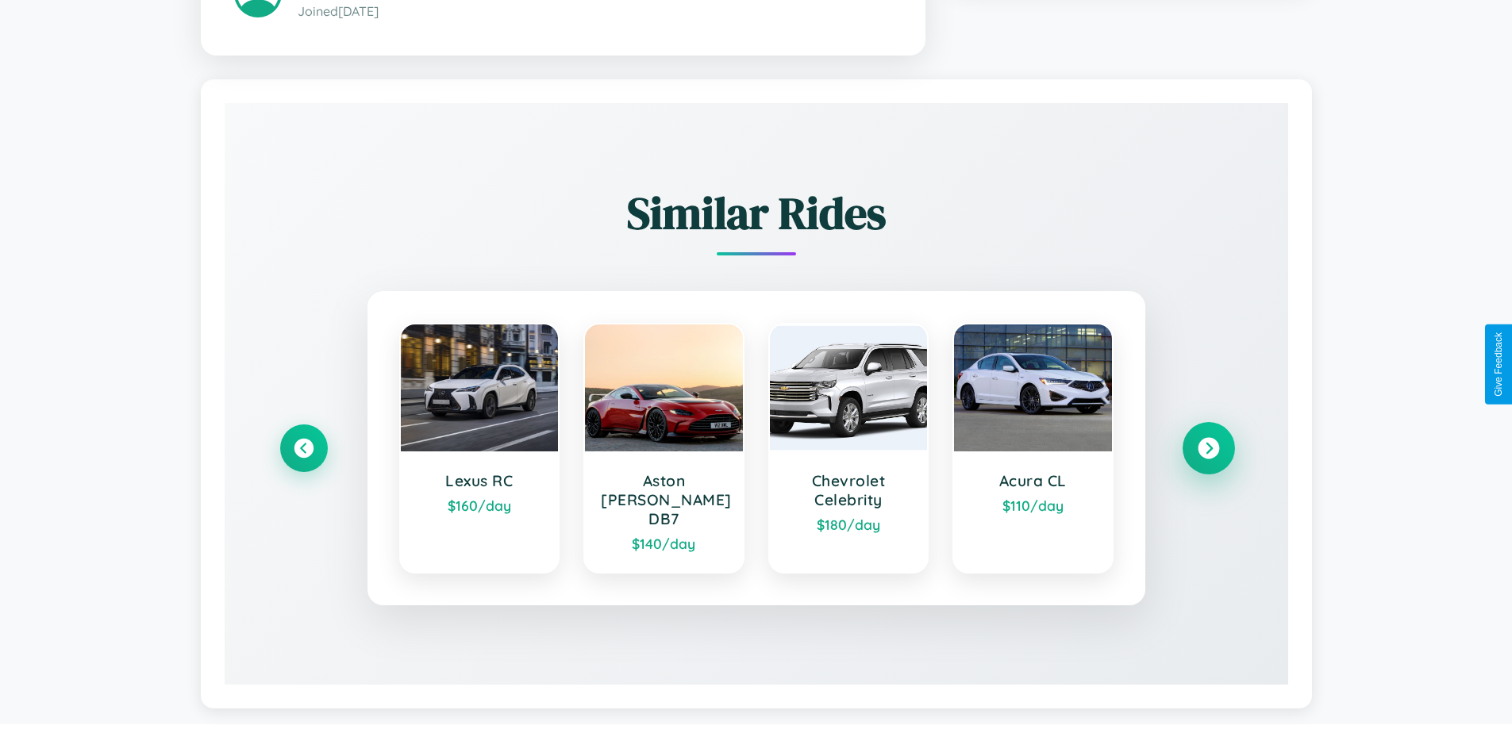
click at [1208, 441] on icon at bounding box center [1207, 448] width 21 height 21
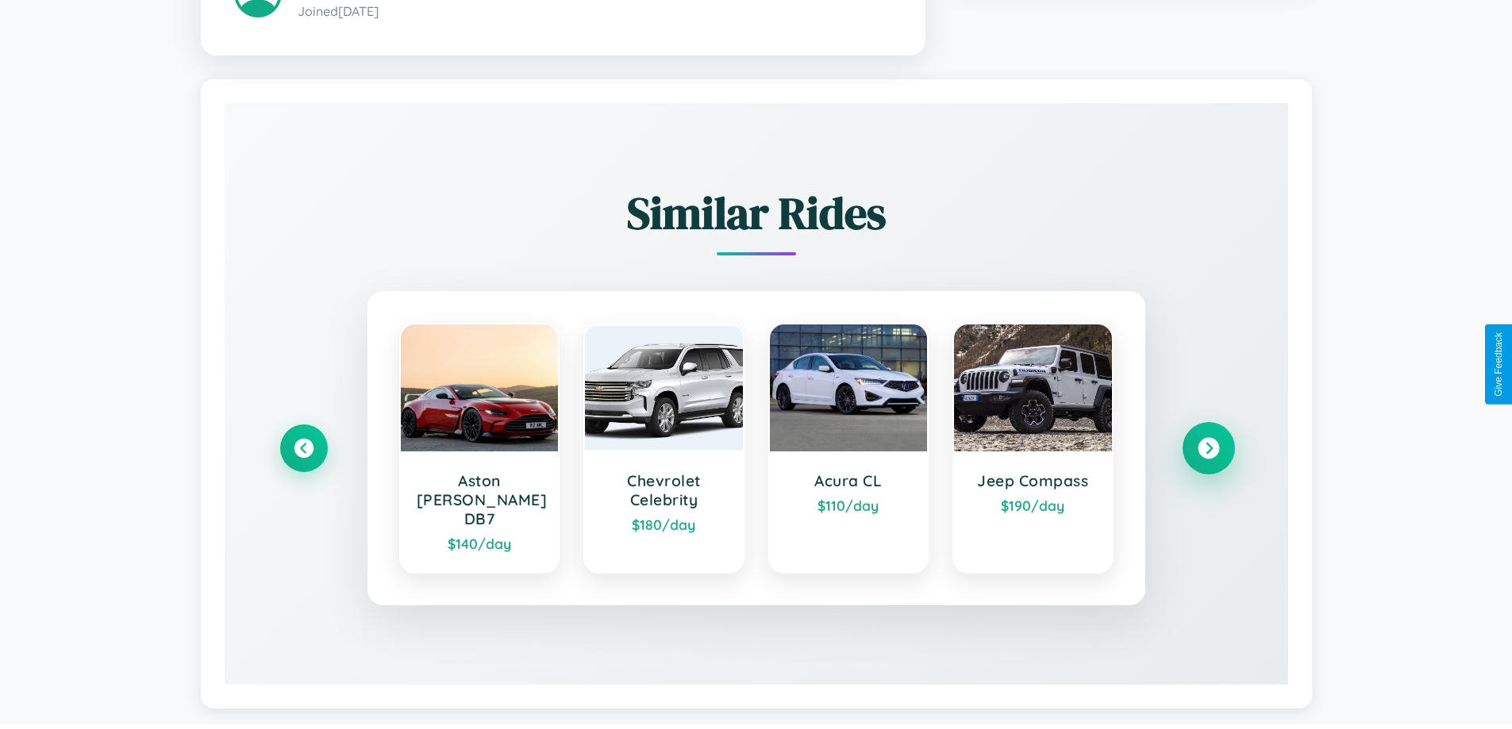
click at [1208, 441] on icon at bounding box center [1207, 448] width 21 height 21
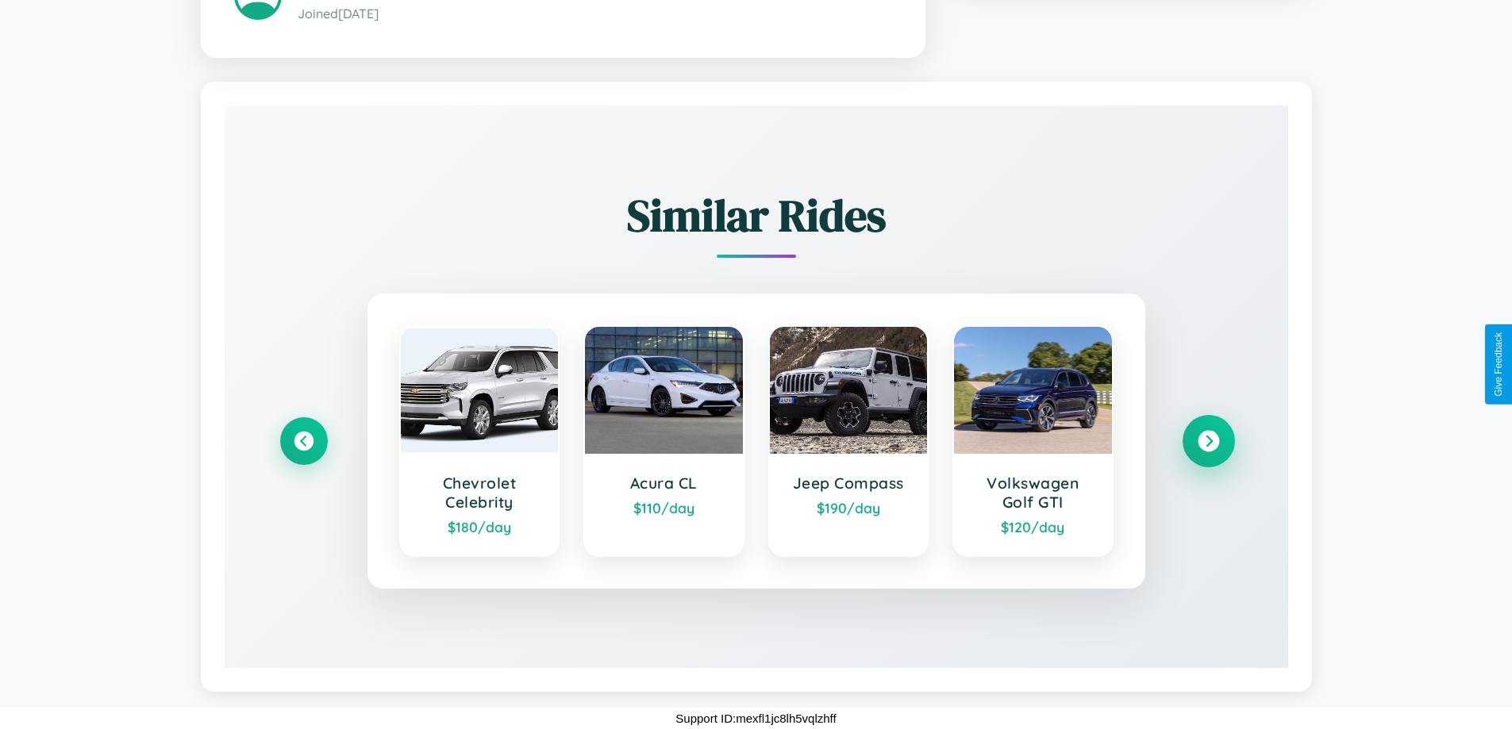
click at [1208, 441] on icon at bounding box center [1207, 441] width 21 height 21
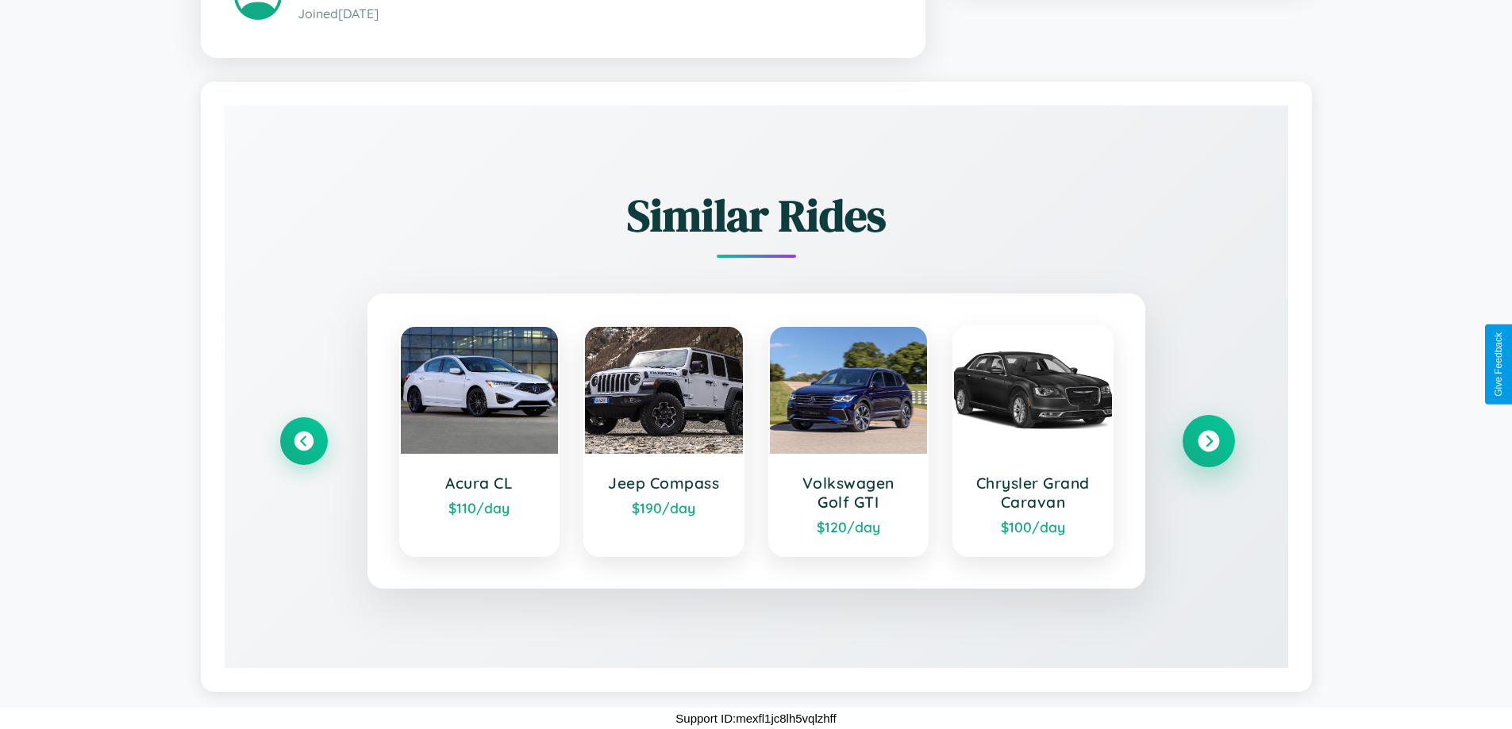
click at [1208, 441] on icon at bounding box center [1207, 441] width 21 height 21
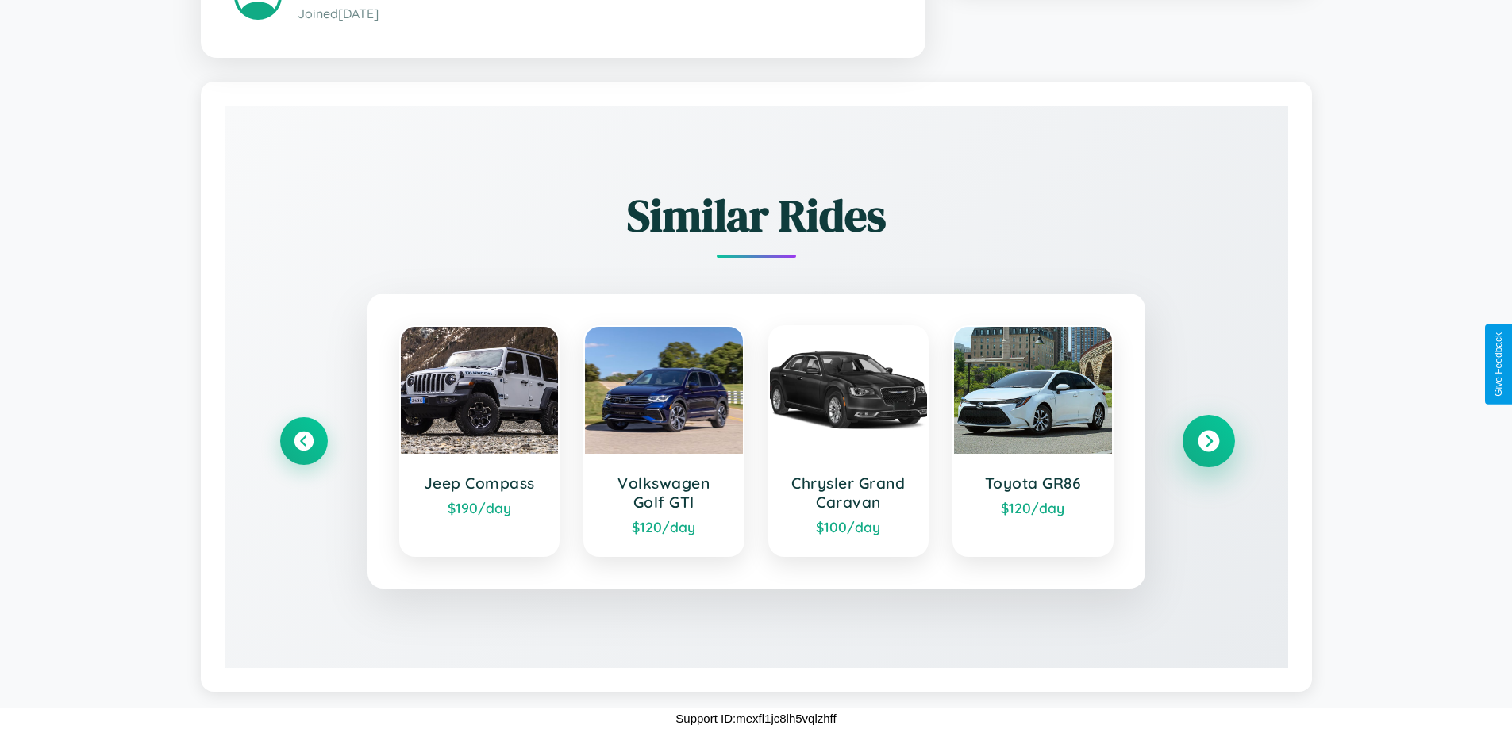
click at [1208, 441] on icon at bounding box center [1207, 441] width 21 height 21
